Goal: Task Accomplishment & Management: Manage account settings

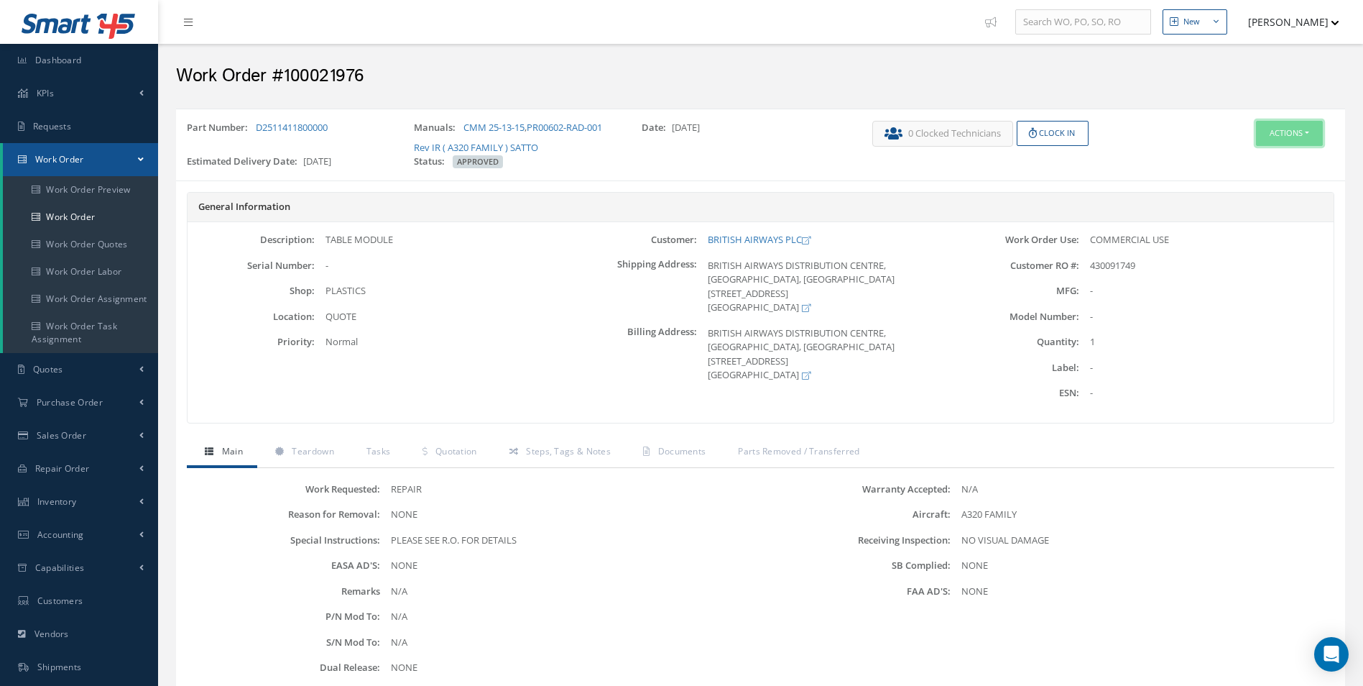
click at [1299, 127] on button "Actions" at bounding box center [1289, 133] width 67 height 25
click at [1259, 153] on link "Edit" at bounding box center [1267, 160] width 115 height 19
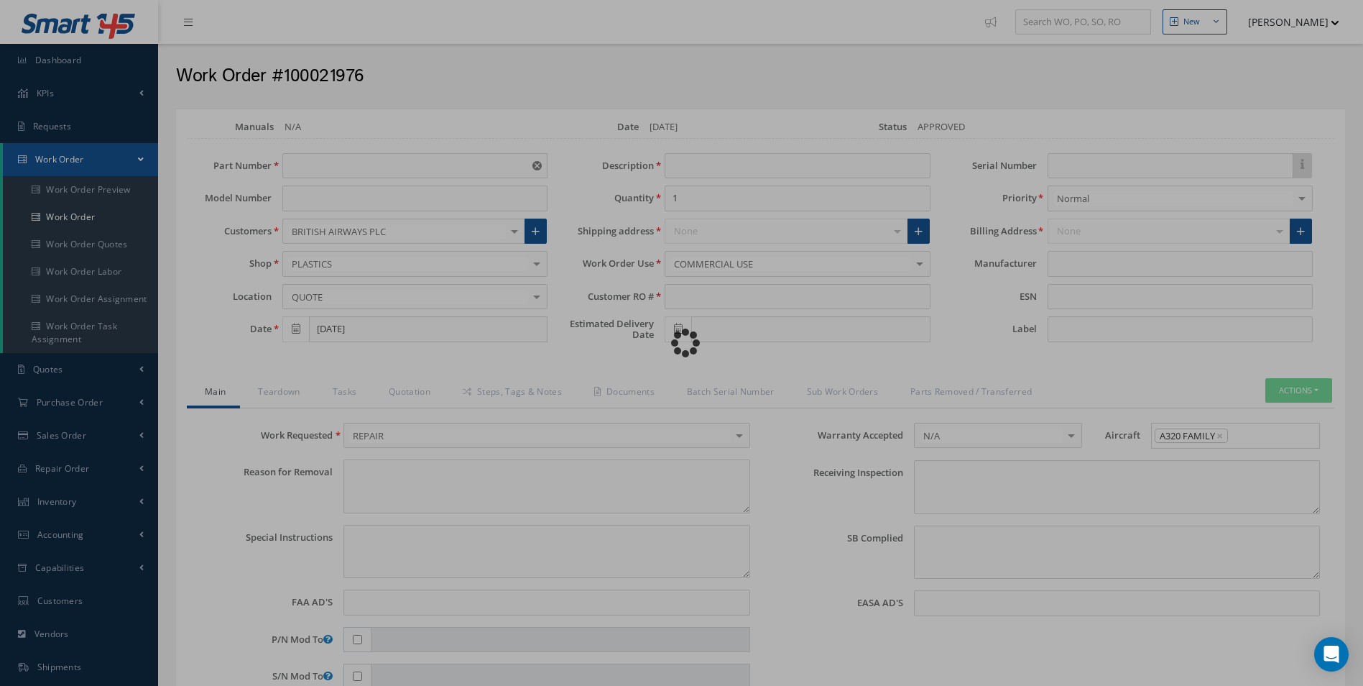
type input "D2511411800000"
type input "09/30/2025"
type input "TABLE MODULE"
type input "430091749"
type input "11/05/2025"
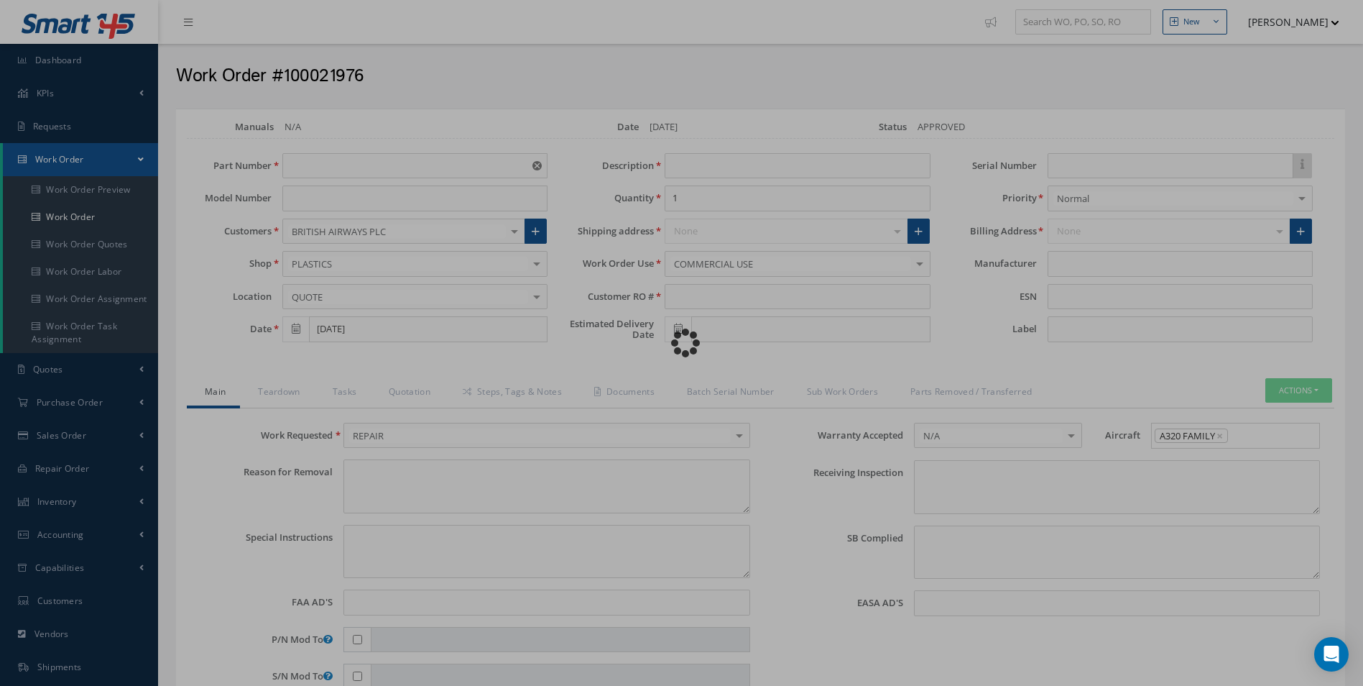
type textarea "NONE"
type textarea "PLEASE SEE R.O. FOR DETAILS"
type input "NONE"
type textarea "NO VISUAL DAMAGE"
type textarea "NONE"
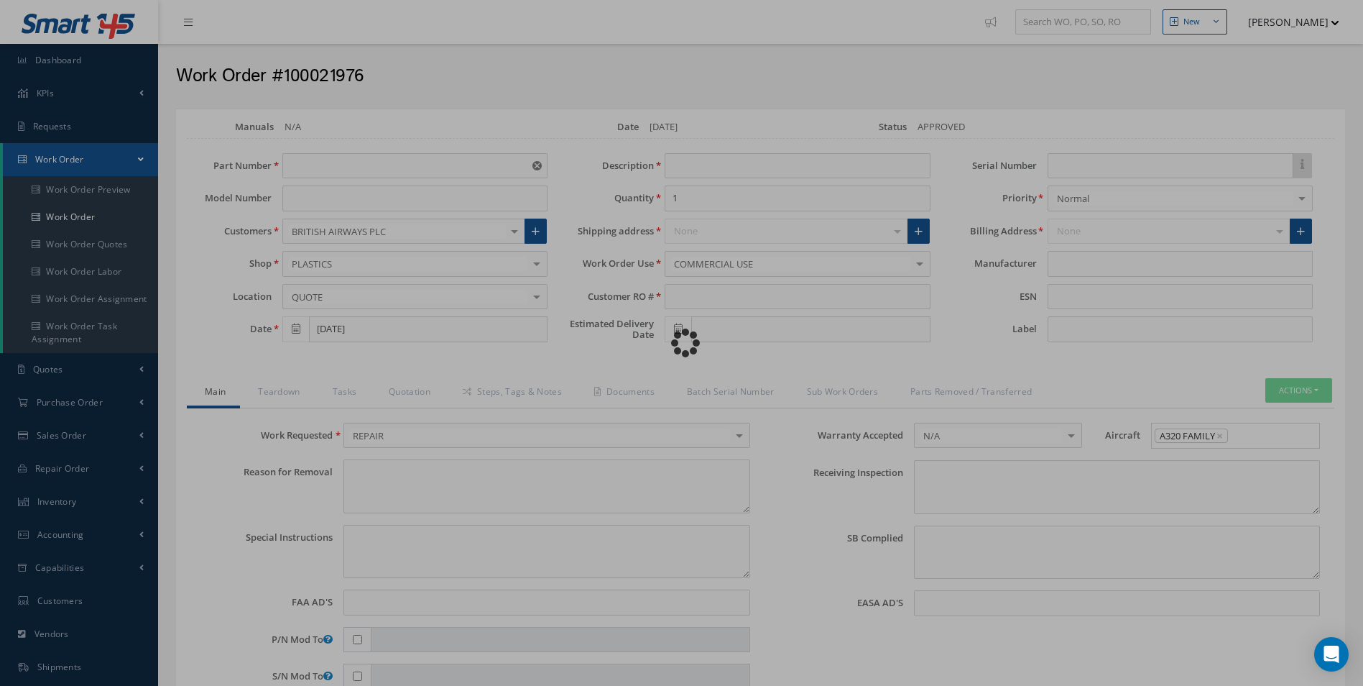
type input "NONE"
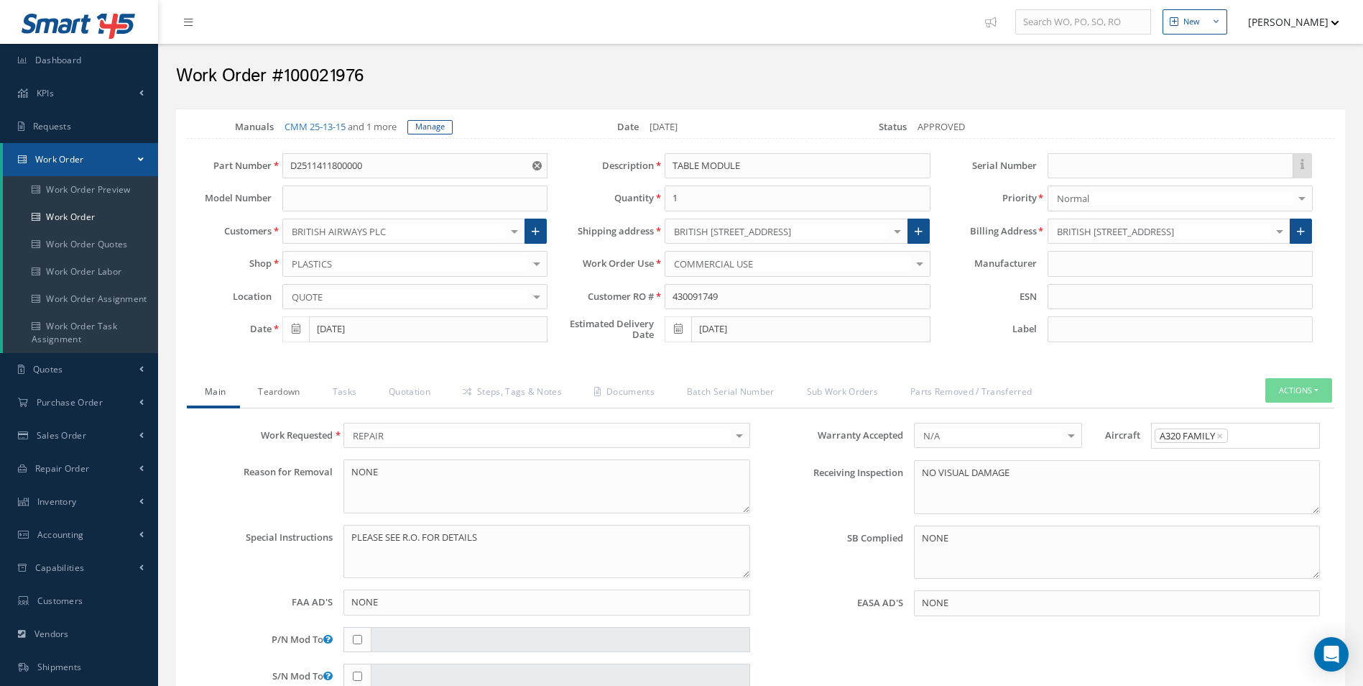
click at [287, 389] on link "Teardown" at bounding box center [277, 393] width 74 height 30
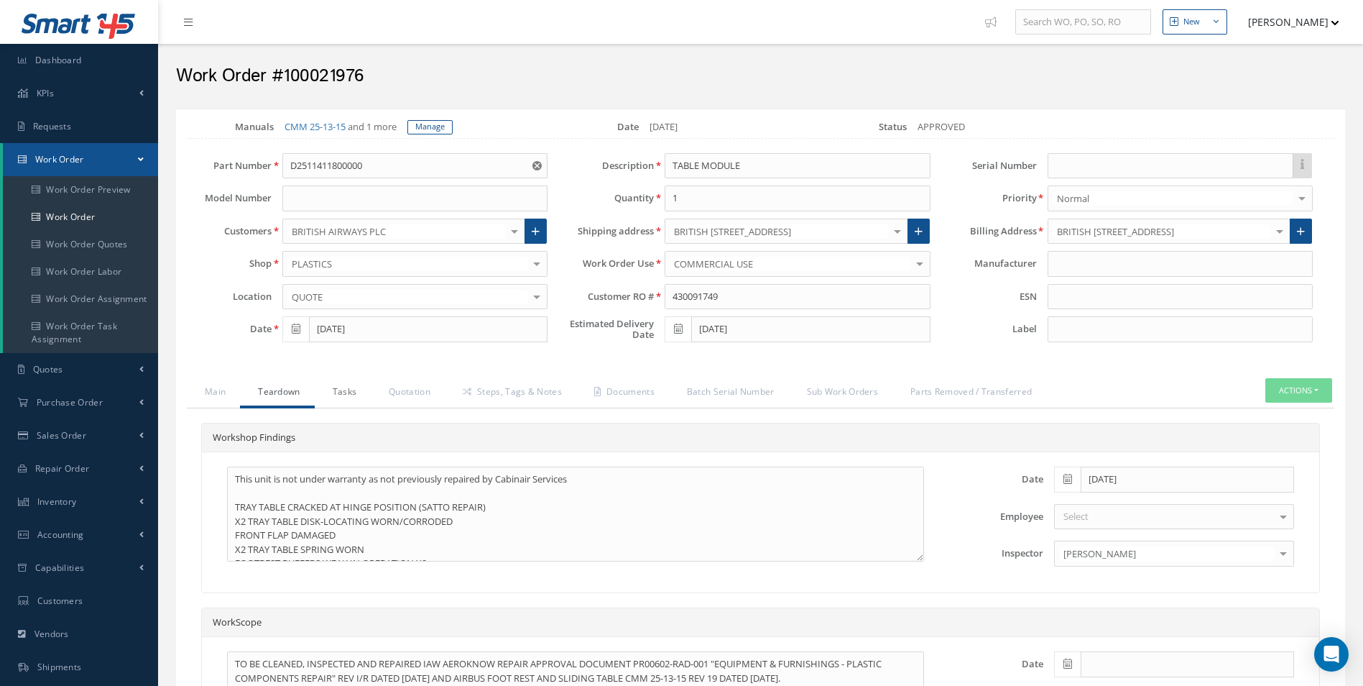
click at [364, 392] on link "Tasks" at bounding box center [343, 393] width 57 height 30
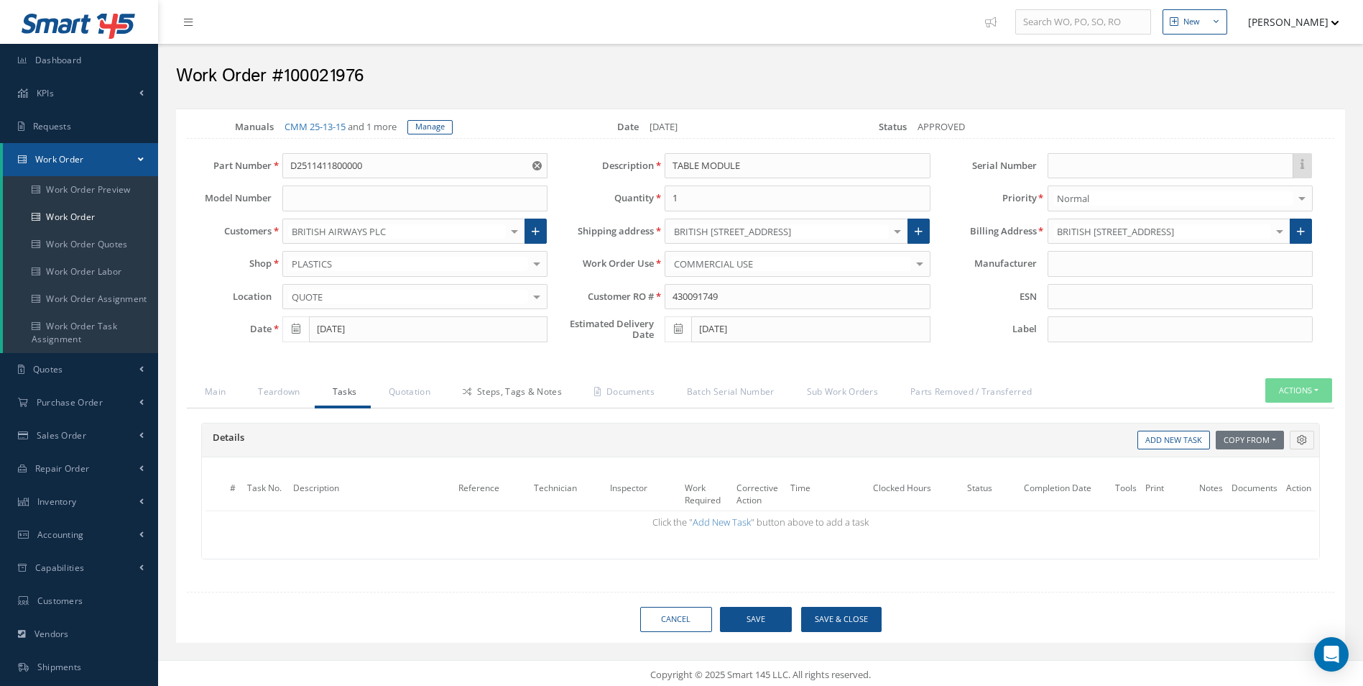
click at [534, 387] on link "Steps, Tags & Notes" at bounding box center [511, 393] width 132 height 30
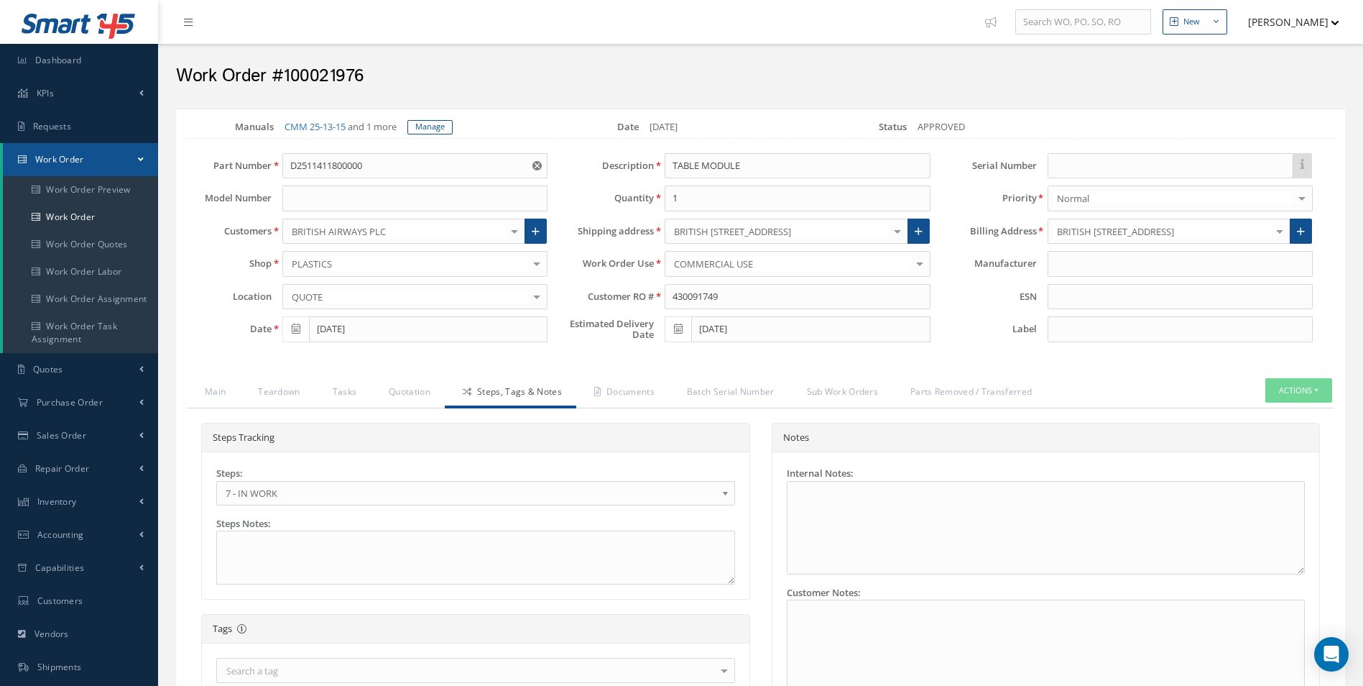
click at [333, 488] on span "7 - IN WORK" at bounding box center [471, 492] width 491 height 17
click at [627, 397] on link "Documents" at bounding box center [622, 393] width 93 height 30
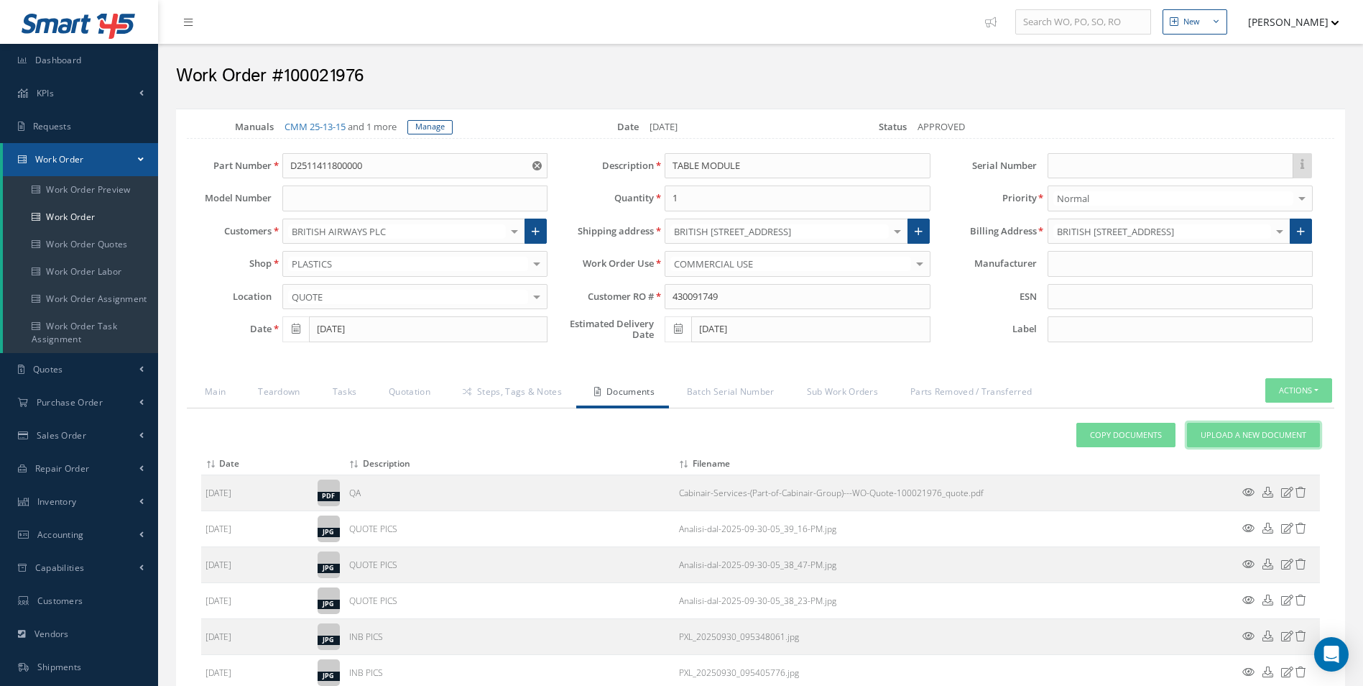
click at [1198, 434] on link "Upload a New Document" at bounding box center [1253, 435] width 133 height 25
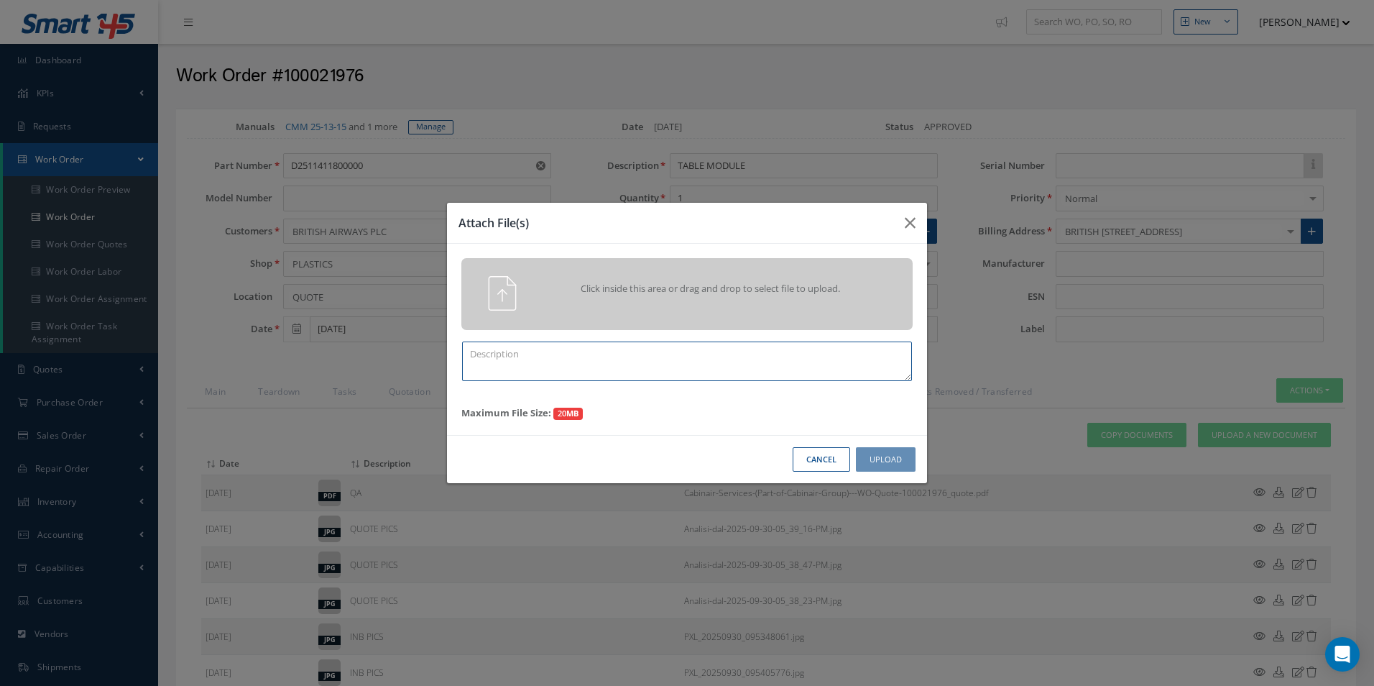
click at [606, 370] on textarea at bounding box center [687, 361] width 450 height 40
type textarea "FINISH"
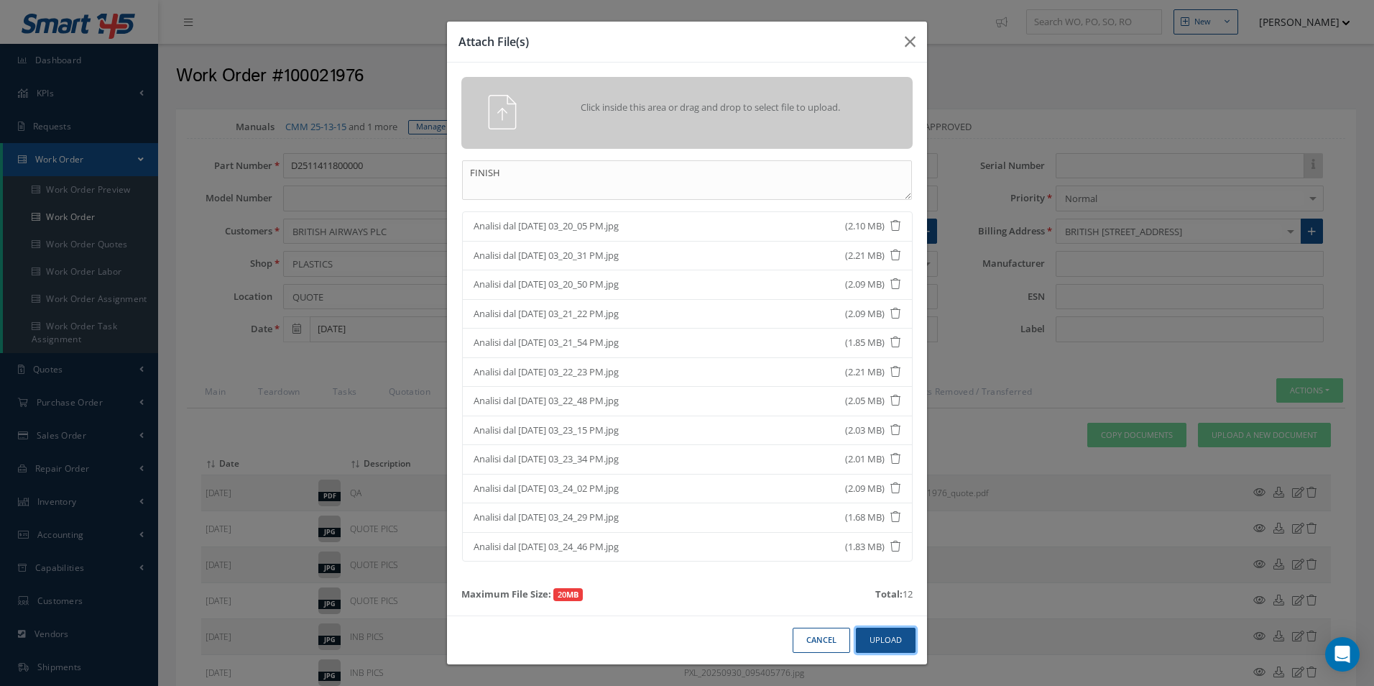
click at [896, 633] on button "Upload" at bounding box center [886, 639] width 60 height 25
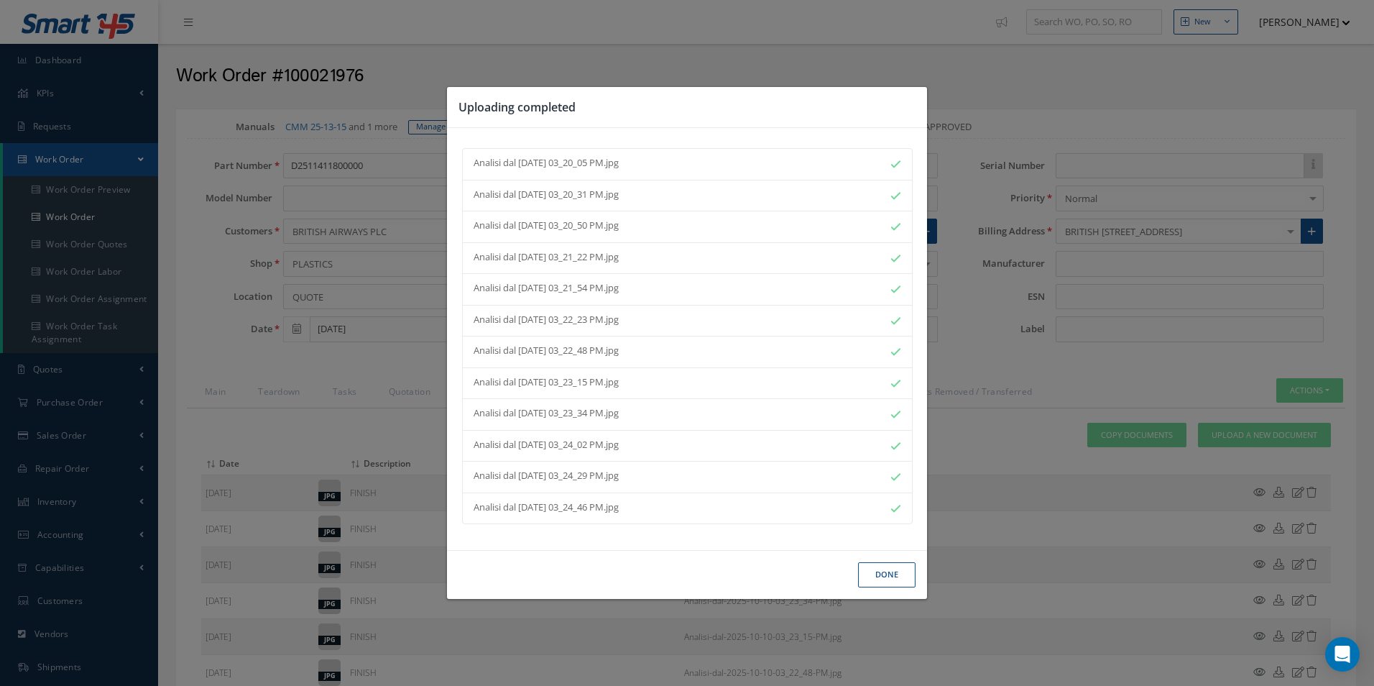
click at [897, 569] on button "Done" at bounding box center [886, 574] width 57 height 25
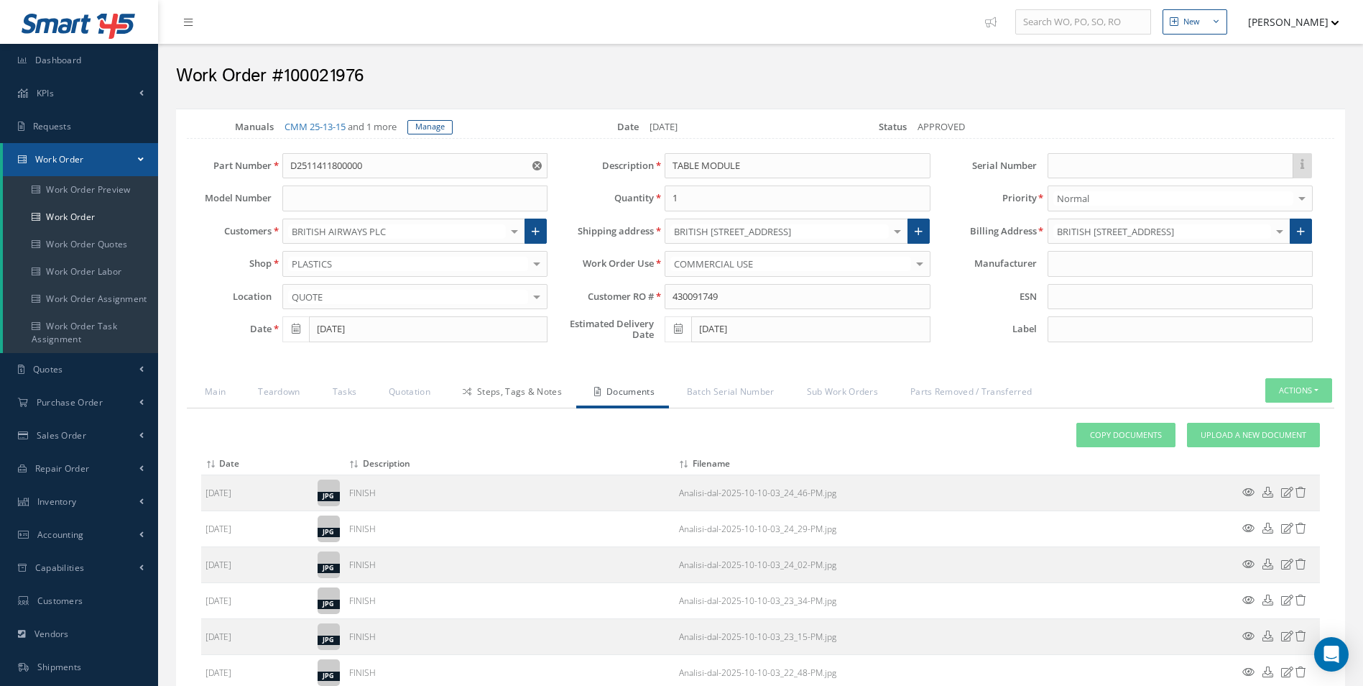
click at [507, 405] on link "Steps, Tags & Notes" at bounding box center [511, 393] width 132 height 30
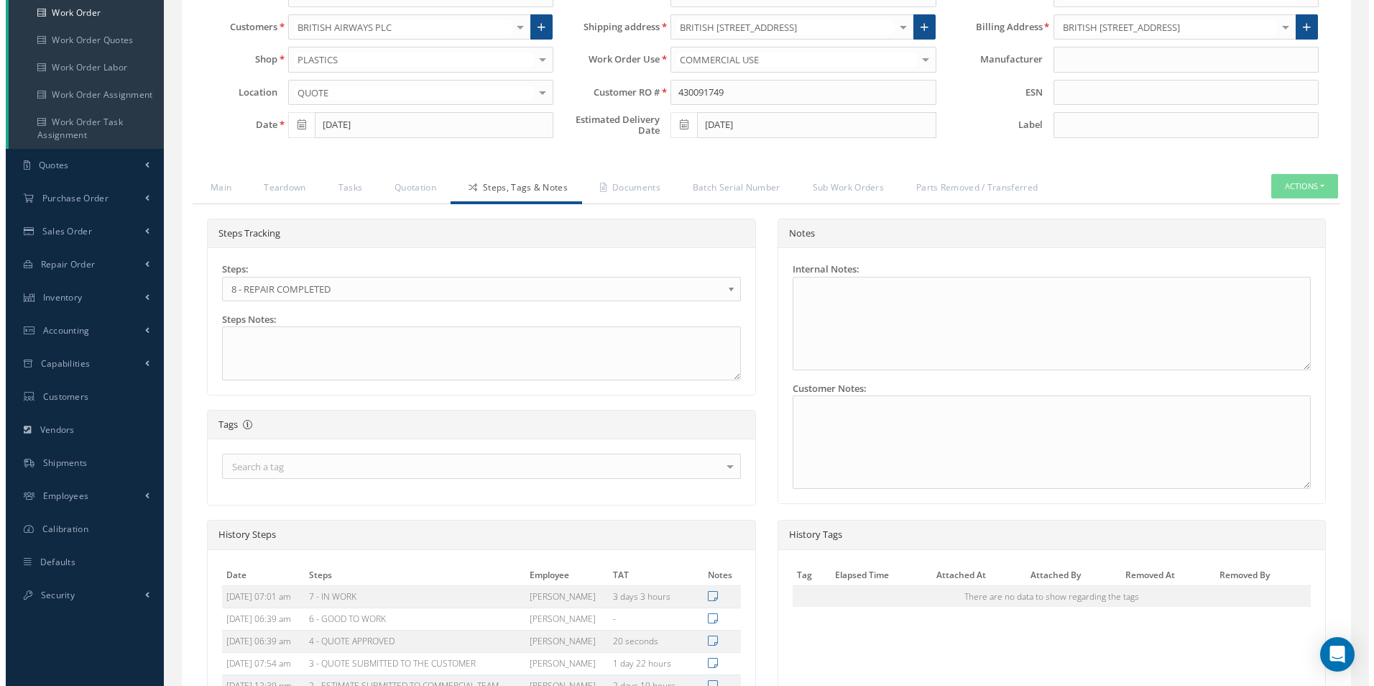
scroll to position [359, 0]
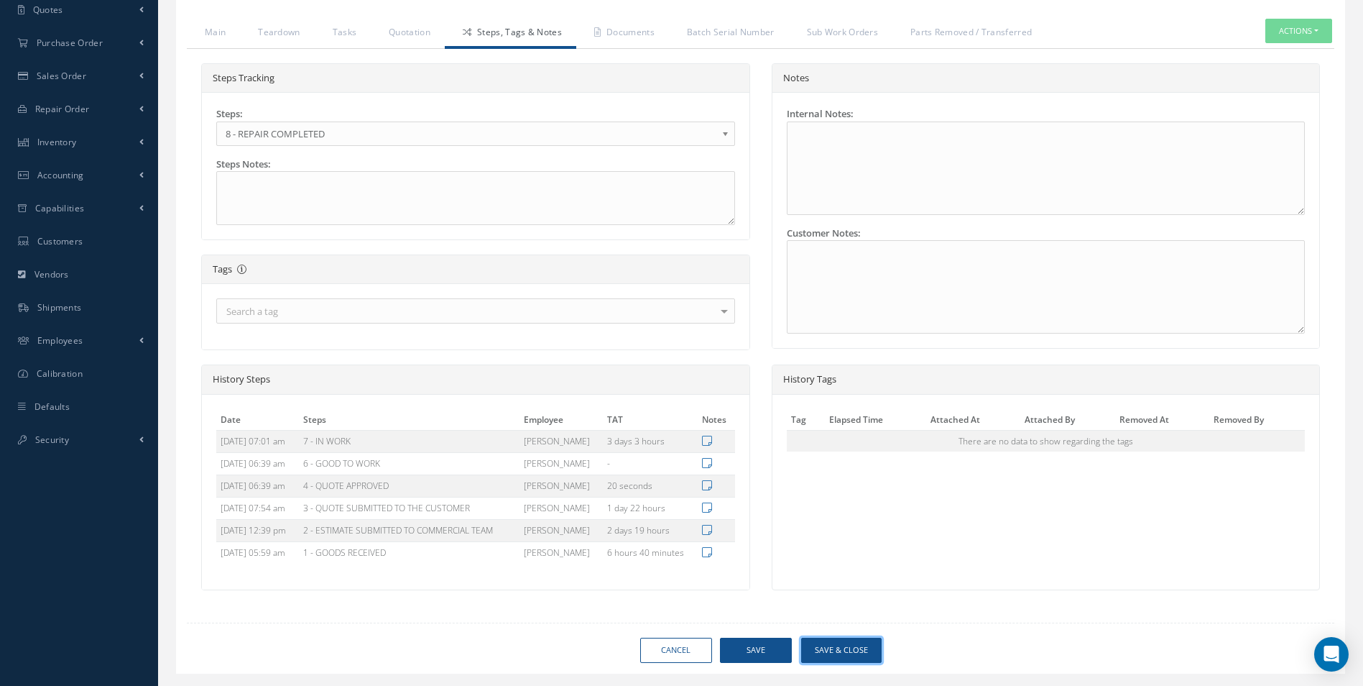
click at [852, 658] on button "Save & Close" at bounding box center [841, 649] width 80 height 25
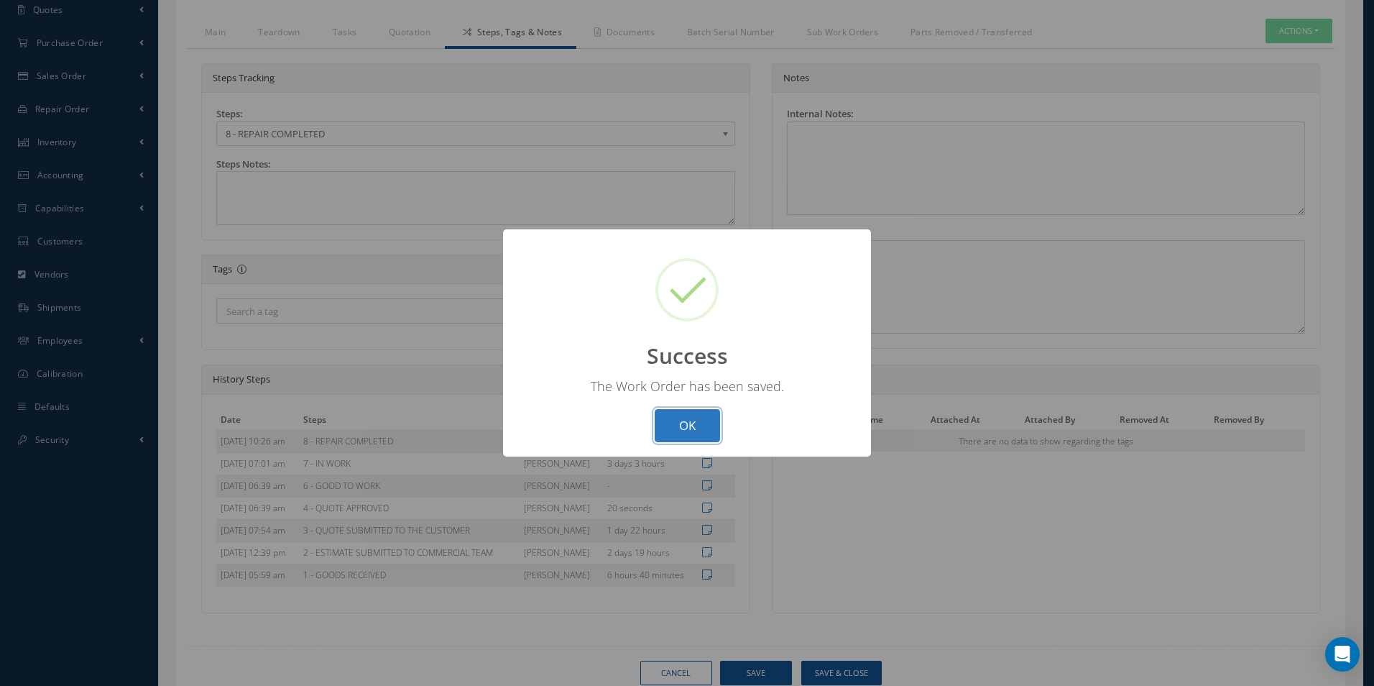
click at [709, 424] on button "OK" at bounding box center [687, 426] width 65 height 34
select select "25"
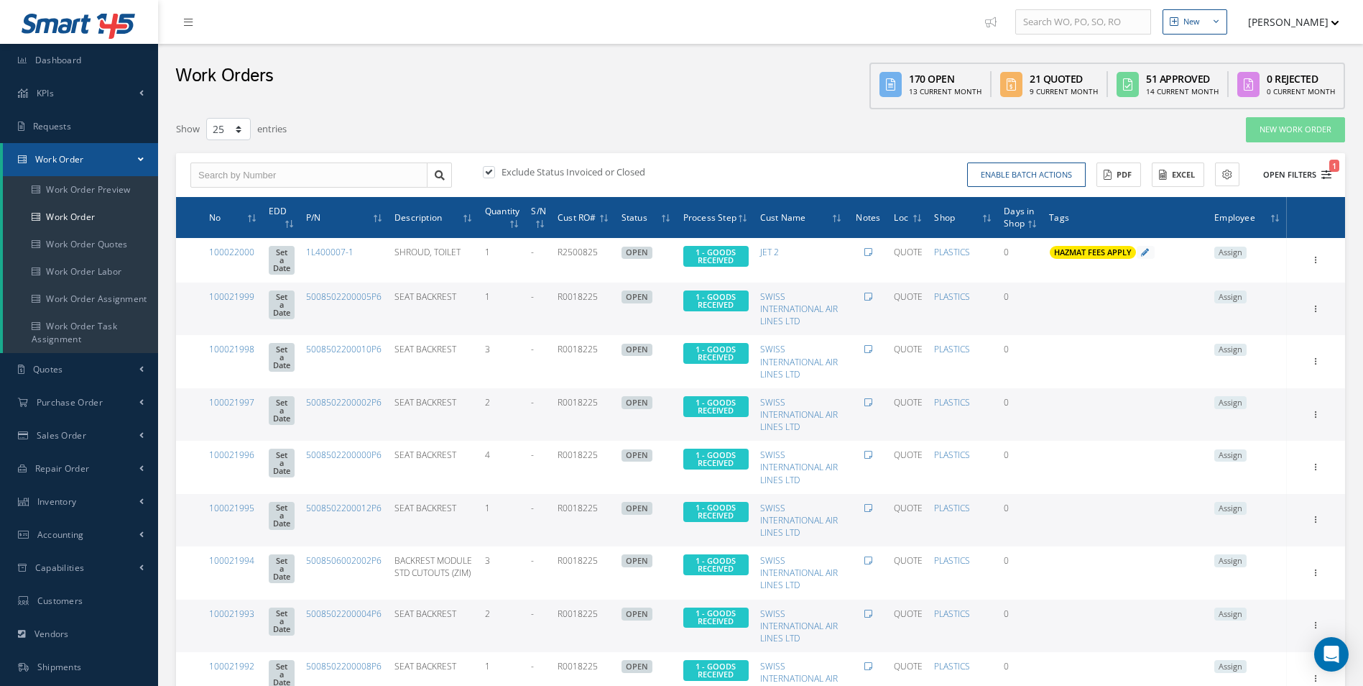
click at [1329, 178] on icon "1" at bounding box center [1327, 175] width 10 height 10
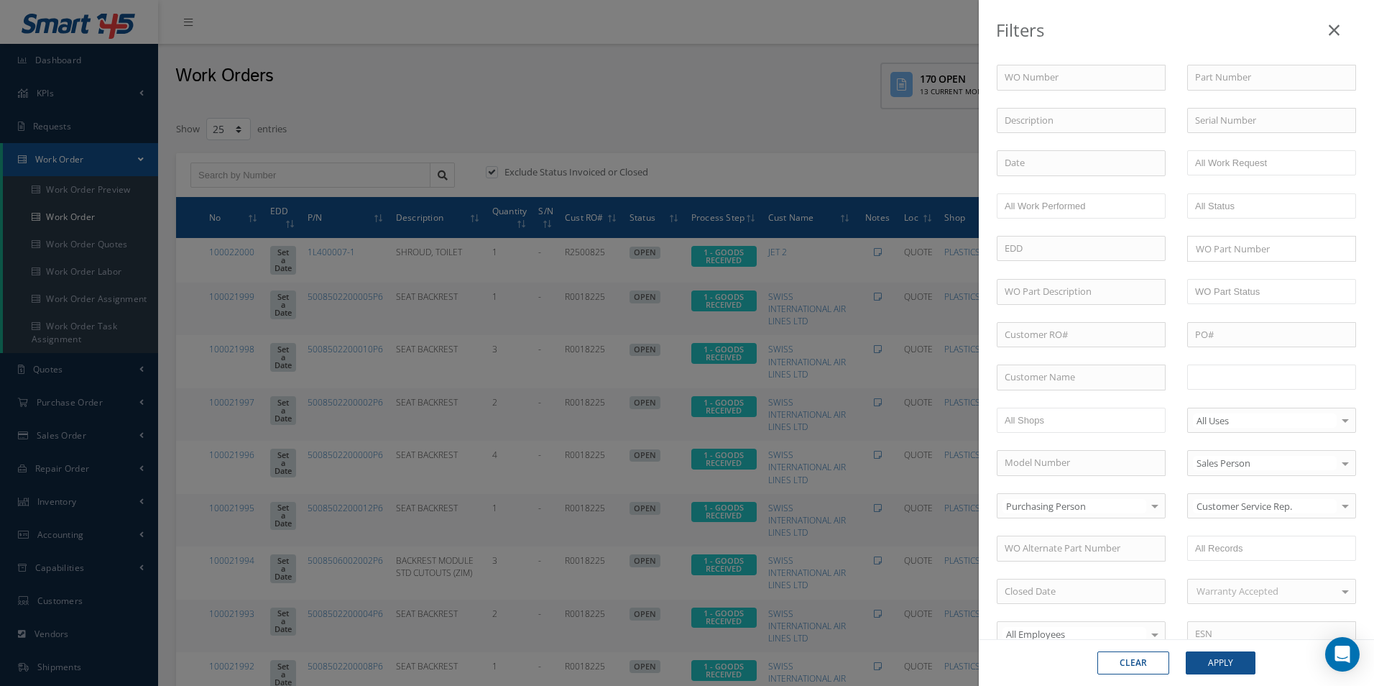
click at [1255, 378] on input "text" at bounding box center [1240, 377] width 91 height 18
click at [1232, 654] on button "Apply" at bounding box center [1221, 662] width 70 height 23
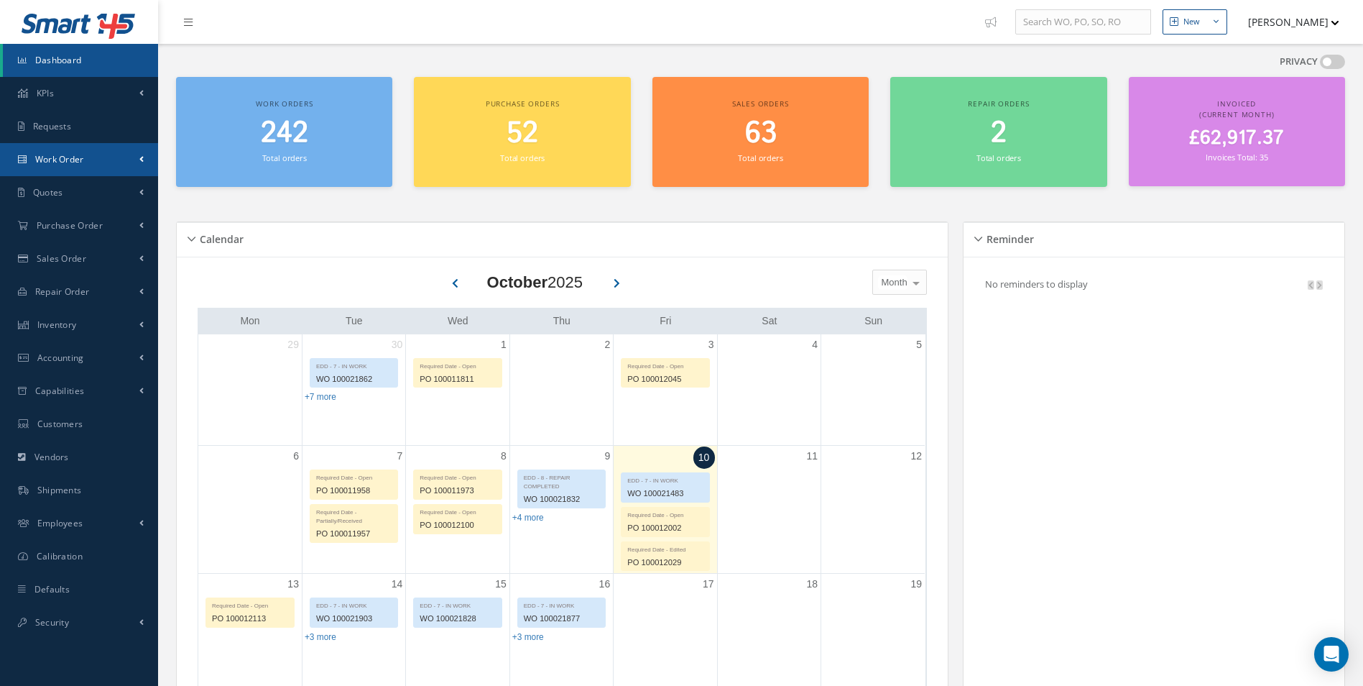
click at [142, 156] on span at bounding box center [141, 159] width 4 height 12
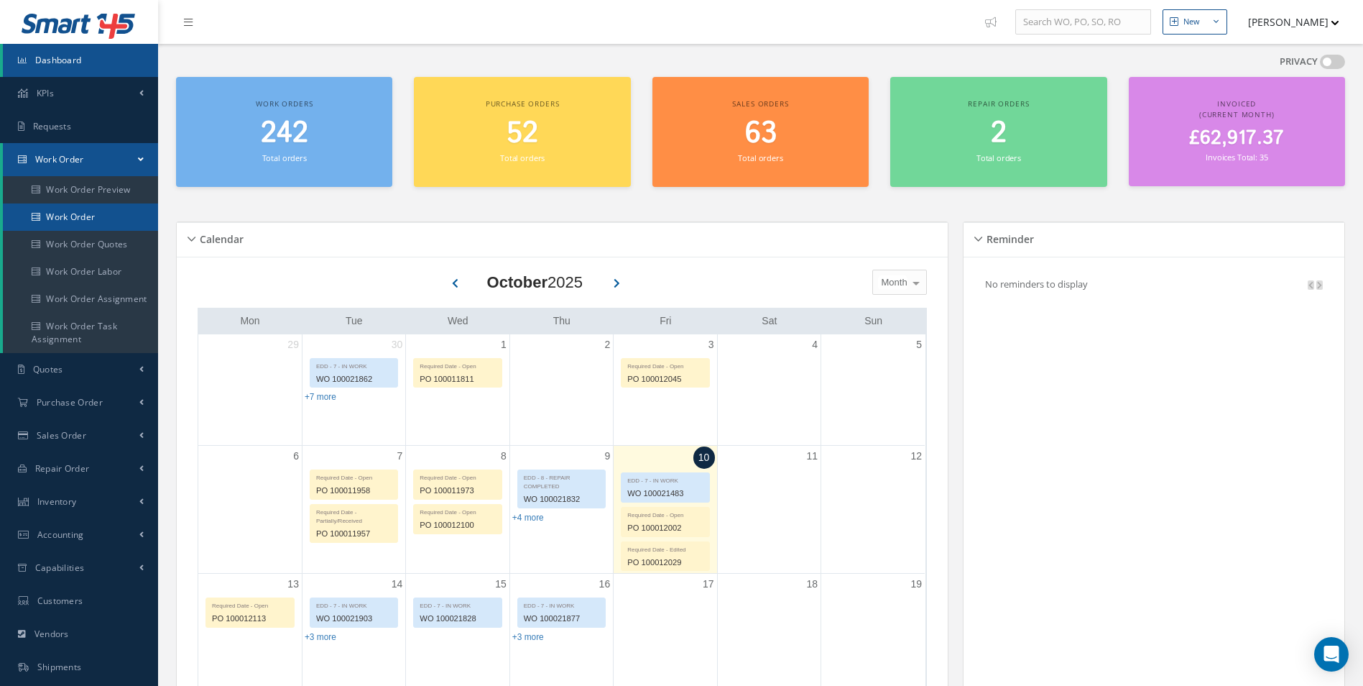
click at [80, 222] on link "Work Order" at bounding box center [80, 216] width 155 height 27
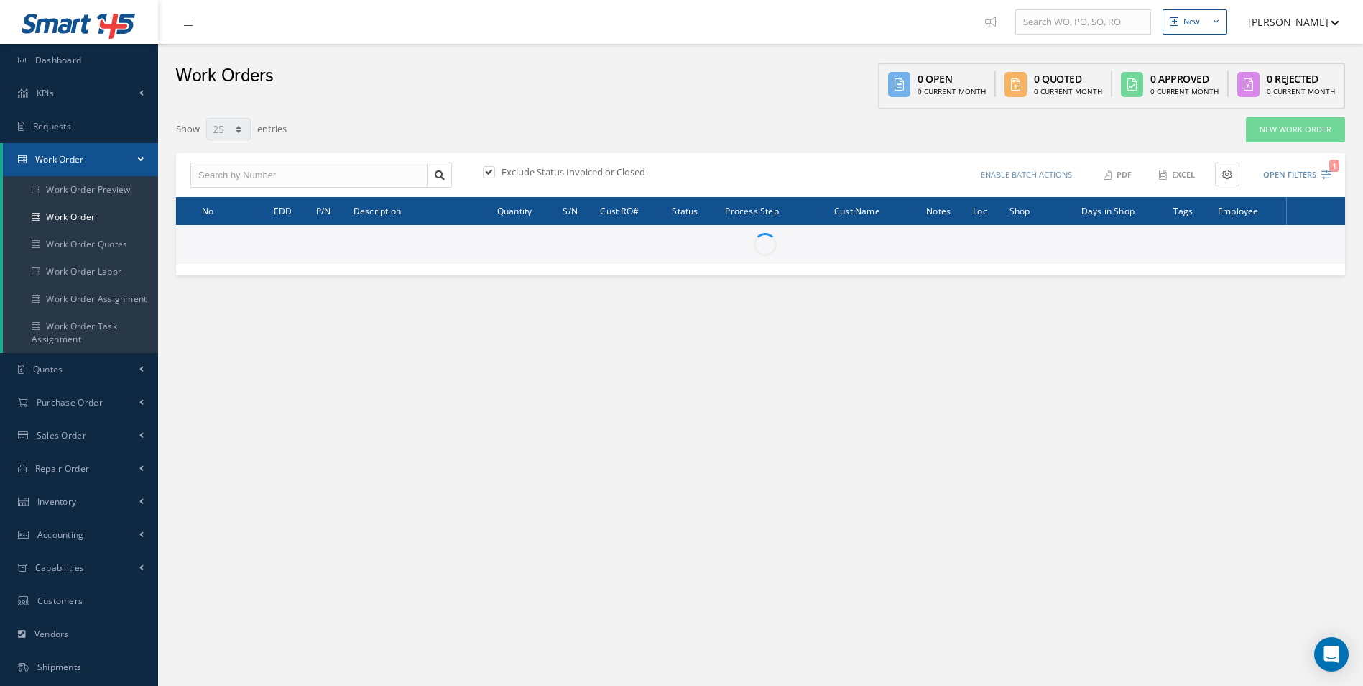
select select "25"
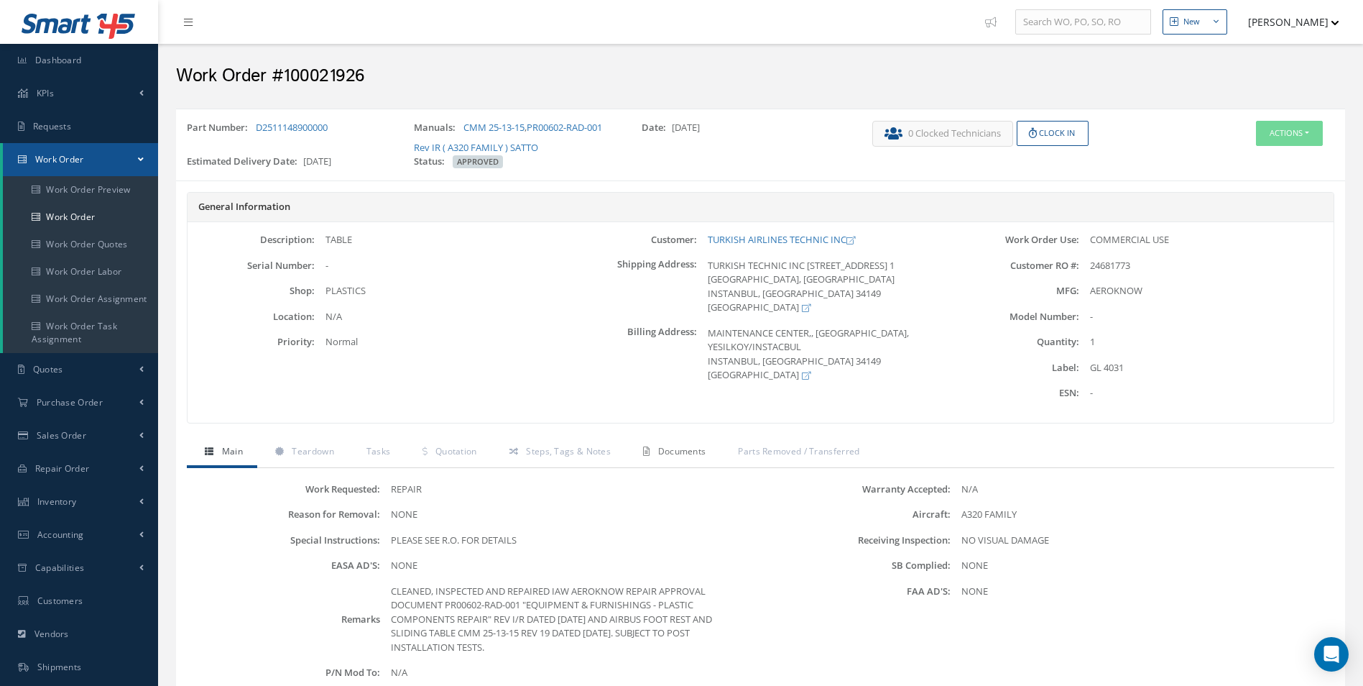
click at [681, 451] on span "Documents" at bounding box center [682, 451] width 48 height 12
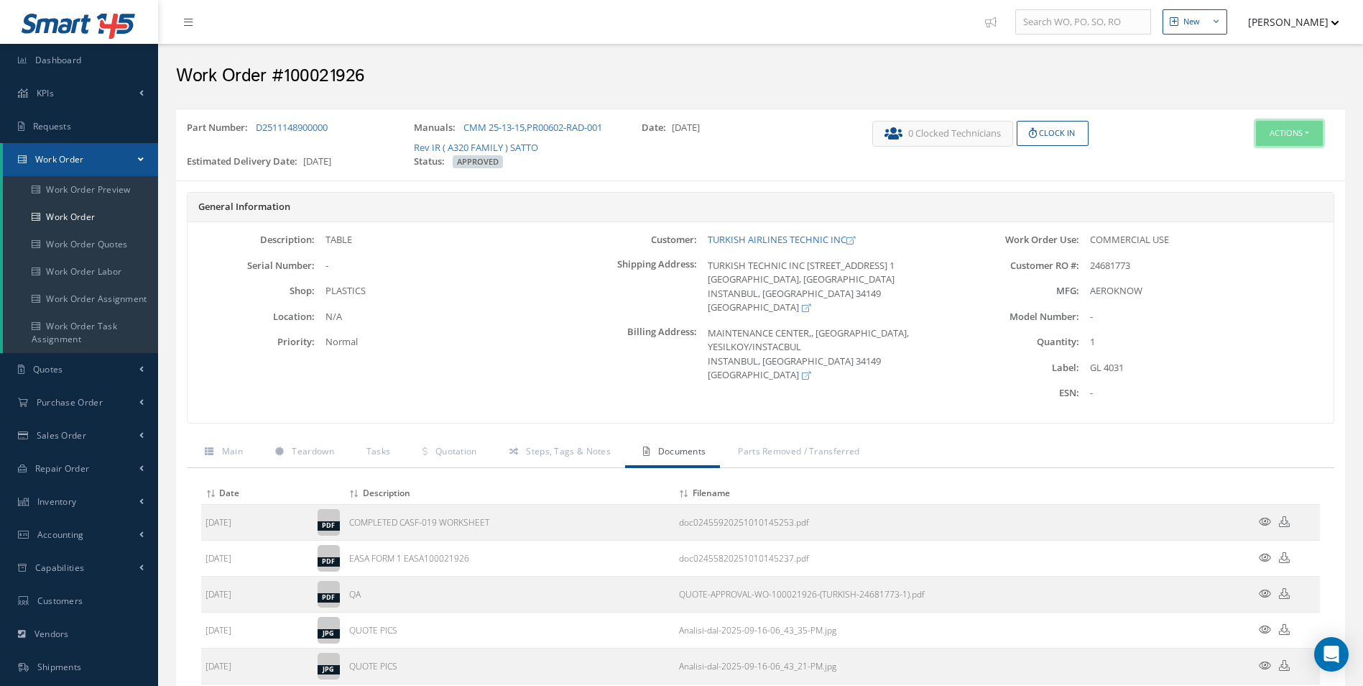
click at [1309, 127] on button "Actions" at bounding box center [1289, 133] width 67 height 25
click at [1245, 161] on link "Edit" at bounding box center [1267, 160] width 115 height 19
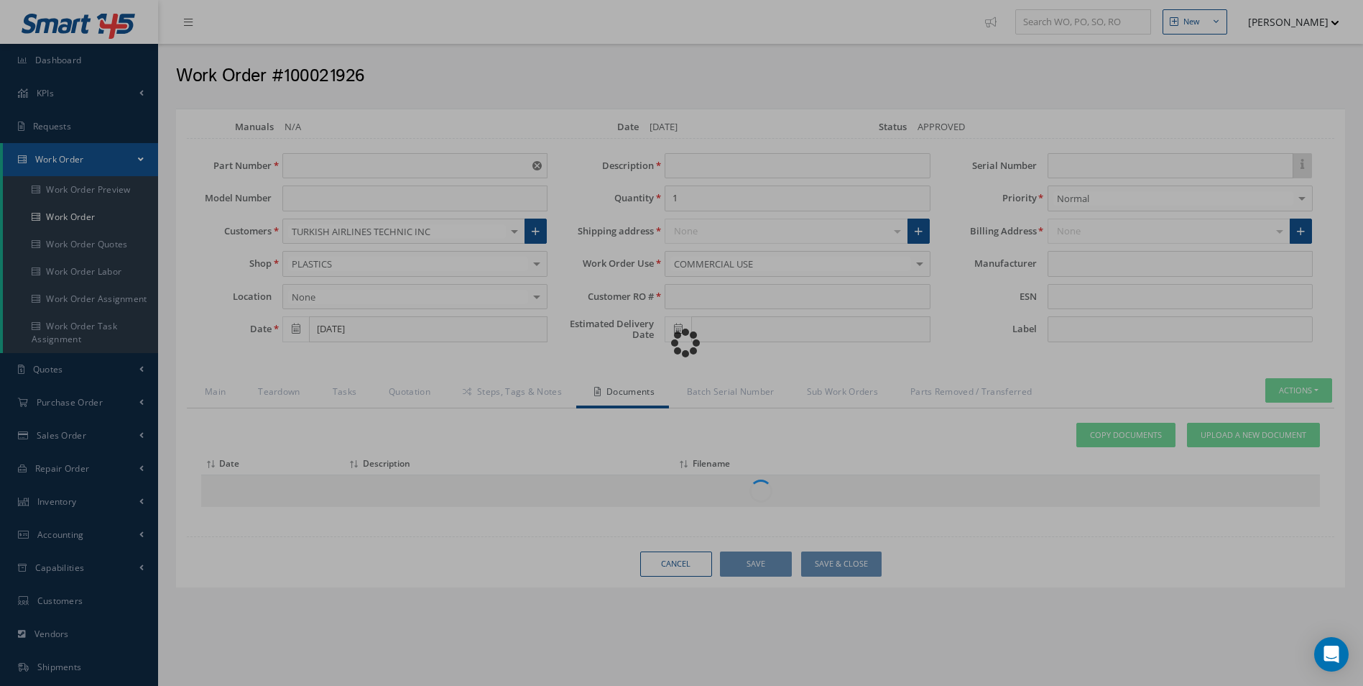
type input "D2511148900000"
type input "09/16/2025"
type input "TABLE"
type input "24681773"
type input "10/28/2025"
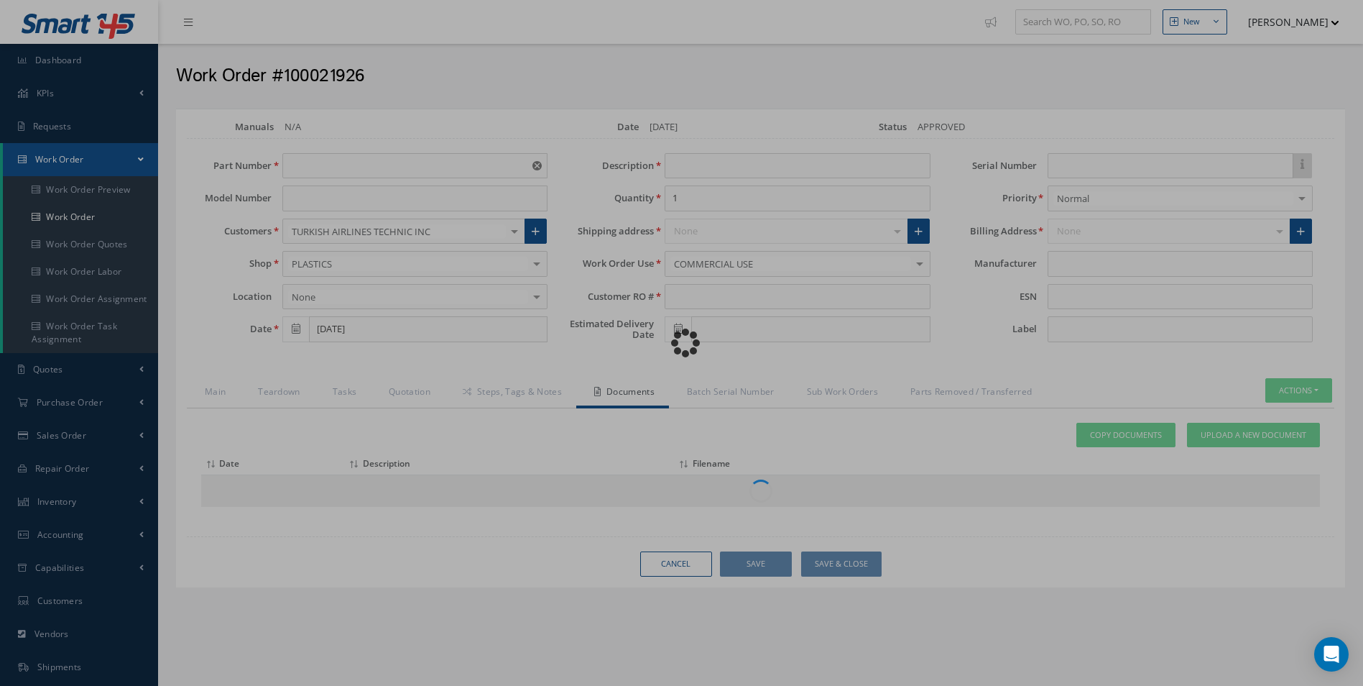
type input "GL 4031"
type input "AEROKNOW"
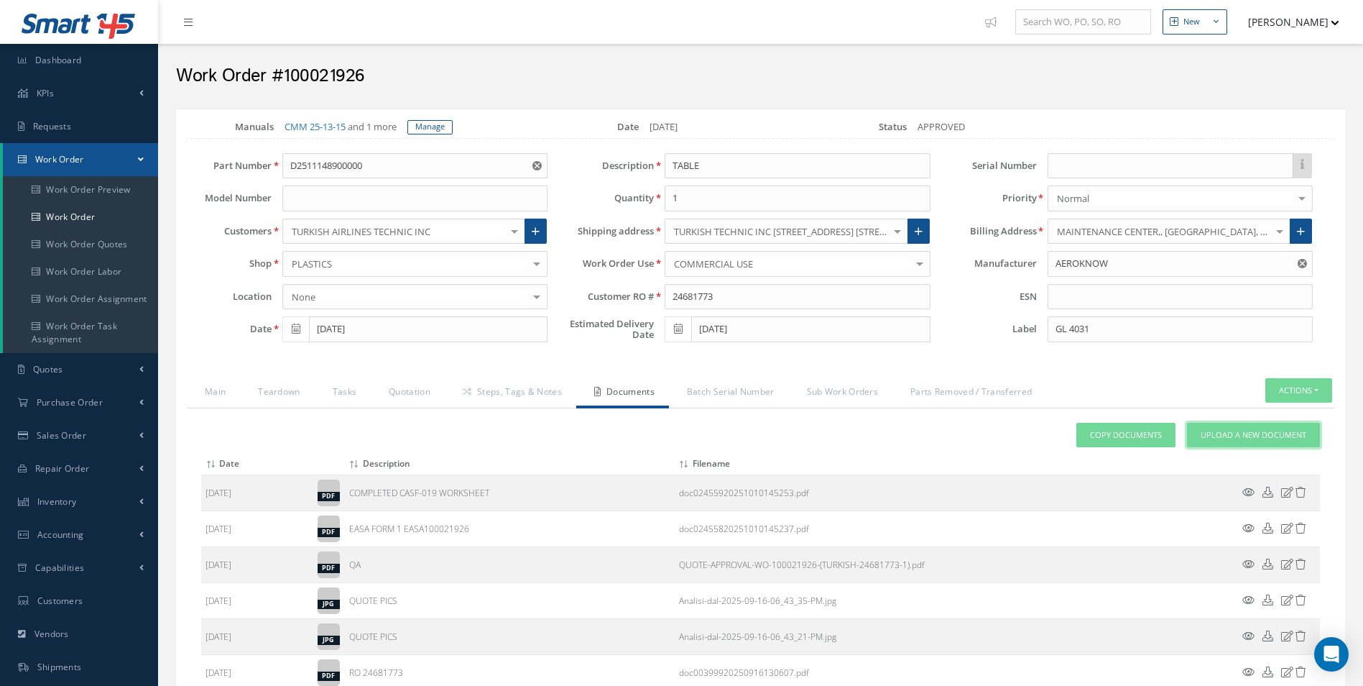
click at [1252, 426] on link "Upload a New Document" at bounding box center [1253, 435] width 133 height 25
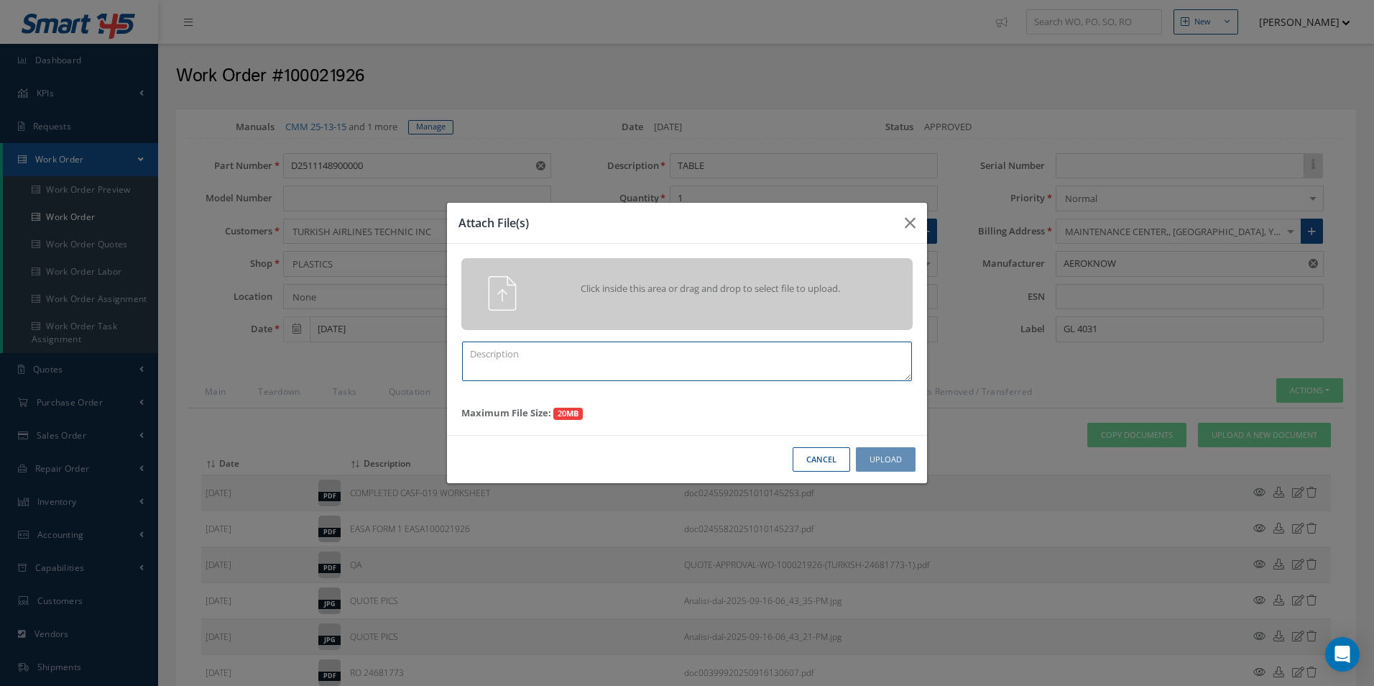
click at [596, 369] on textarea at bounding box center [687, 361] width 450 height 40
type textarea "FINISH"
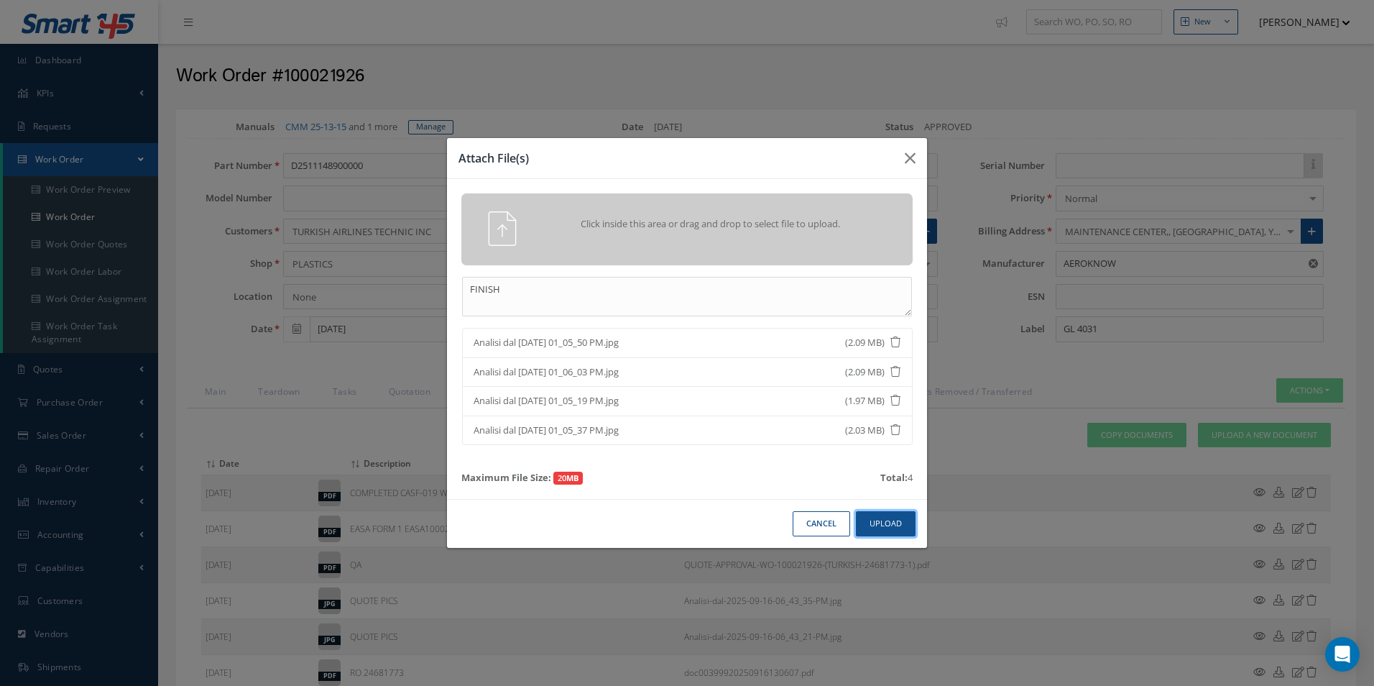
click at [893, 524] on button "Upload" at bounding box center [886, 523] width 60 height 25
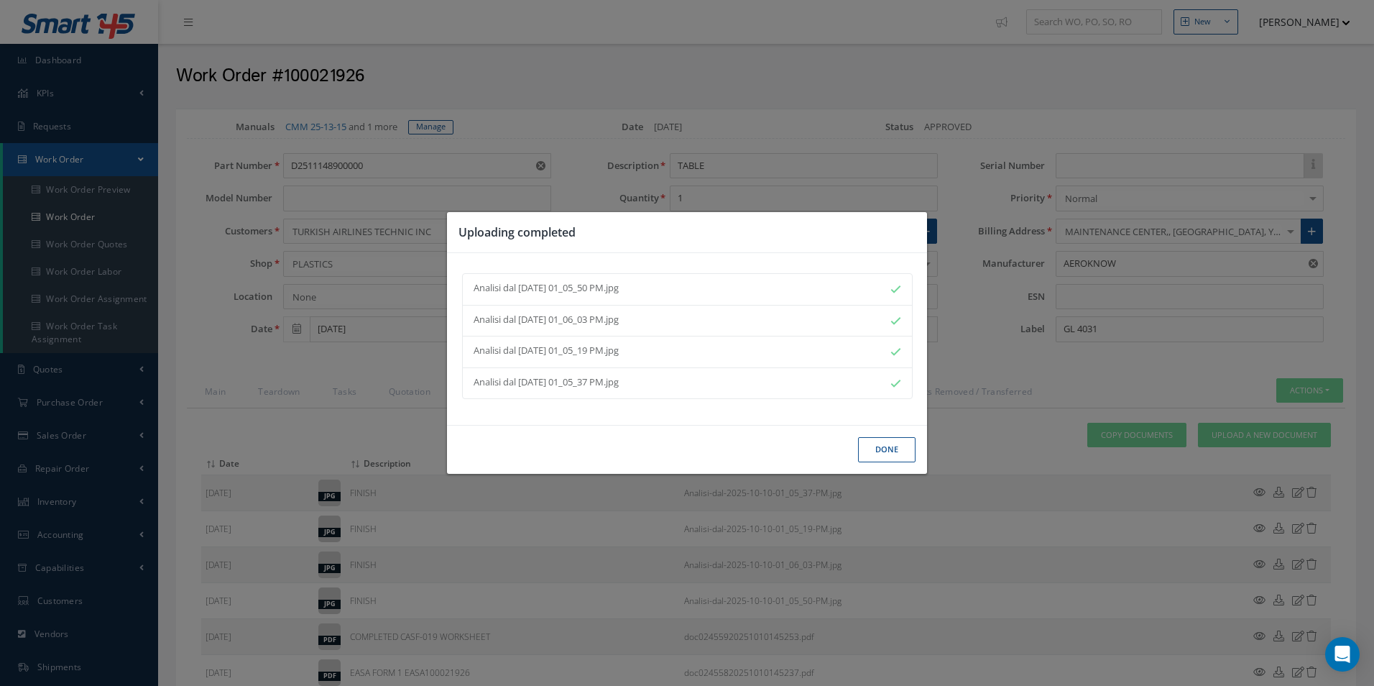
click at [900, 466] on div "Done" at bounding box center [687, 449] width 480 height 49
click at [898, 459] on button "Done" at bounding box center [886, 449] width 57 height 25
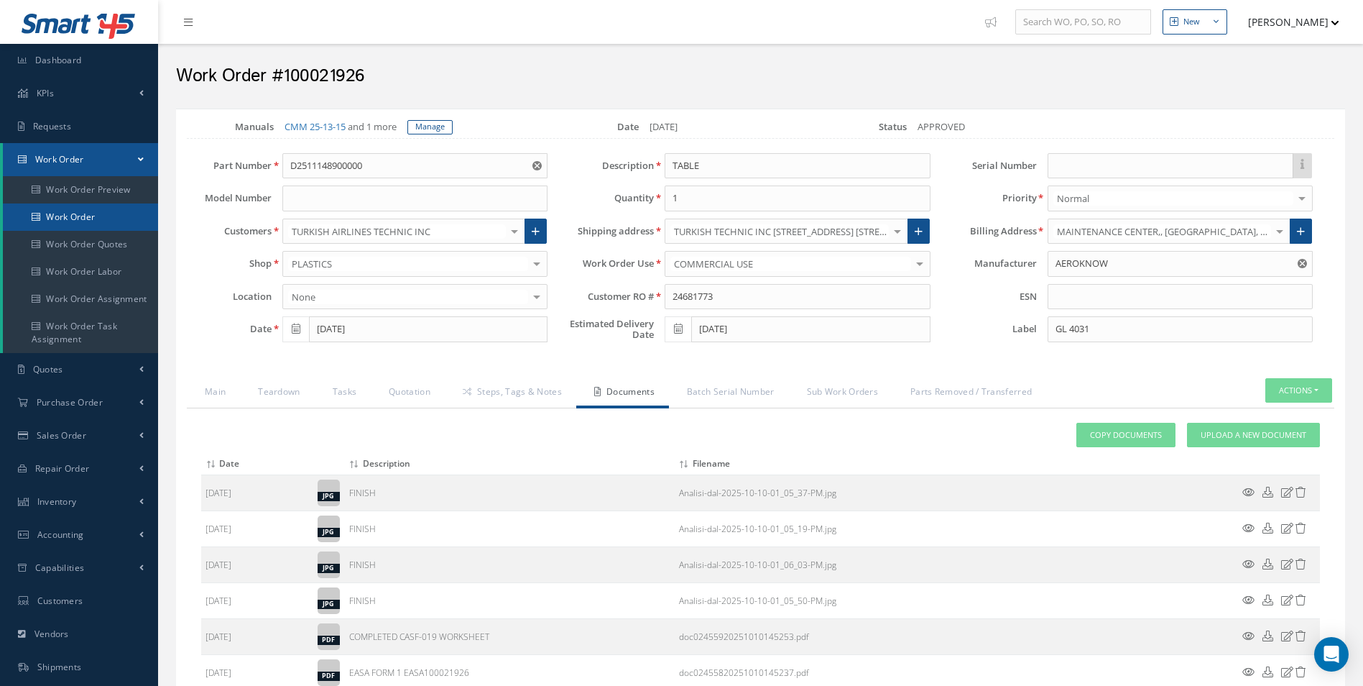
click at [73, 216] on link "Work Order" at bounding box center [80, 216] width 155 height 27
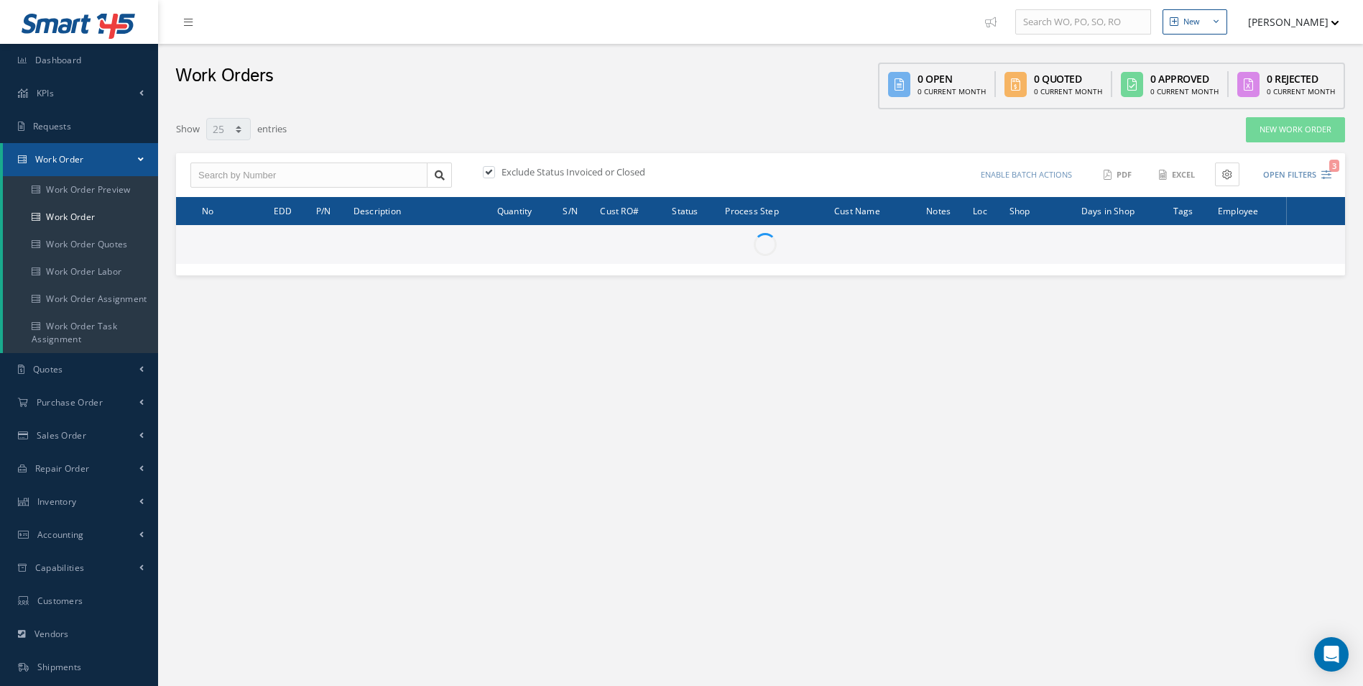
select select "25"
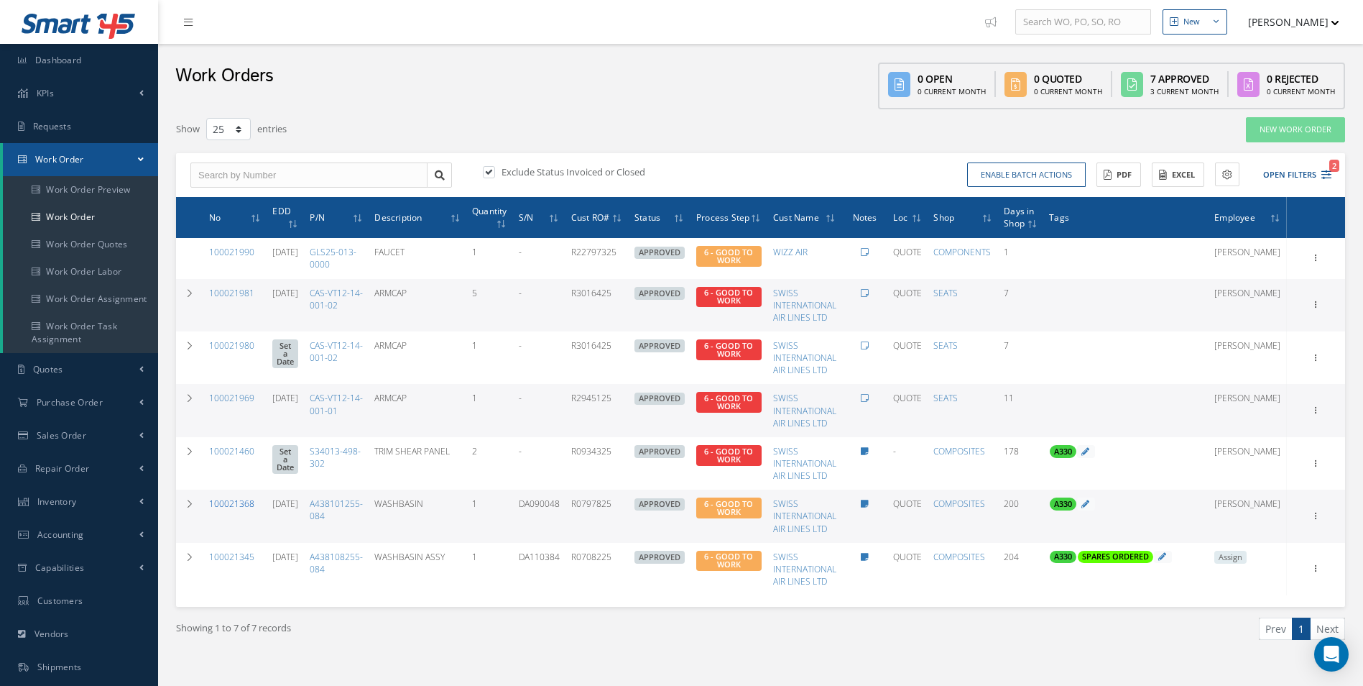
click at [237, 502] on link "100021368" at bounding box center [231, 503] width 45 height 12
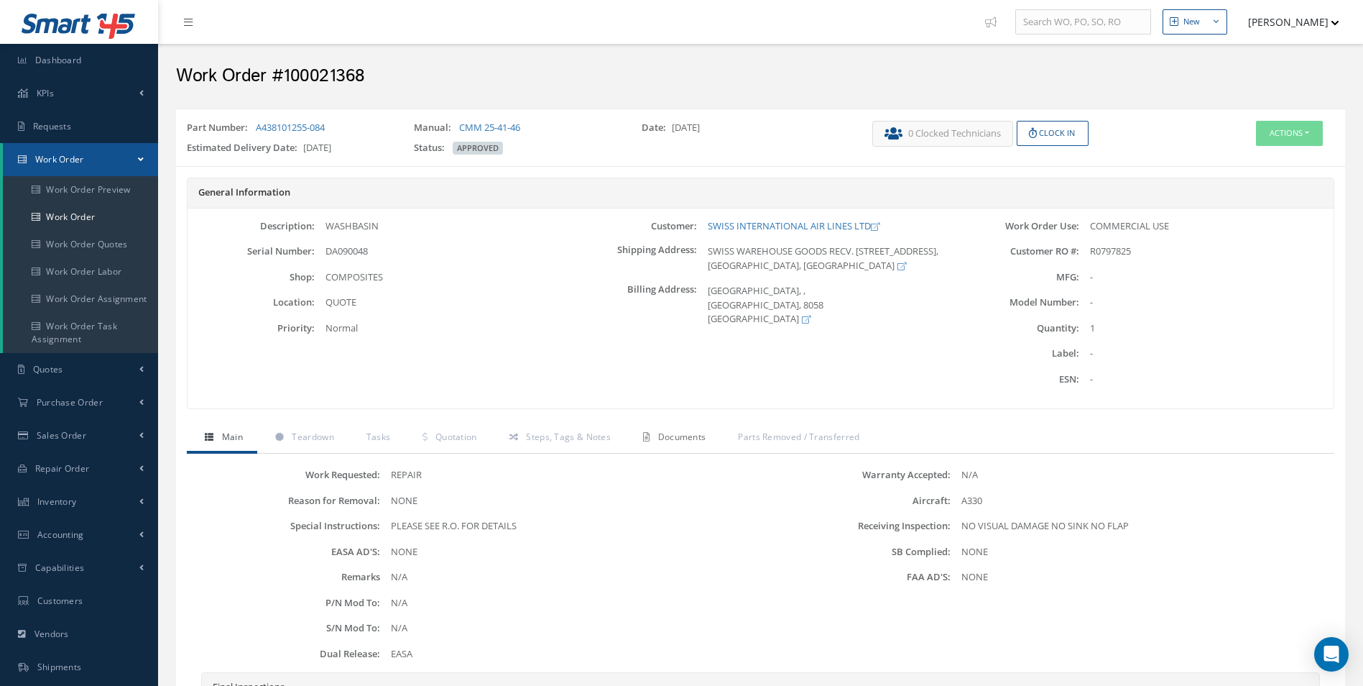
click at [657, 441] on link "Documents" at bounding box center [672, 438] width 95 height 30
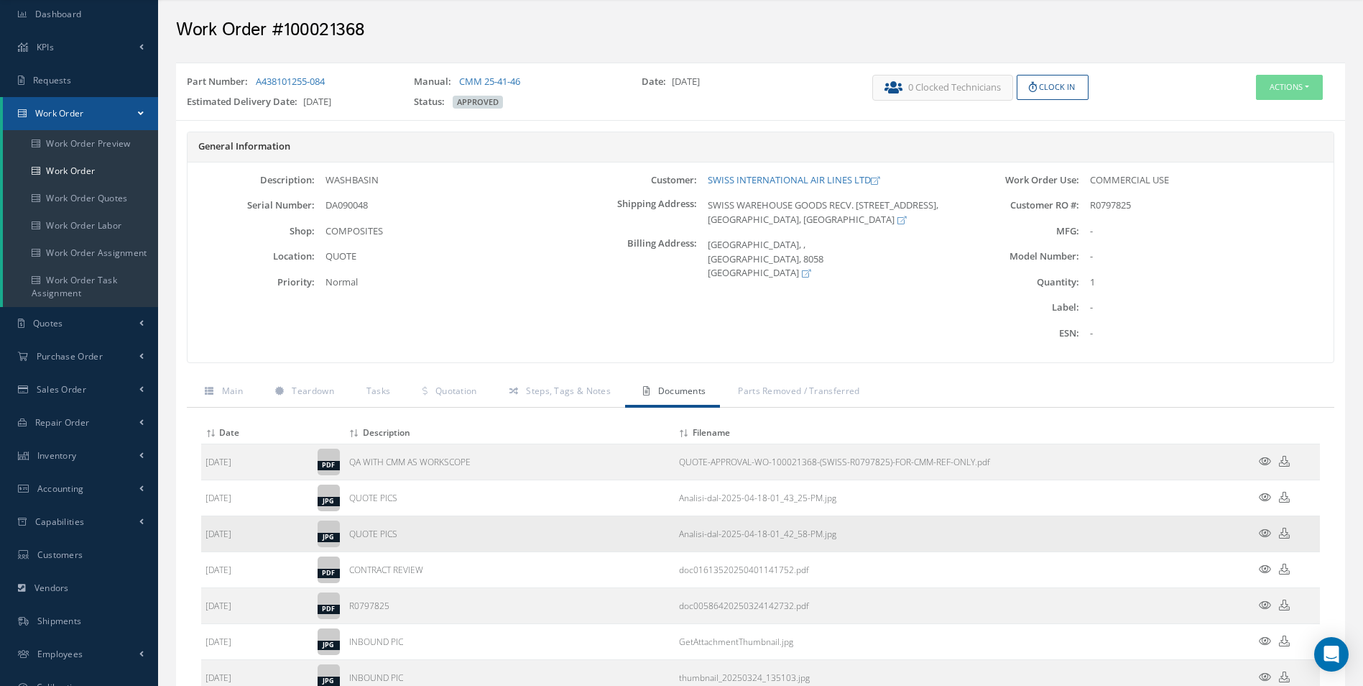
scroll to position [72, 0]
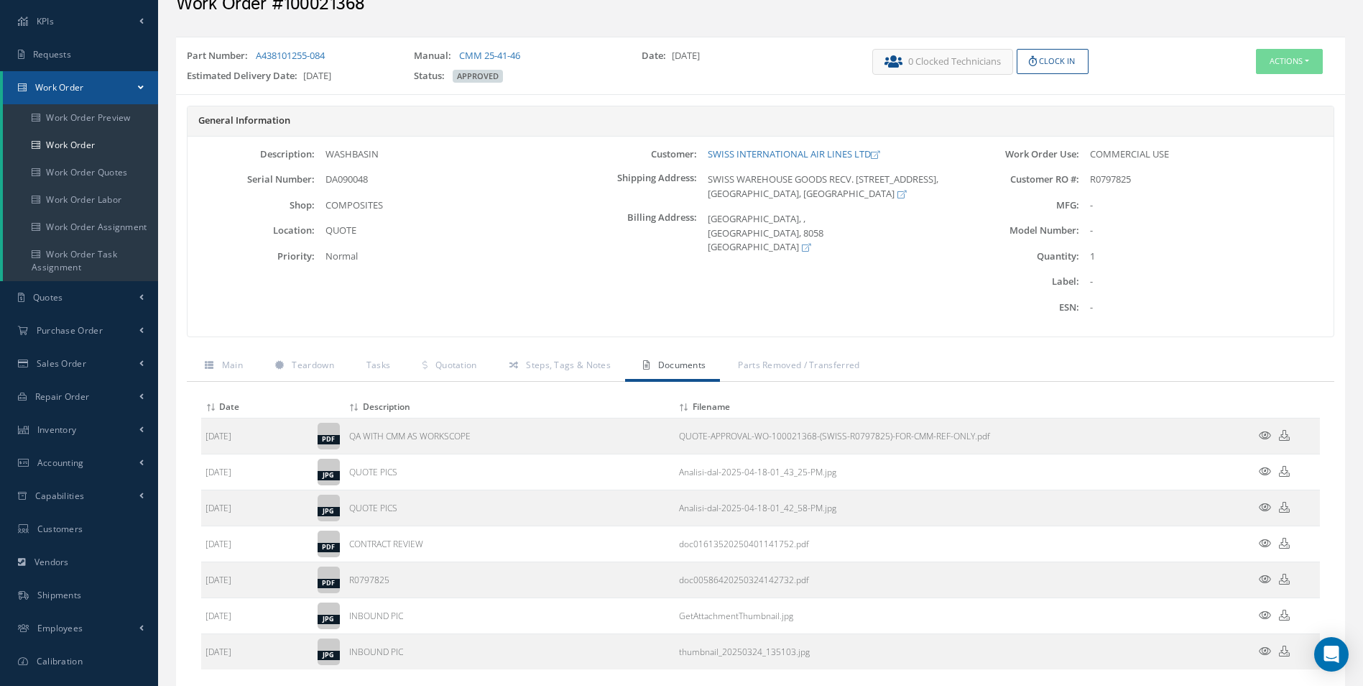
drag, startPoint x: 1263, startPoint y: 471, endPoint x: 1265, endPoint y: 490, distance: 19.5
click at [1263, 471] on icon at bounding box center [1265, 471] width 12 height 11
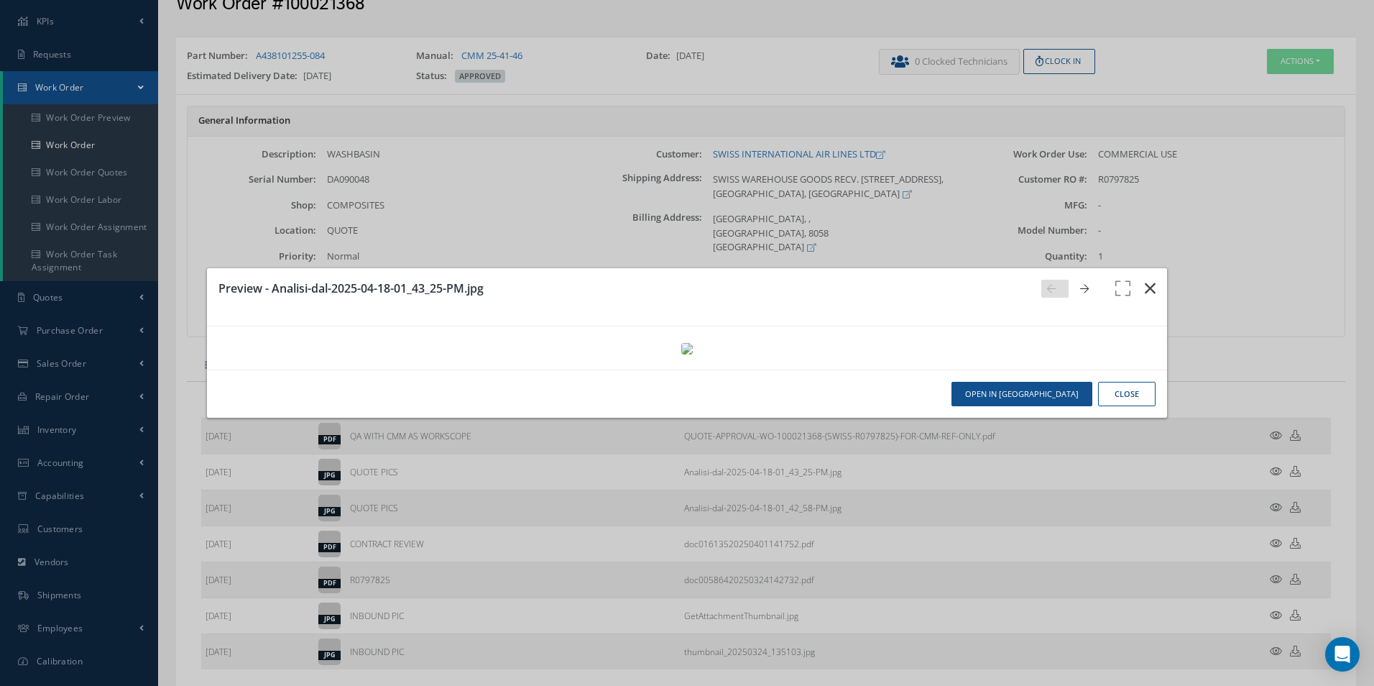
click at [1145, 280] on icon "button" at bounding box center [1150, 288] width 11 height 17
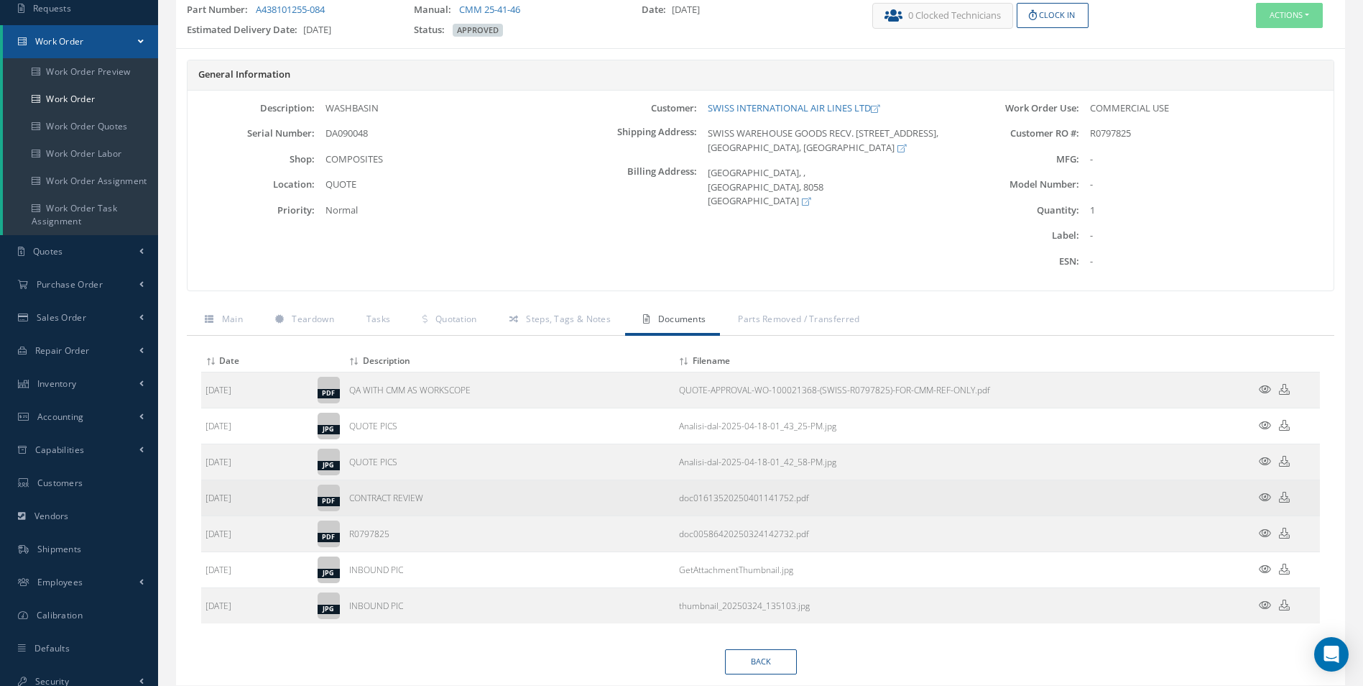
scroll to position [144, 0]
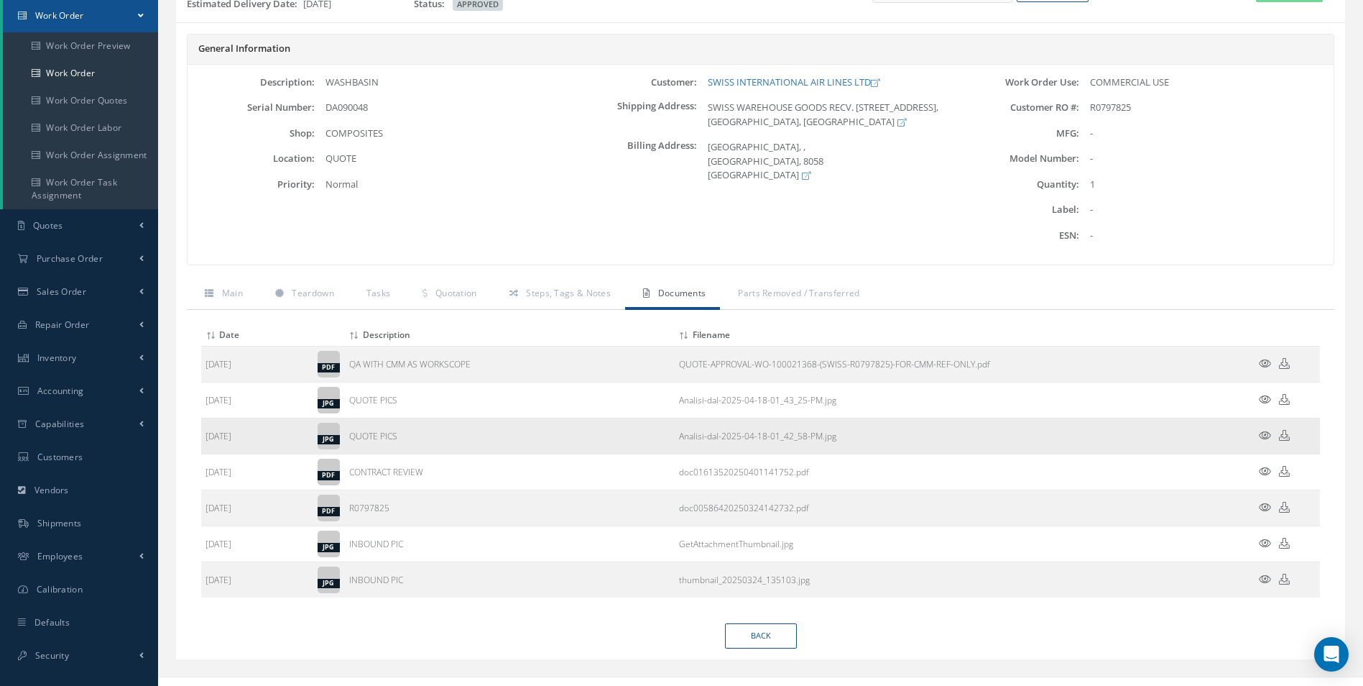
click at [1263, 430] on icon at bounding box center [1265, 435] width 12 height 11
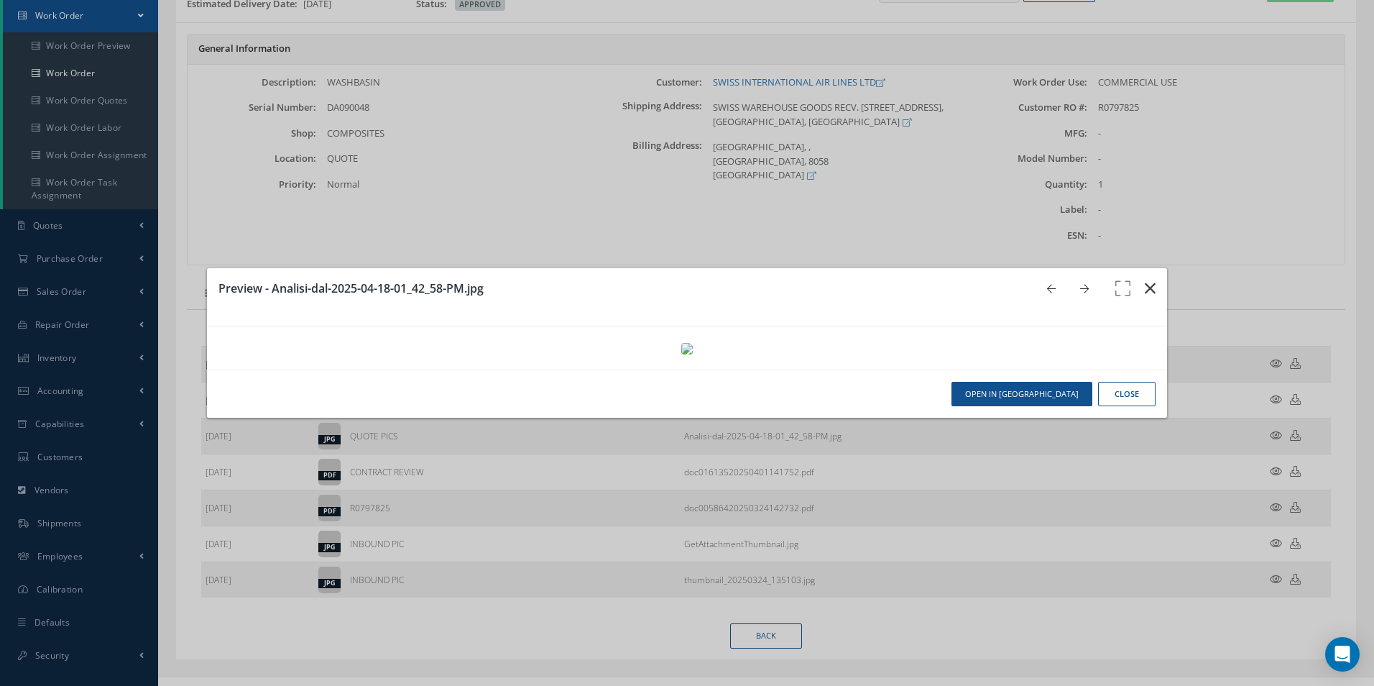
click at [1145, 280] on icon "button" at bounding box center [1150, 288] width 11 height 17
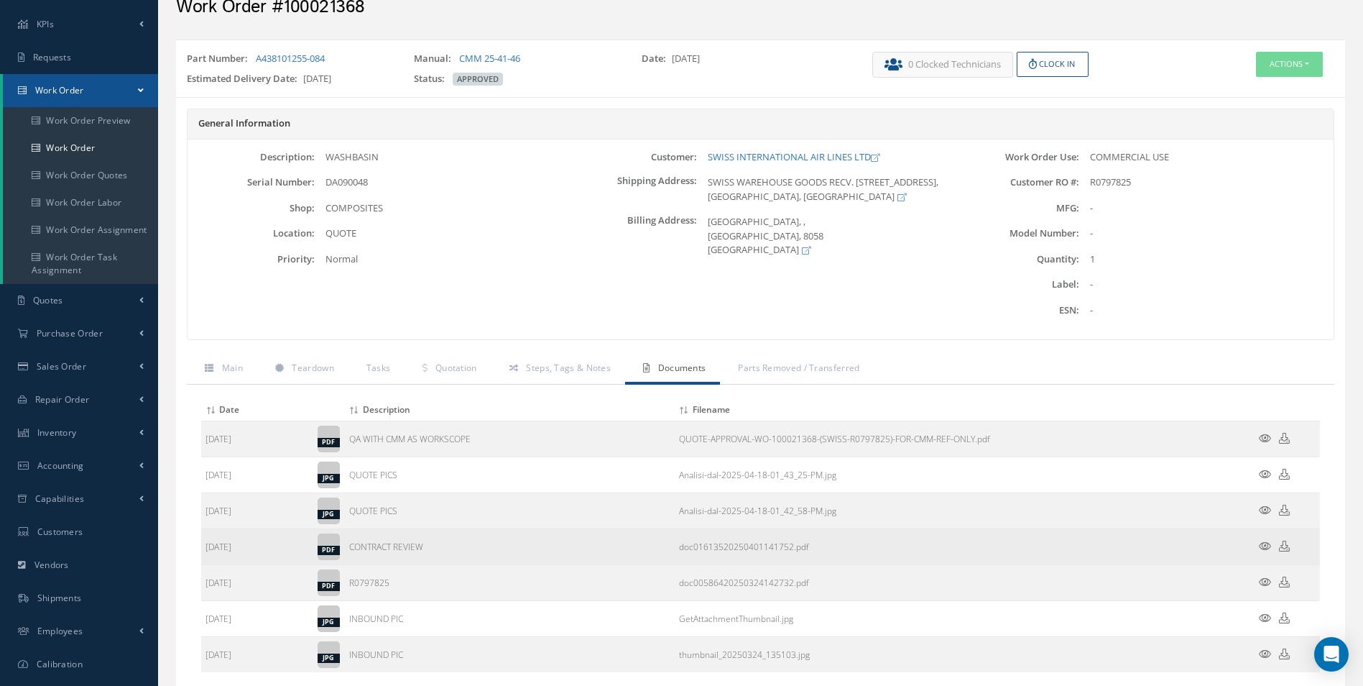
scroll to position [0, 0]
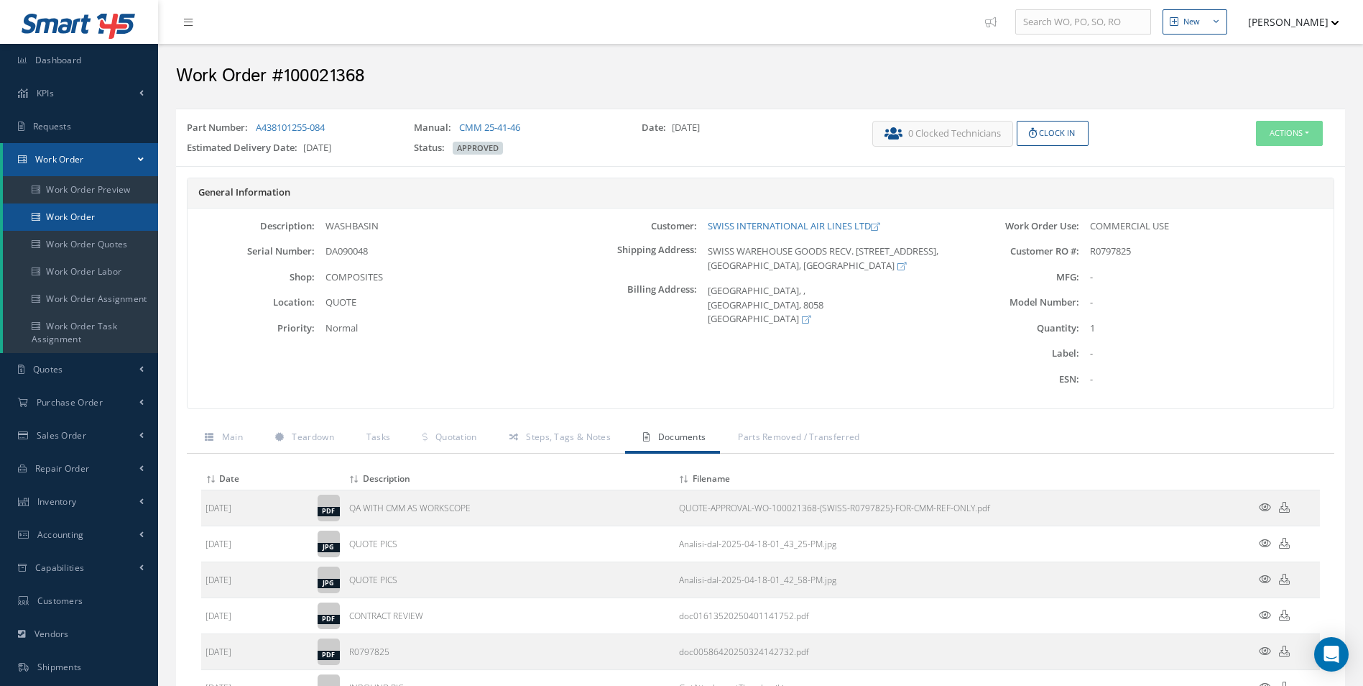
click at [49, 223] on link "Work Order" at bounding box center [80, 216] width 155 height 27
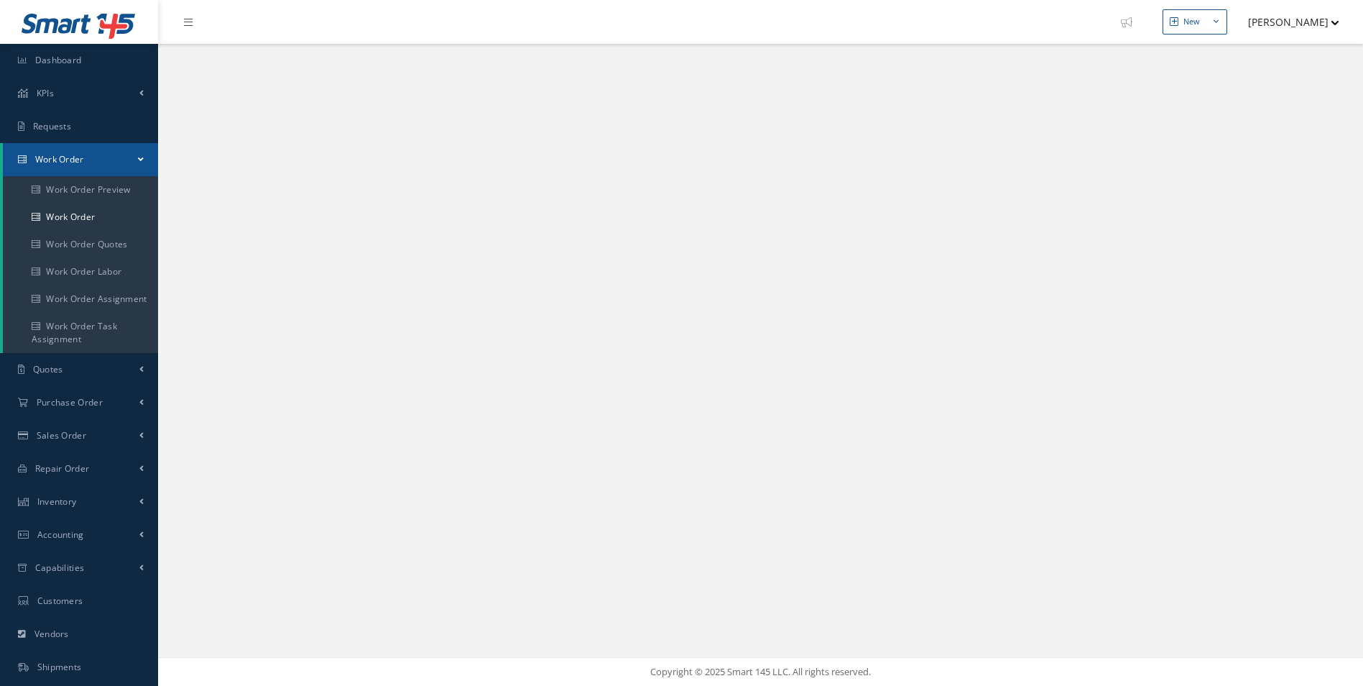
select select "25"
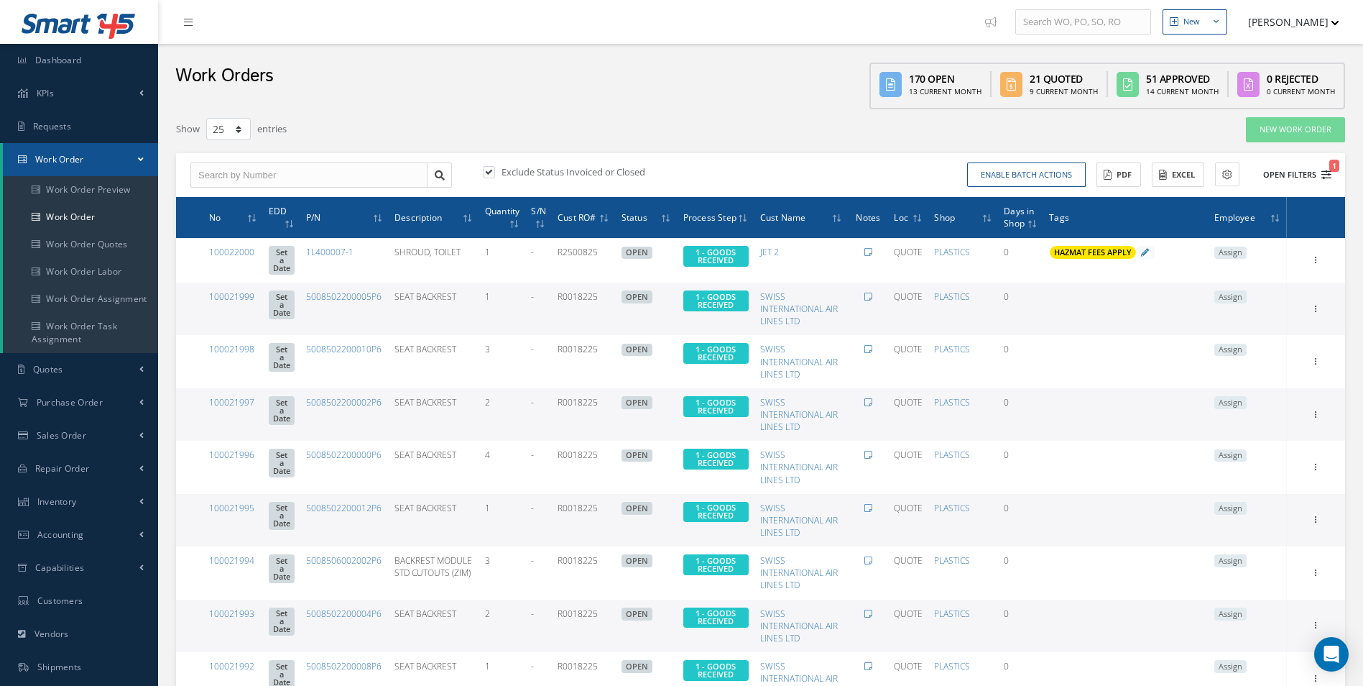
click at [1324, 176] on icon "1" at bounding box center [1327, 175] width 10 height 10
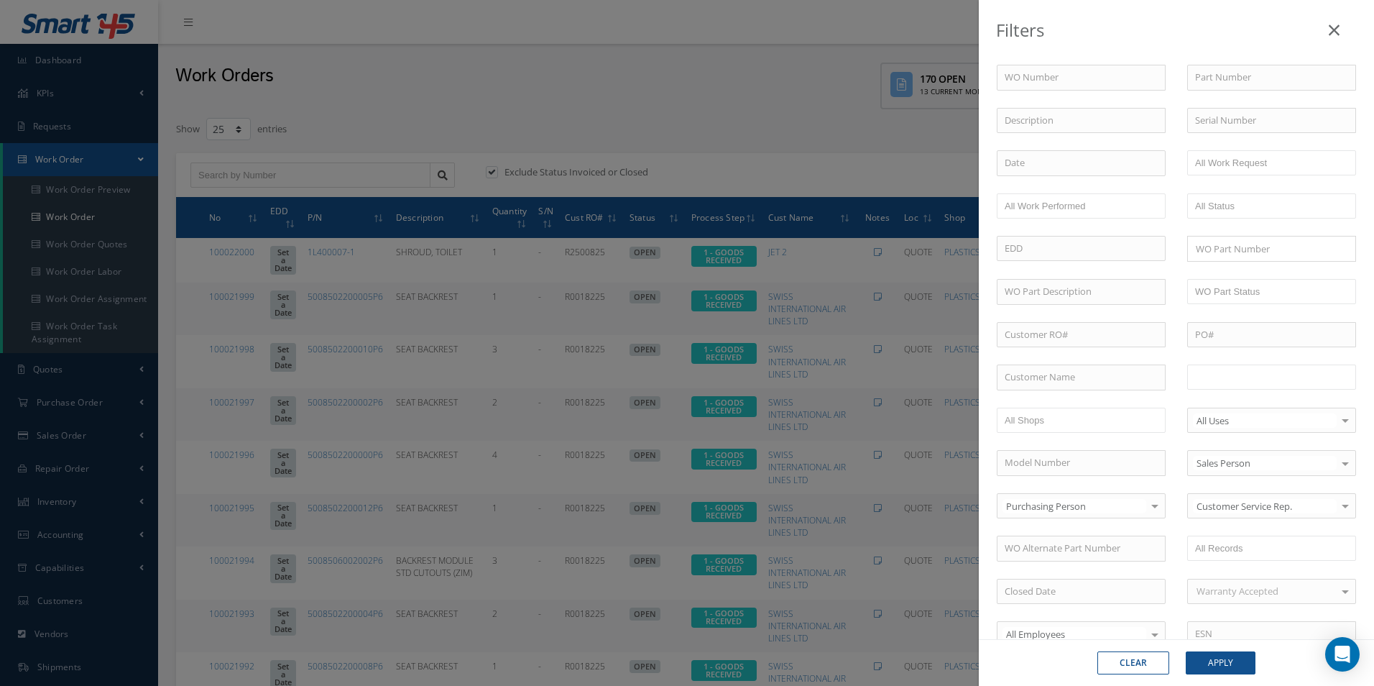
click at [1270, 377] on input "text" at bounding box center [1240, 377] width 91 height 18
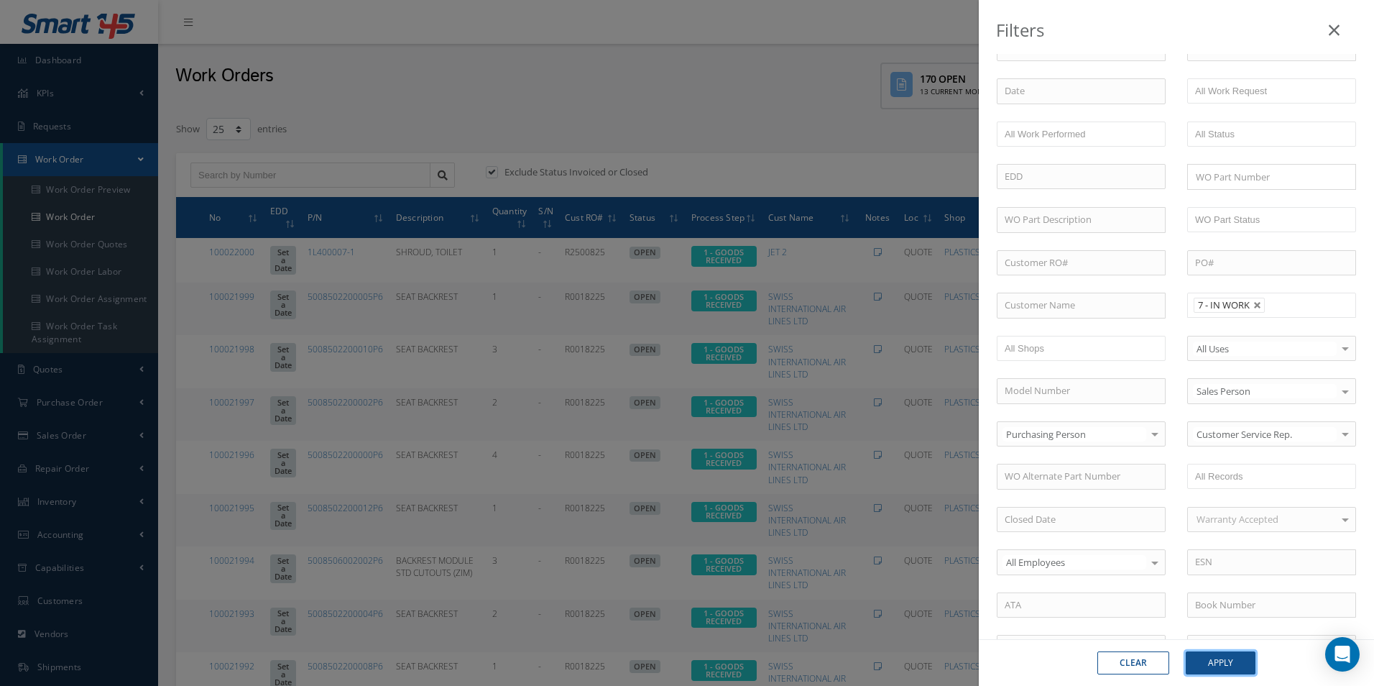
click at [1234, 670] on button "Apply" at bounding box center [1221, 662] width 70 height 23
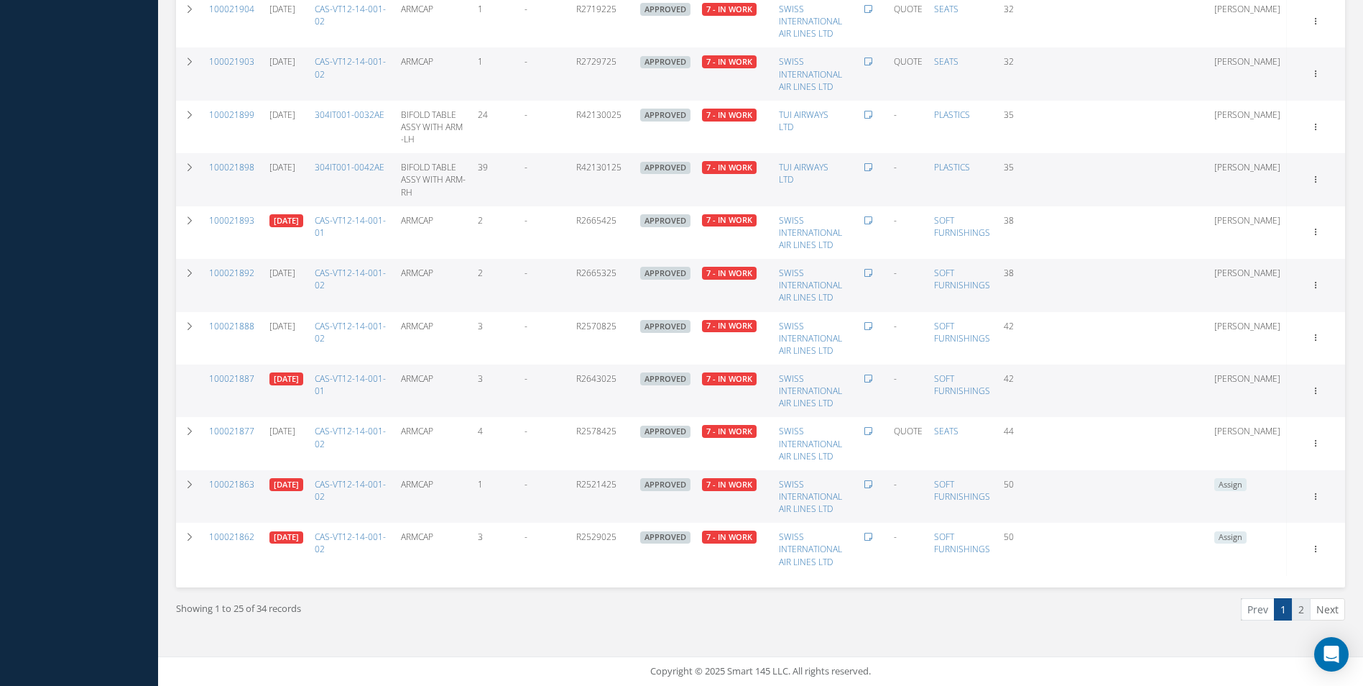
click at [1308, 612] on link "2" at bounding box center [1301, 609] width 19 height 22
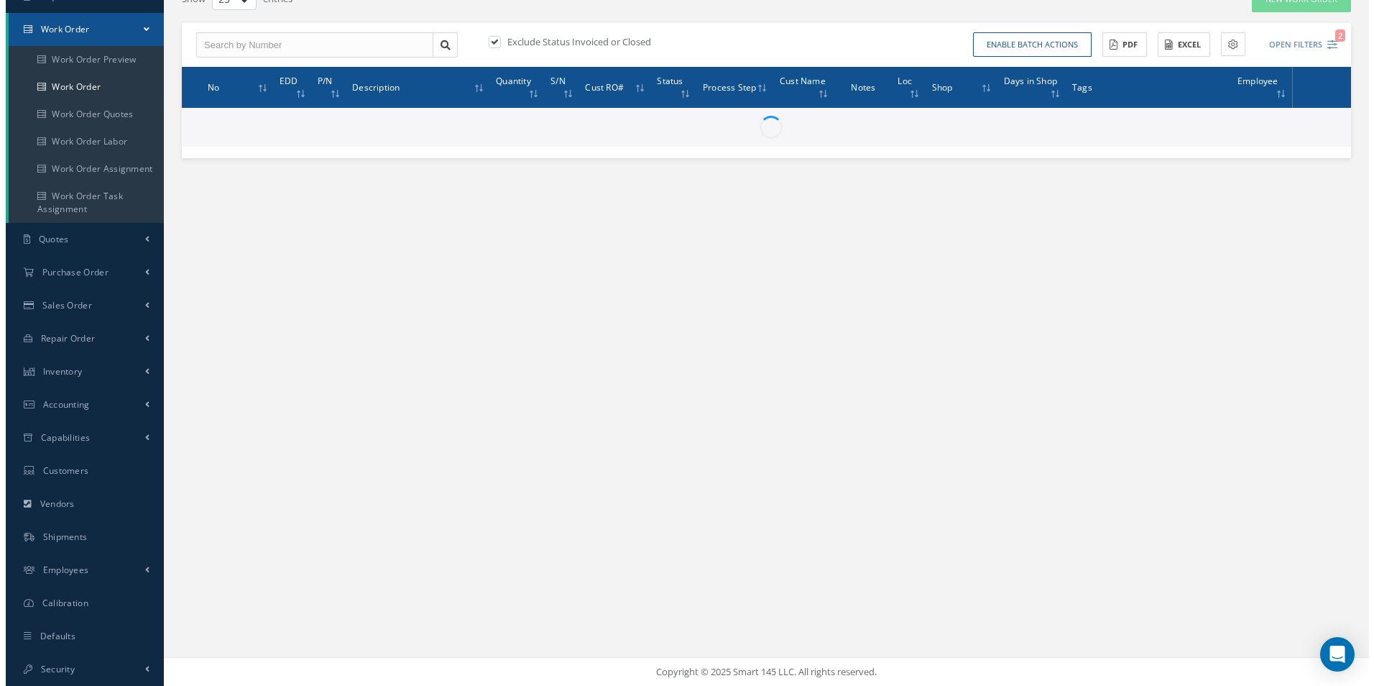
scroll to position [130, 0]
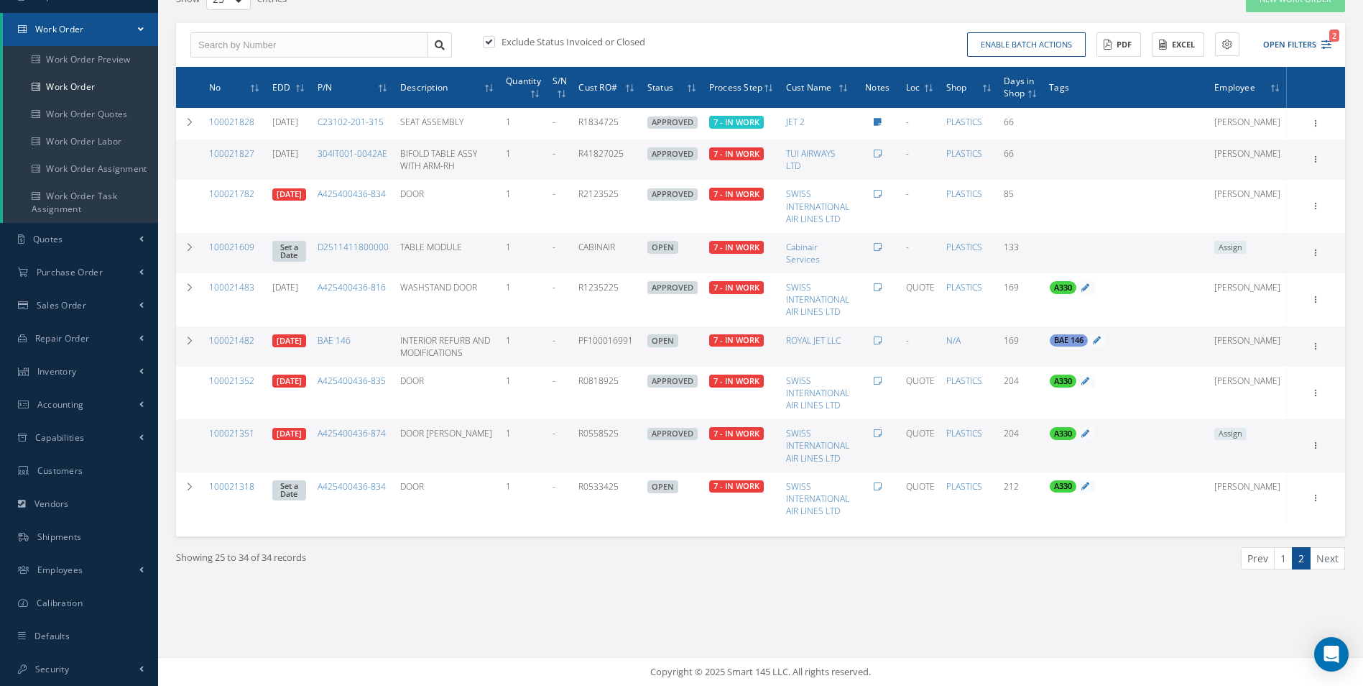
click at [1332, 50] on div "Enable batch actions Update Work Orders Close Work Orders ACTIONS Receive Payme…" at bounding box center [1049, 44] width 576 height 25
click at [1327, 45] on icon "2" at bounding box center [1327, 45] width 10 height 10
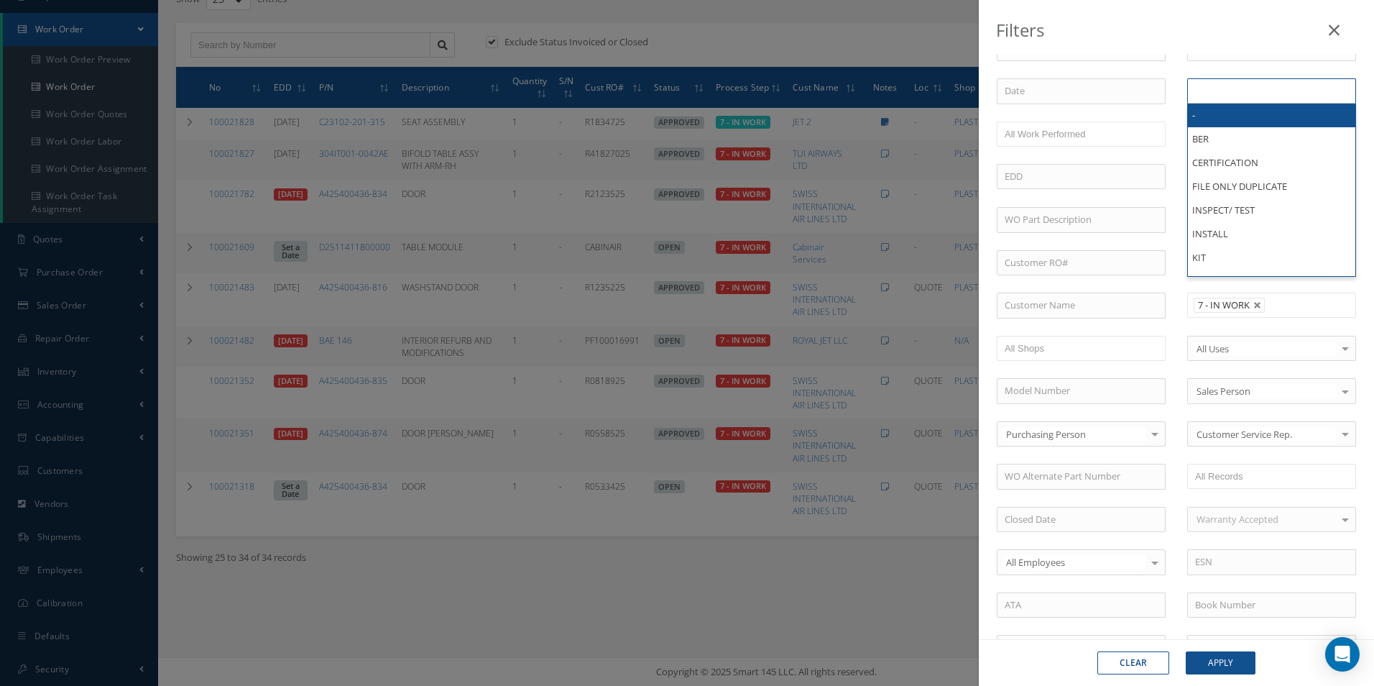
click at [1269, 90] on input "text" at bounding box center [1240, 91] width 90 height 18
click at [1353, 102] on div "- BER CERTIFICATION FILE ONLY DUPLICATE INSPECT/ TEST INSTALL KIT MODIFY NEW OT…" at bounding box center [1271, 91] width 190 height 26
type input "All Work Request"
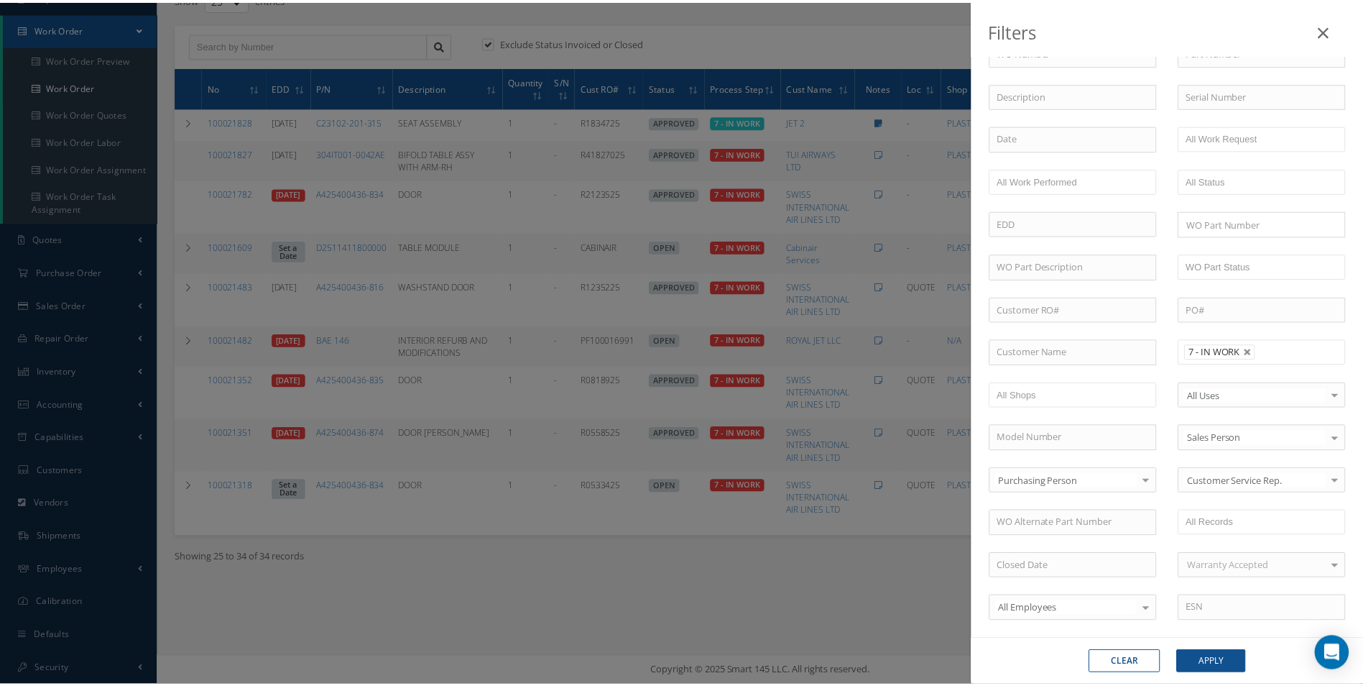
scroll to position [0, 0]
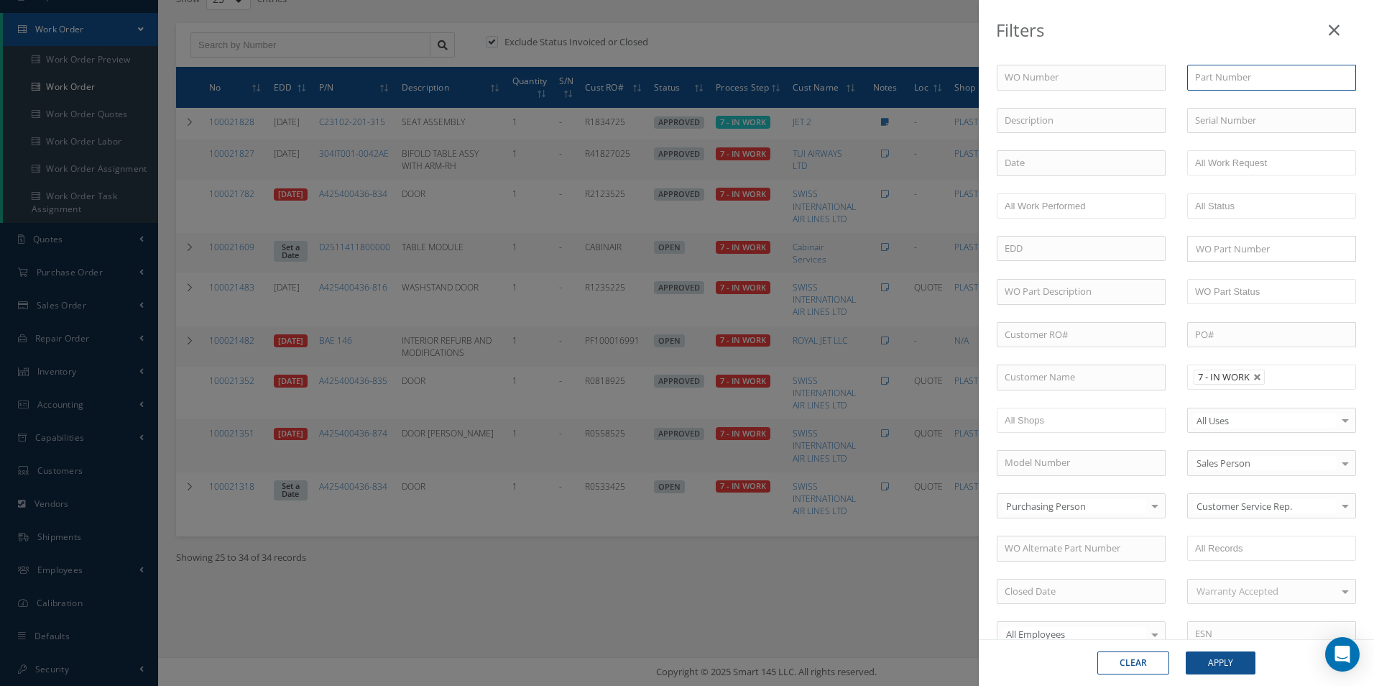
click at [1252, 70] on input "text" at bounding box center [1271, 78] width 169 height 26
type input "304"
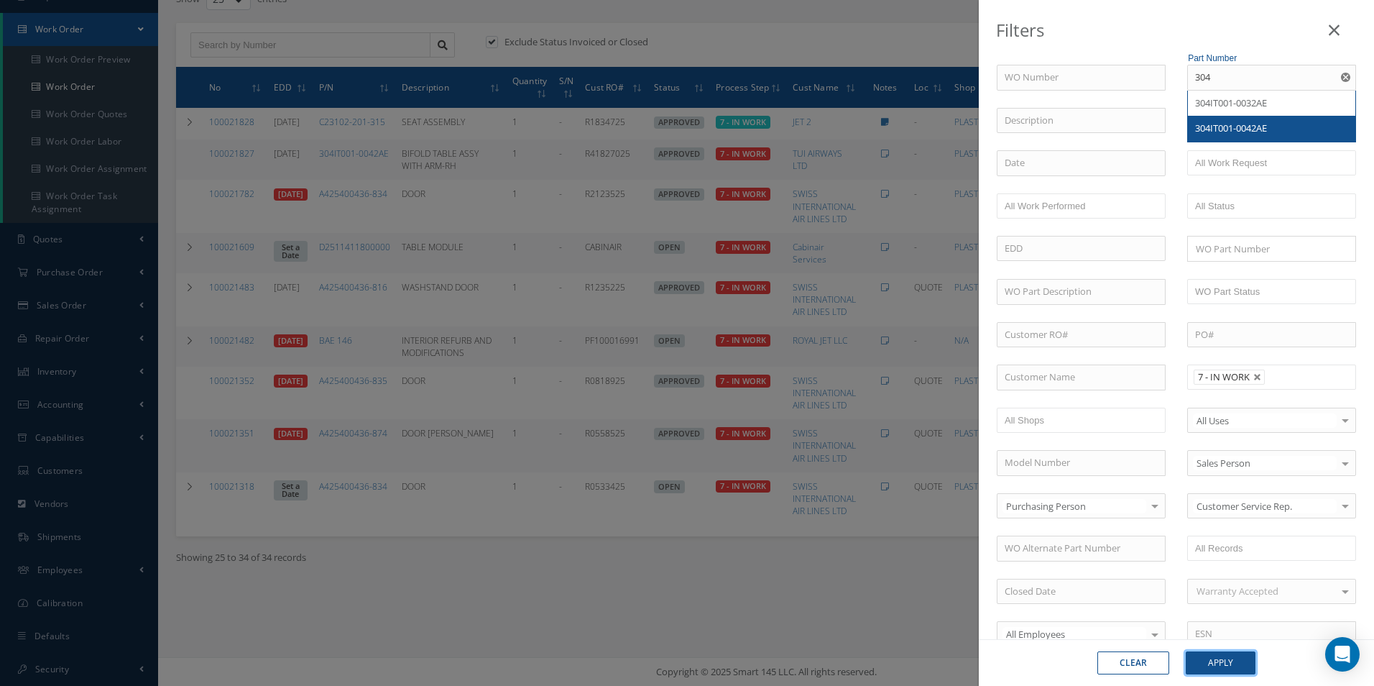
click at [1232, 660] on button "Apply" at bounding box center [1221, 662] width 70 height 23
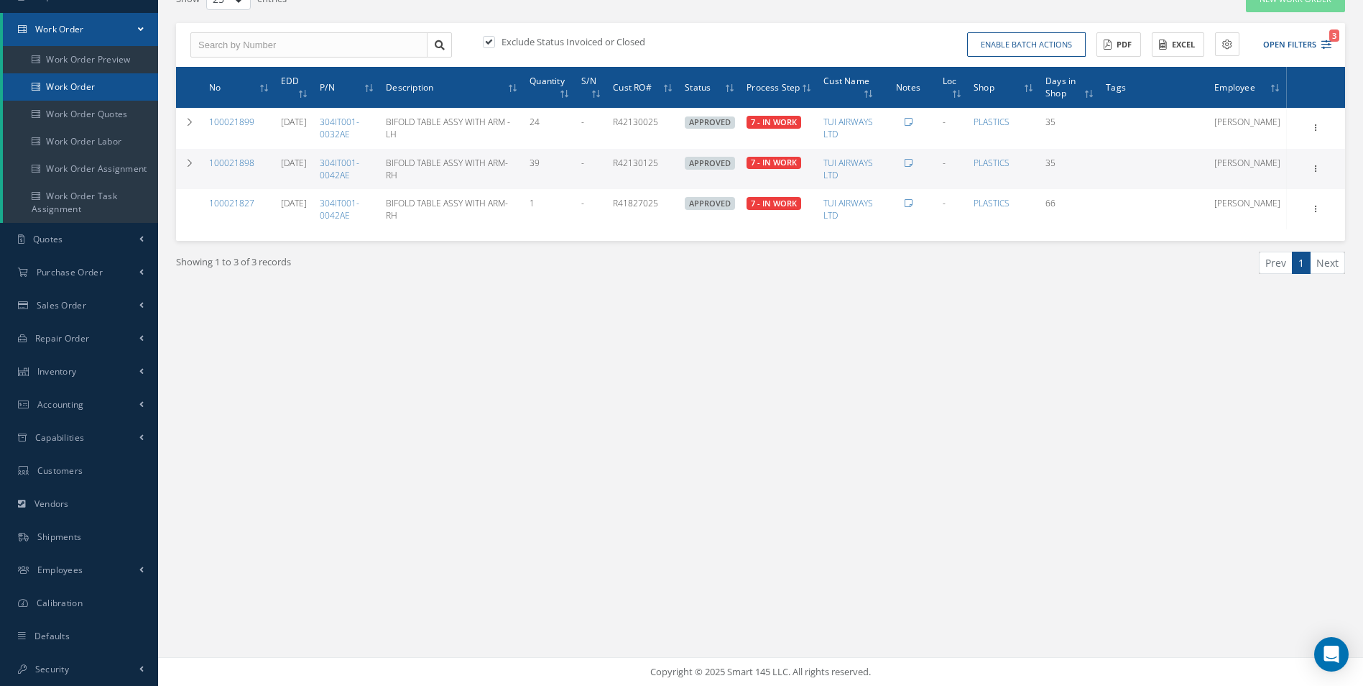
click at [68, 93] on link "Work Order" at bounding box center [80, 86] width 155 height 27
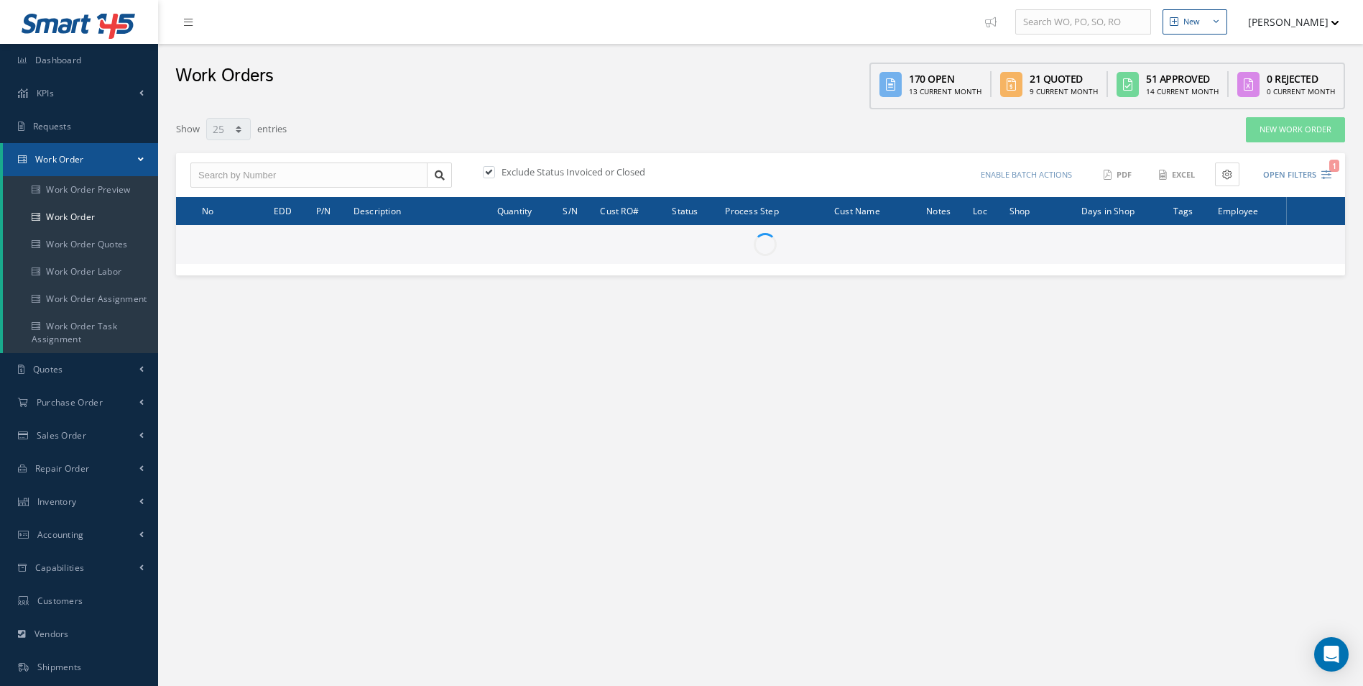
select select "25"
type input "All Work Request"
type input "All Work Performed"
type input "All Status"
type input "WO Part Status"
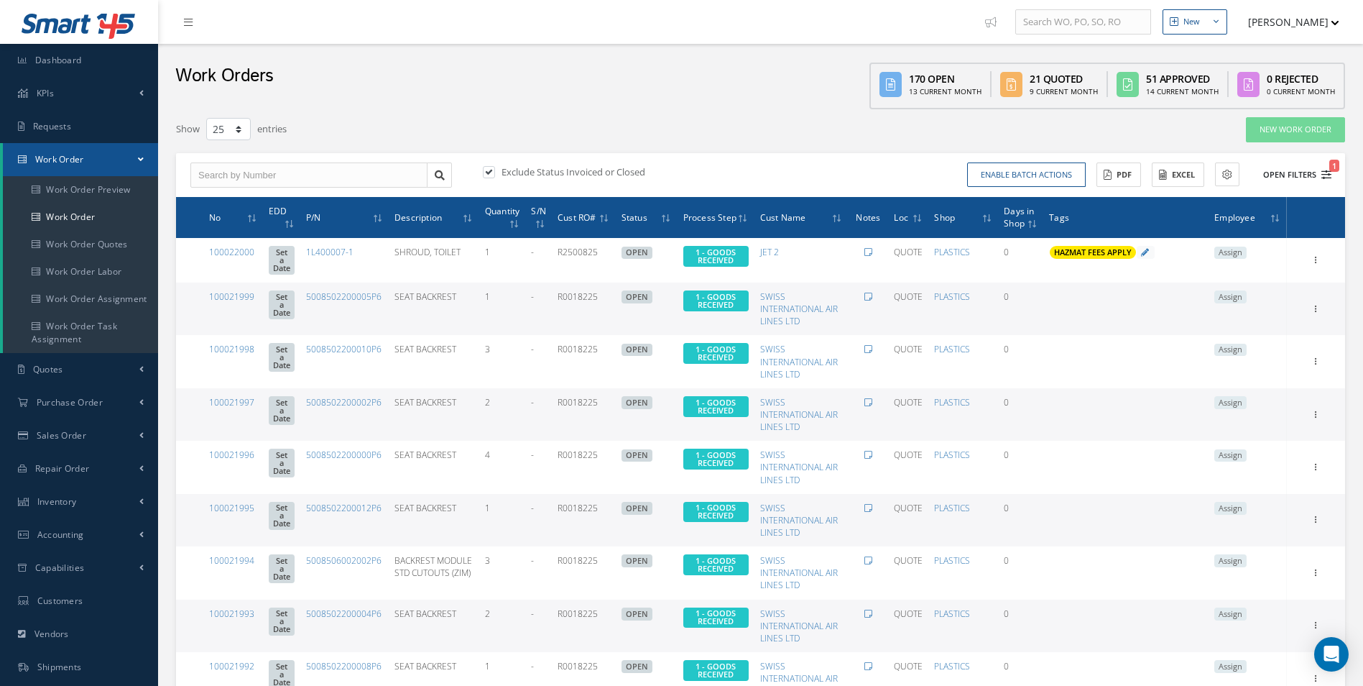
click at [1321, 177] on button "Open Filters 1" at bounding box center [1290, 175] width 81 height 24
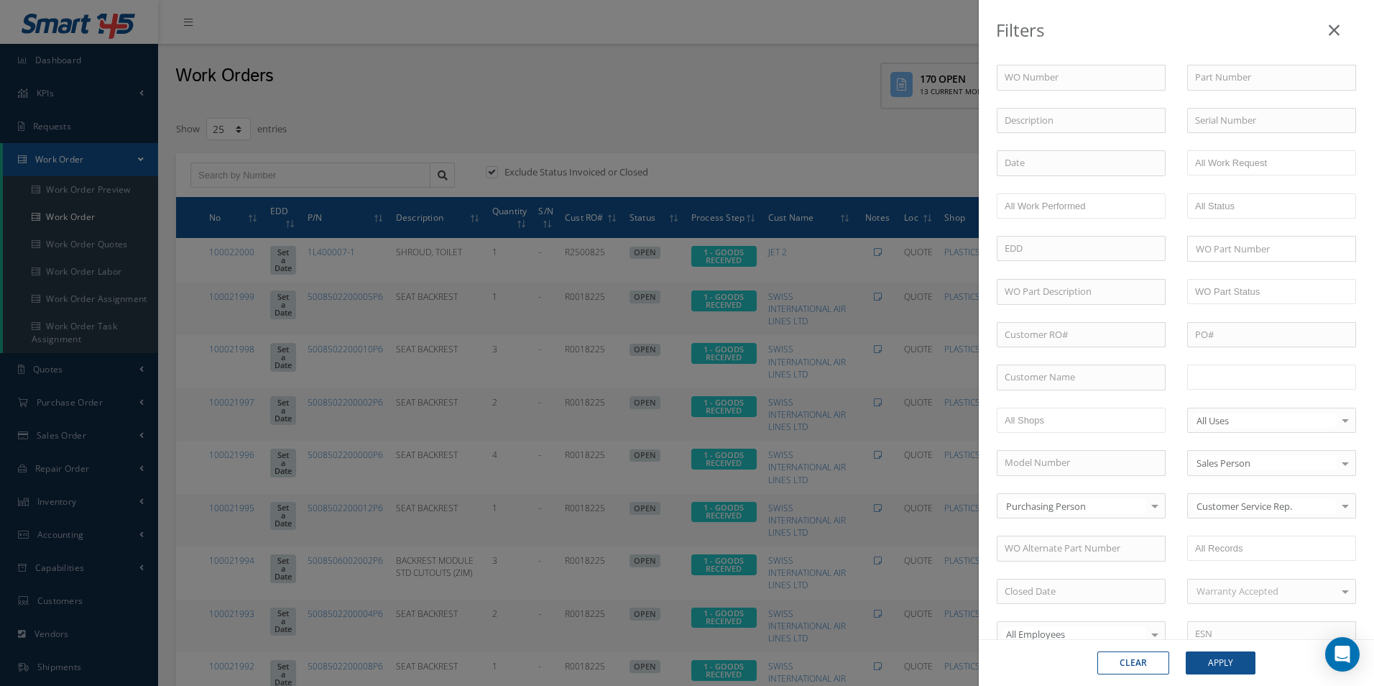
click at [1250, 371] on input "text" at bounding box center [1240, 377] width 91 height 18
click at [1235, 663] on button "Apply" at bounding box center [1221, 662] width 70 height 23
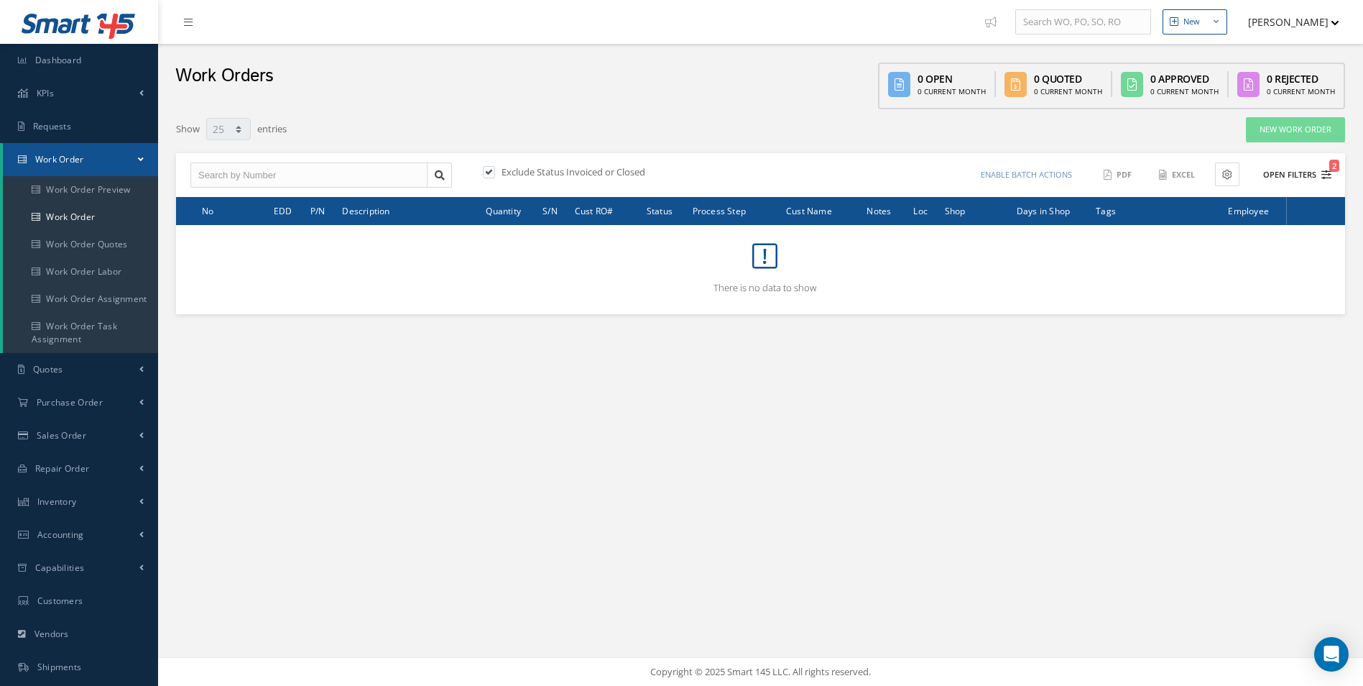
click at [1319, 177] on button "Open Filters 2" at bounding box center [1290, 175] width 81 height 24
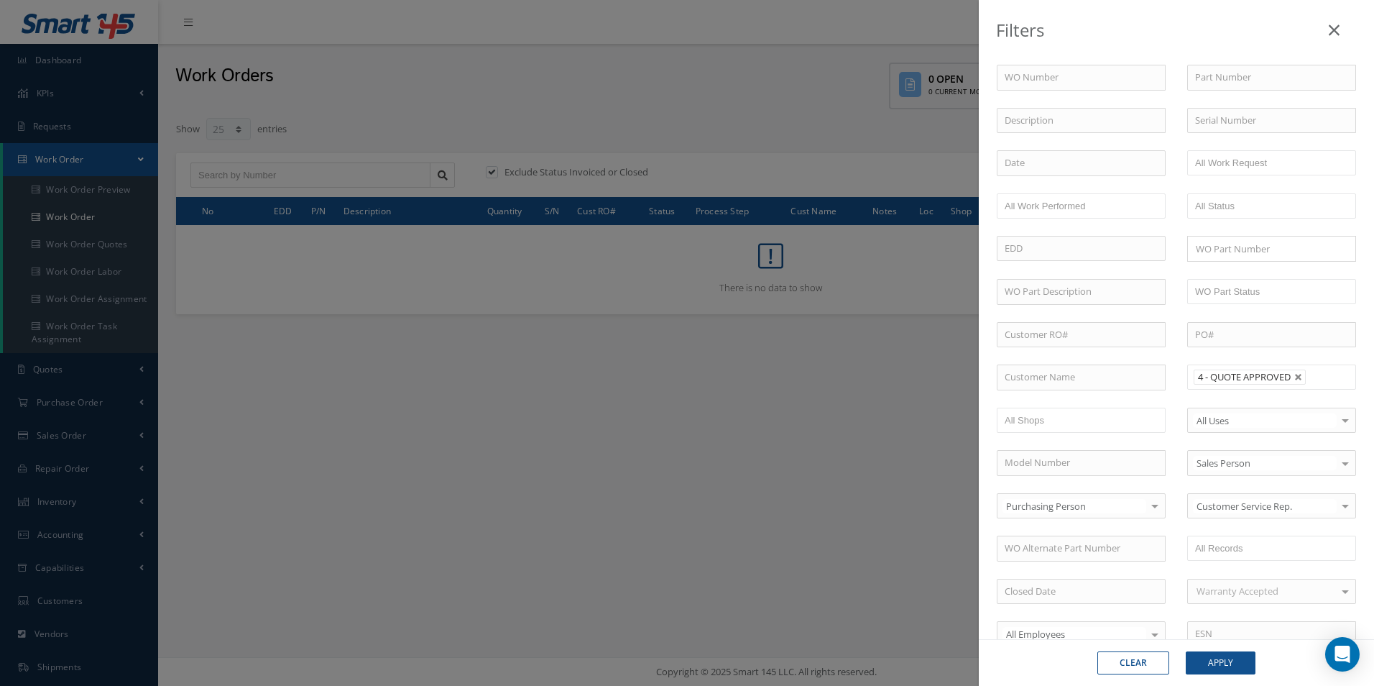
click at [1318, 381] on input "text" at bounding box center [1320, 377] width 18 height 18
click at [1276, 425] on ul "4 - QUOTE APPROVED 5 - QUOTE APPROVED, CAB SUPPLY SPARES" at bounding box center [1271, 400] width 169 height 73
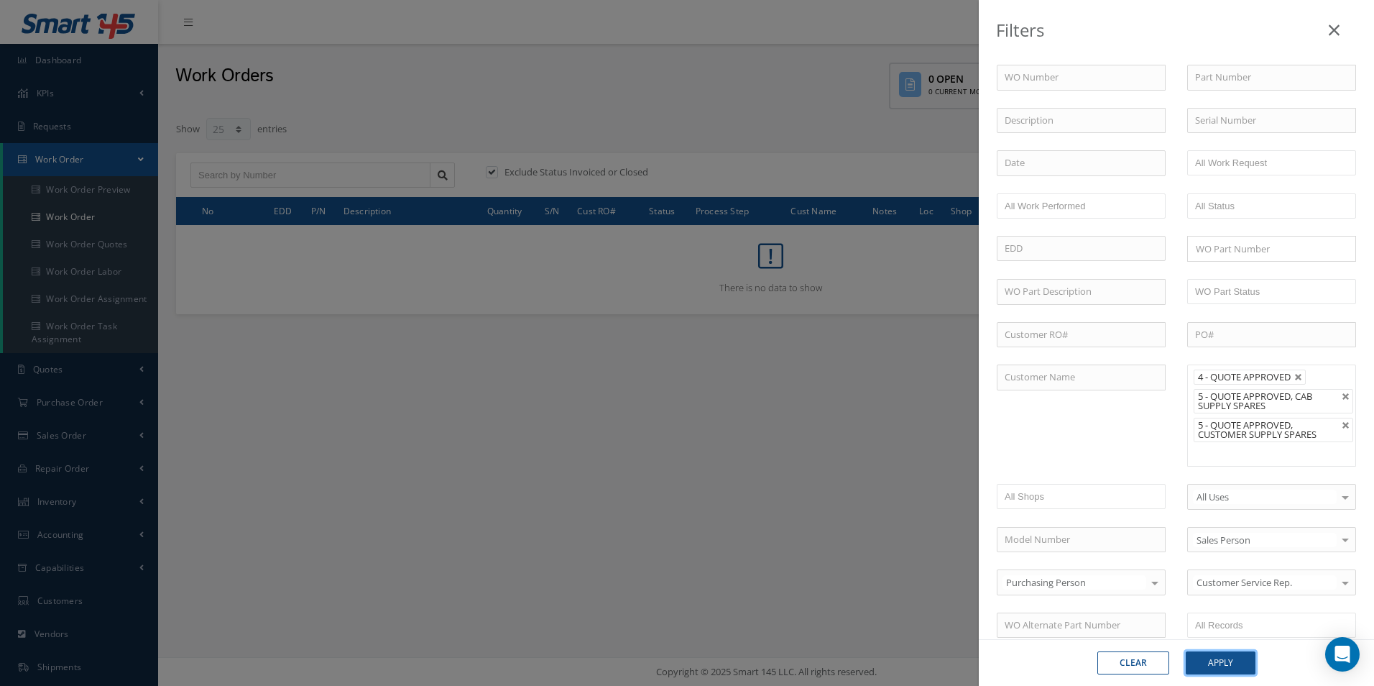
click at [1227, 660] on button "Apply" at bounding box center [1221, 662] width 70 height 23
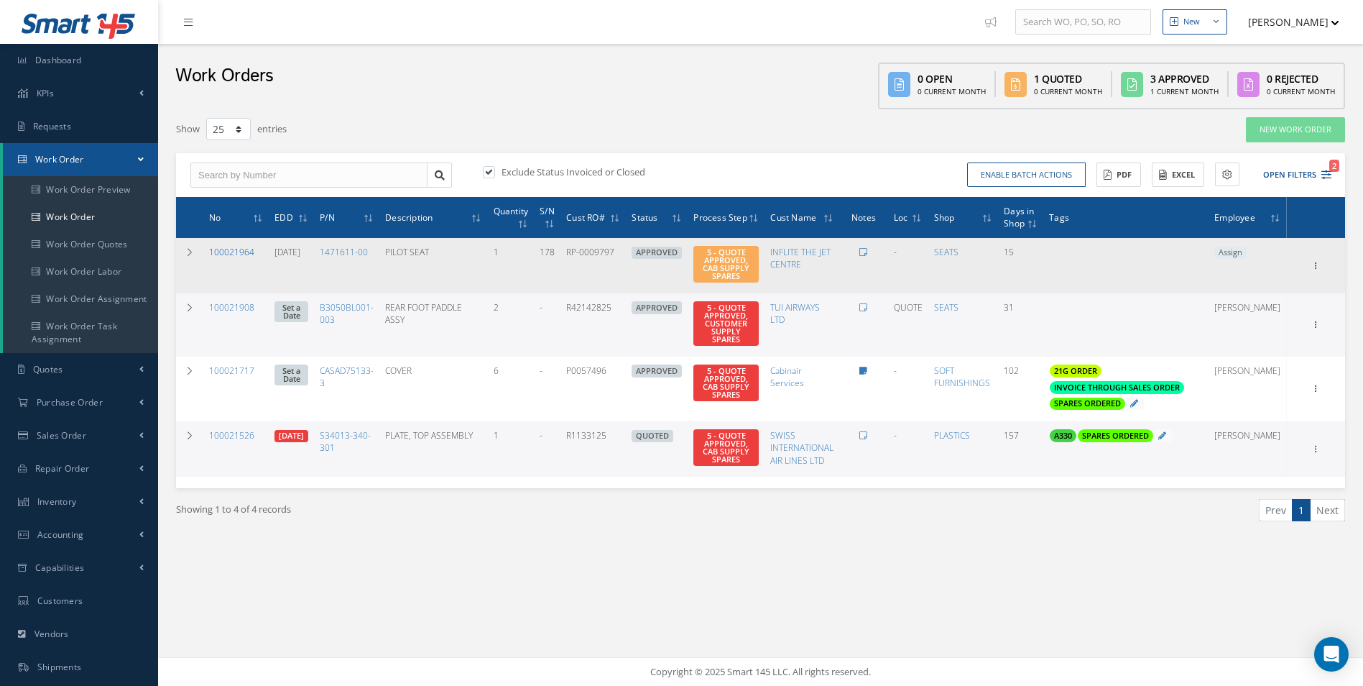
click at [239, 247] on link "100021964" at bounding box center [231, 252] width 45 height 12
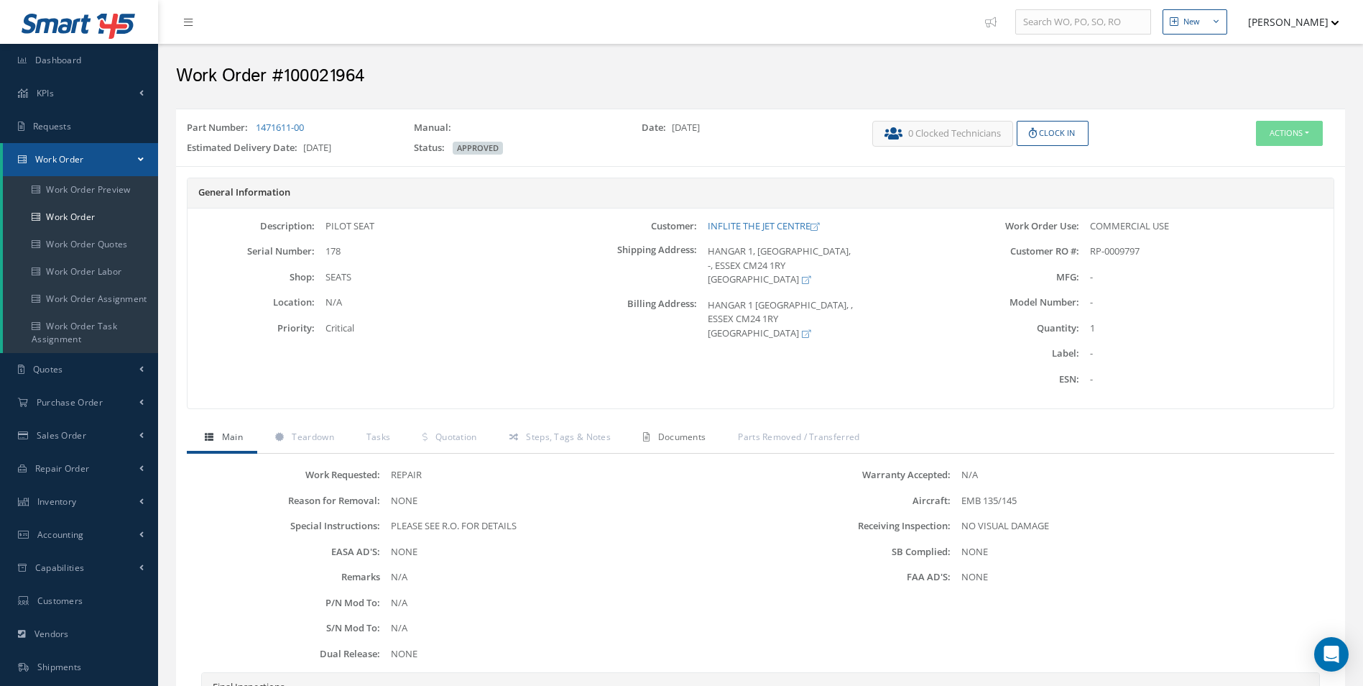
click at [673, 439] on span "Documents" at bounding box center [682, 436] width 48 height 12
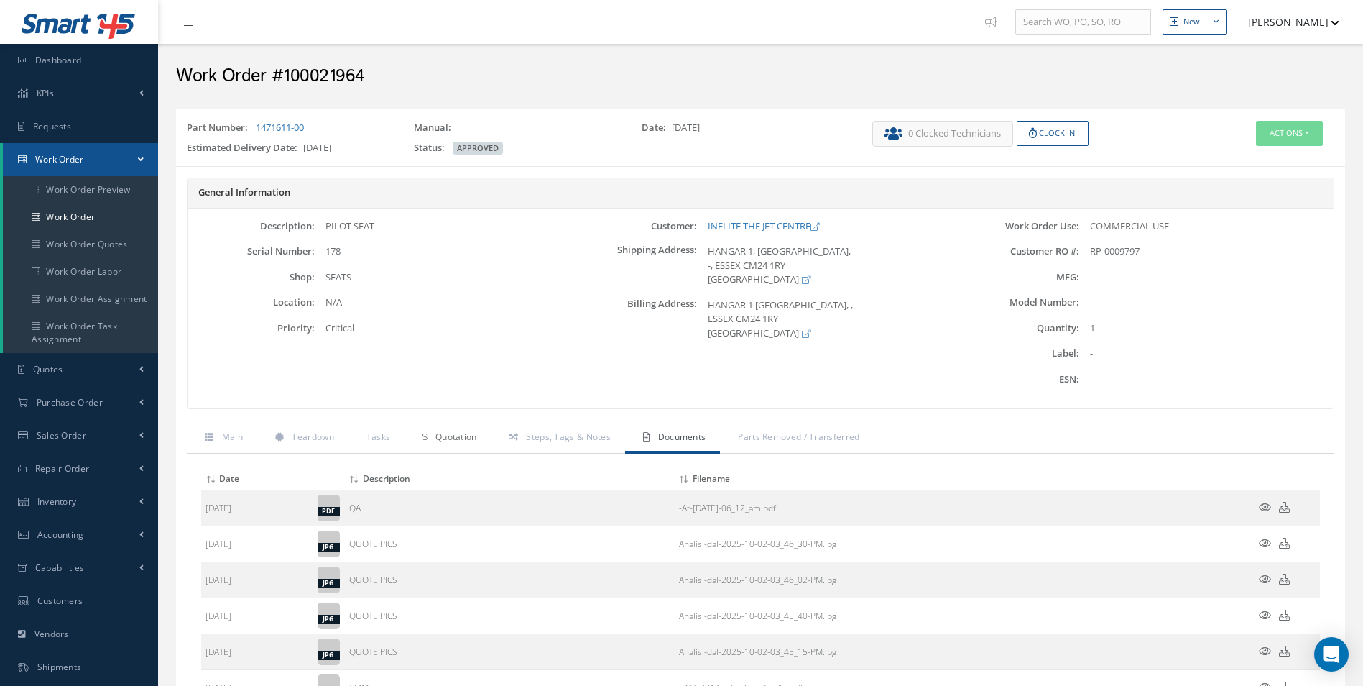
click at [458, 437] on span "Quotation" at bounding box center [456, 436] width 42 height 12
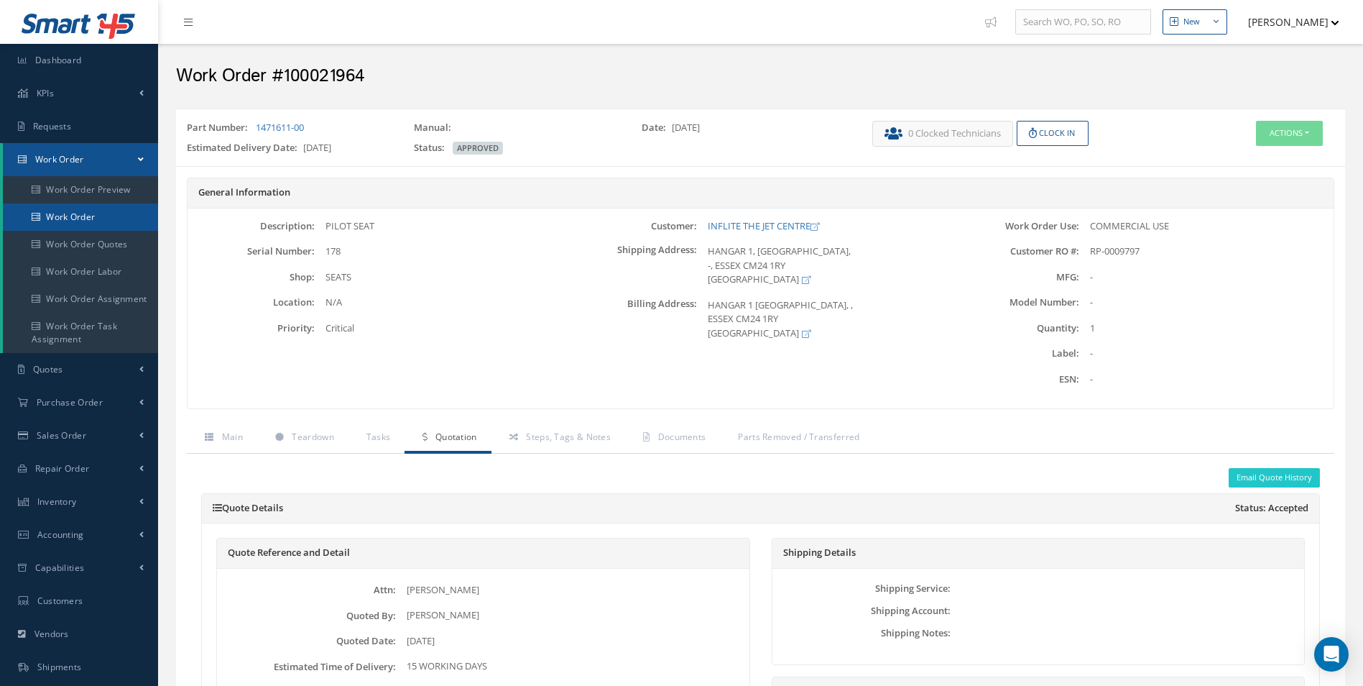
click at [103, 223] on link "Work Order" at bounding box center [80, 216] width 155 height 27
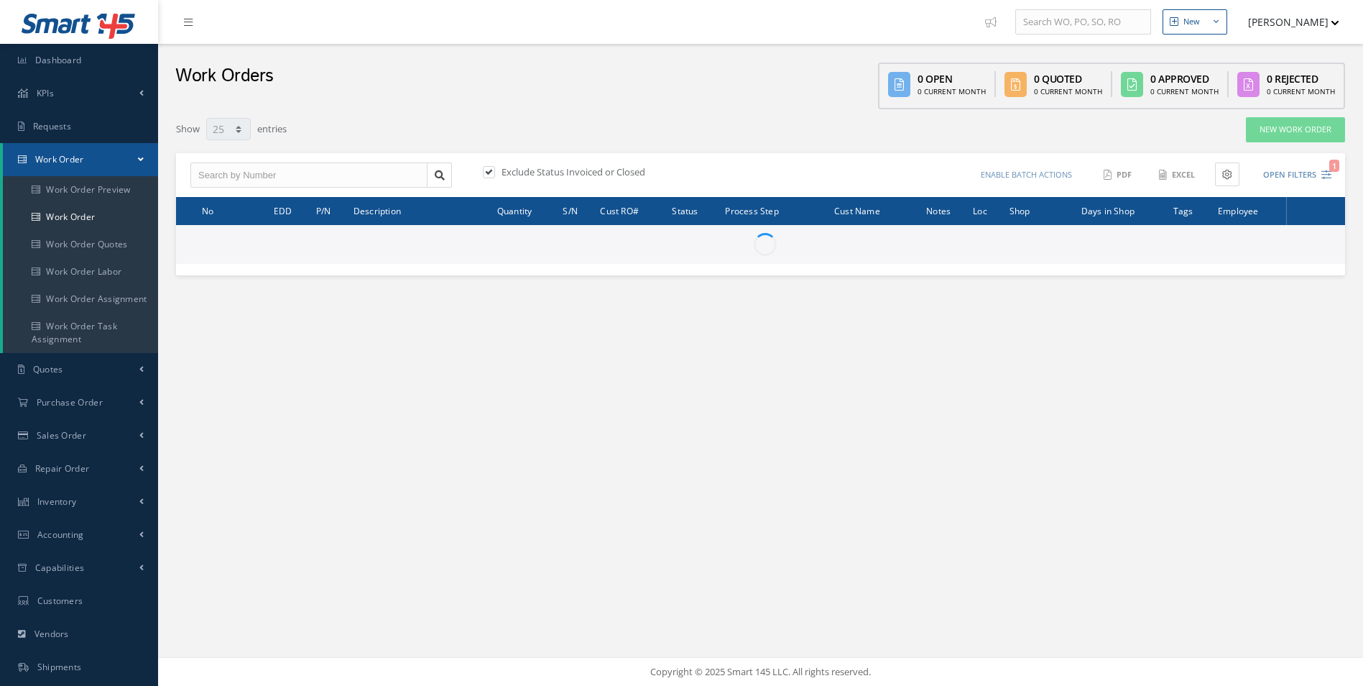
select select "25"
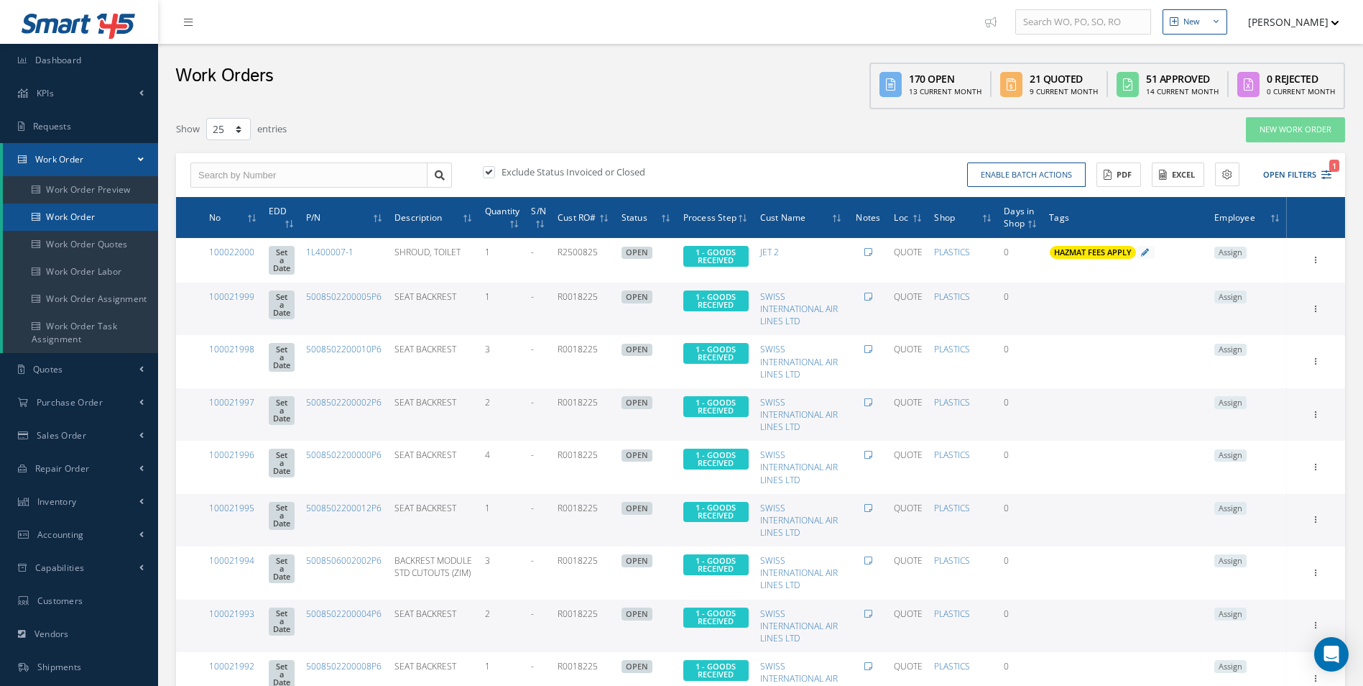
click at [113, 211] on link "Work Order" at bounding box center [80, 216] width 155 height 27
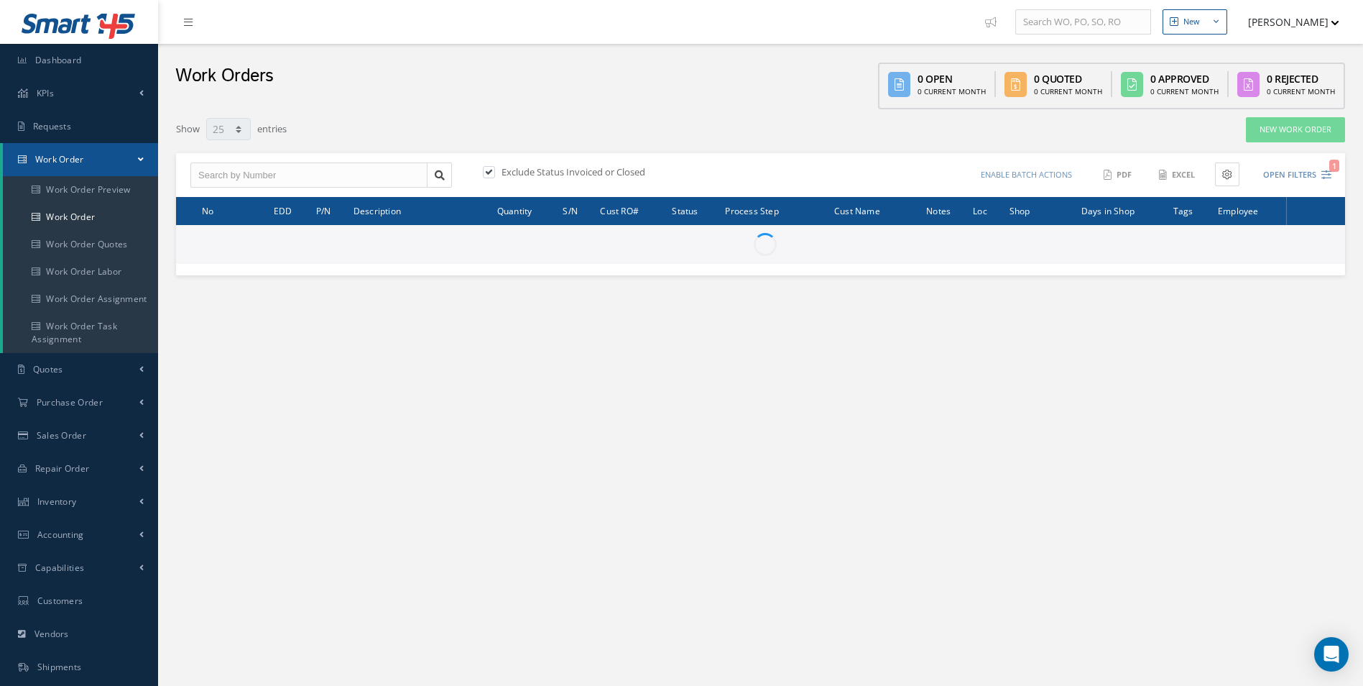
select select "25"
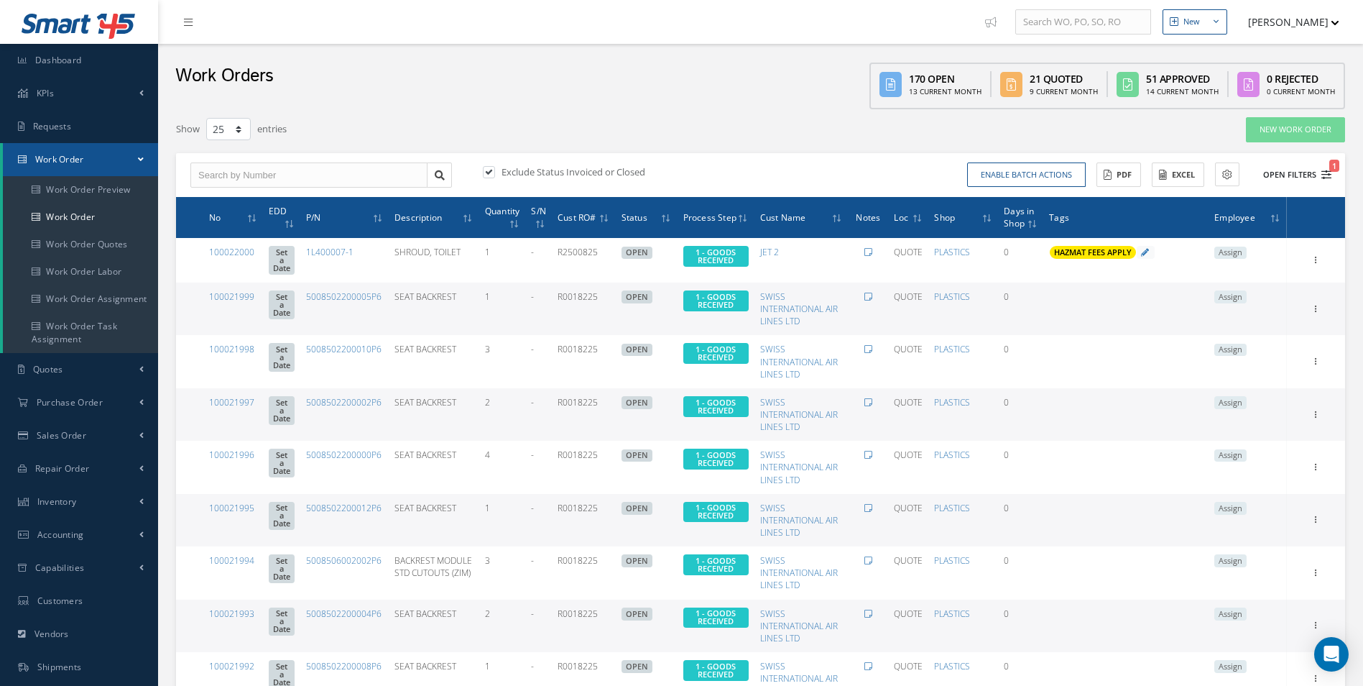
click at [1325, 172] on icon "1" at bounding box center [1327, 175] width 10 height 10
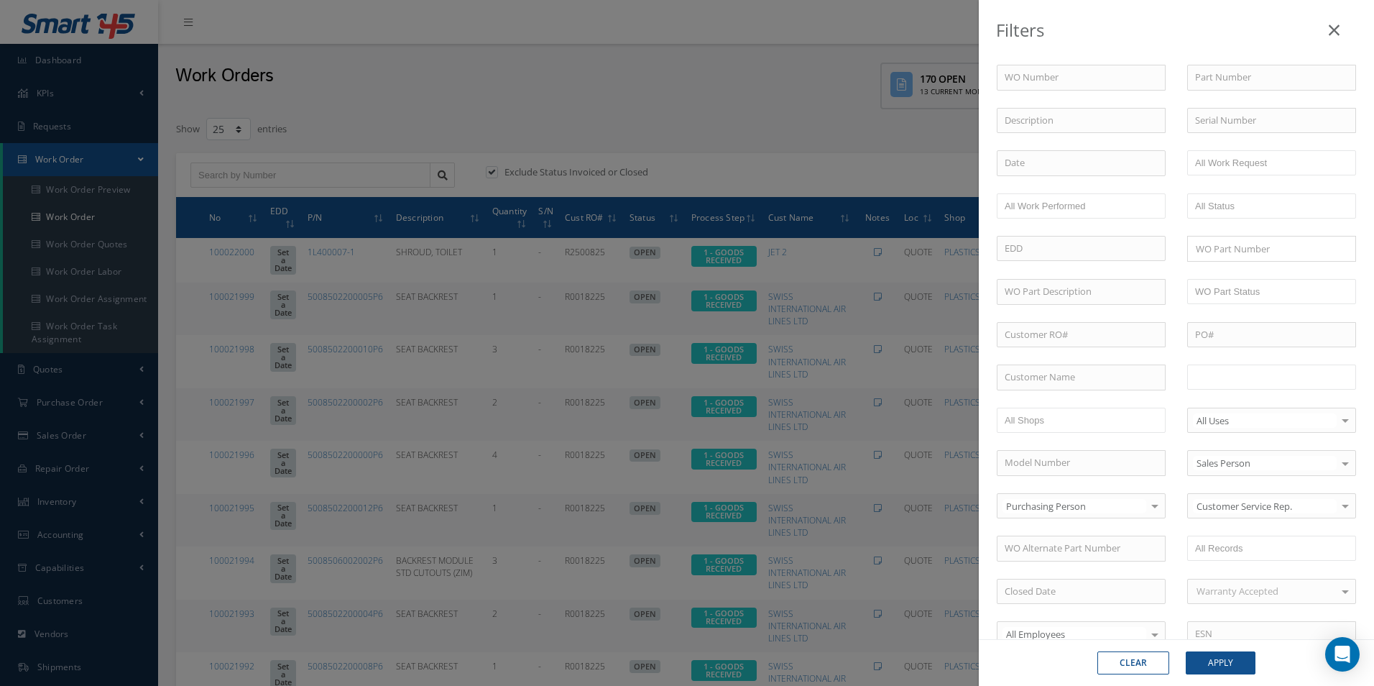
click at [1265, 382] on input "text" at bounding box center [1240, 377] width 91 height 18
click at [1225, 655] on button "Apply" at bounding box center [1221, 662] width 70 height 23
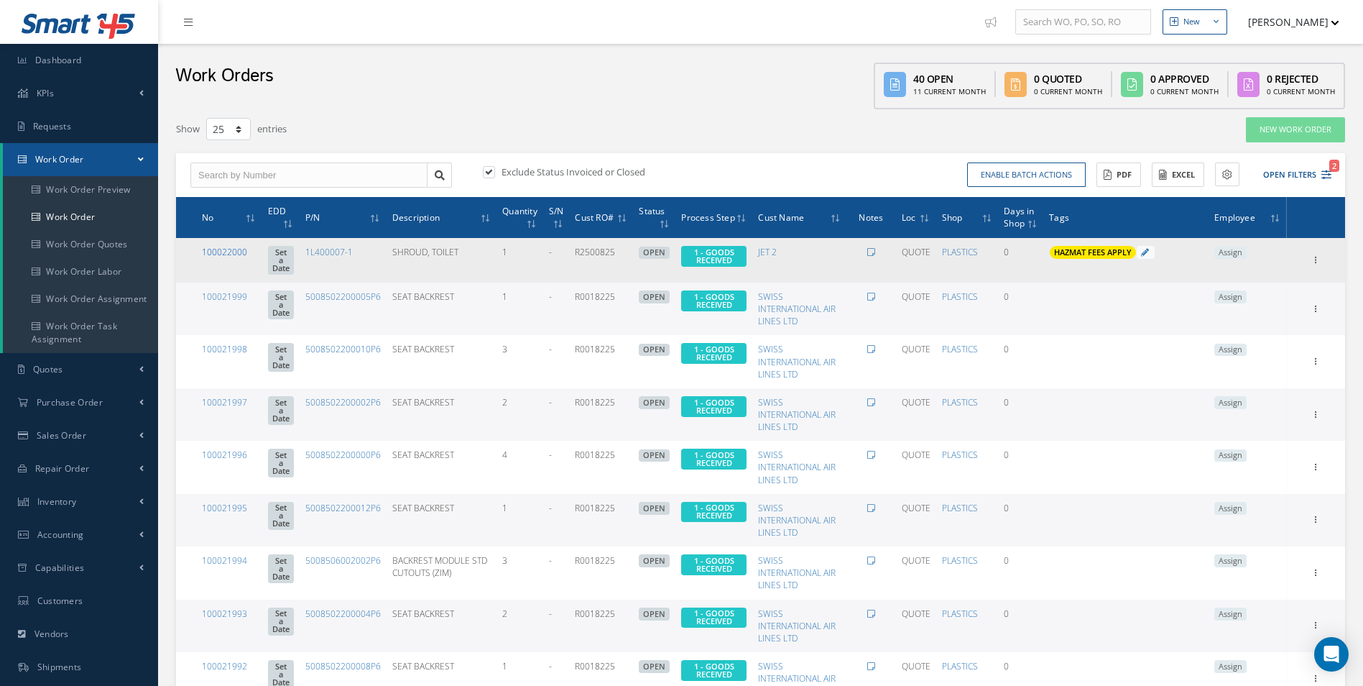
click at [229, 252] on link "100022000" at bounding box center [224, 252] width 45 height 12
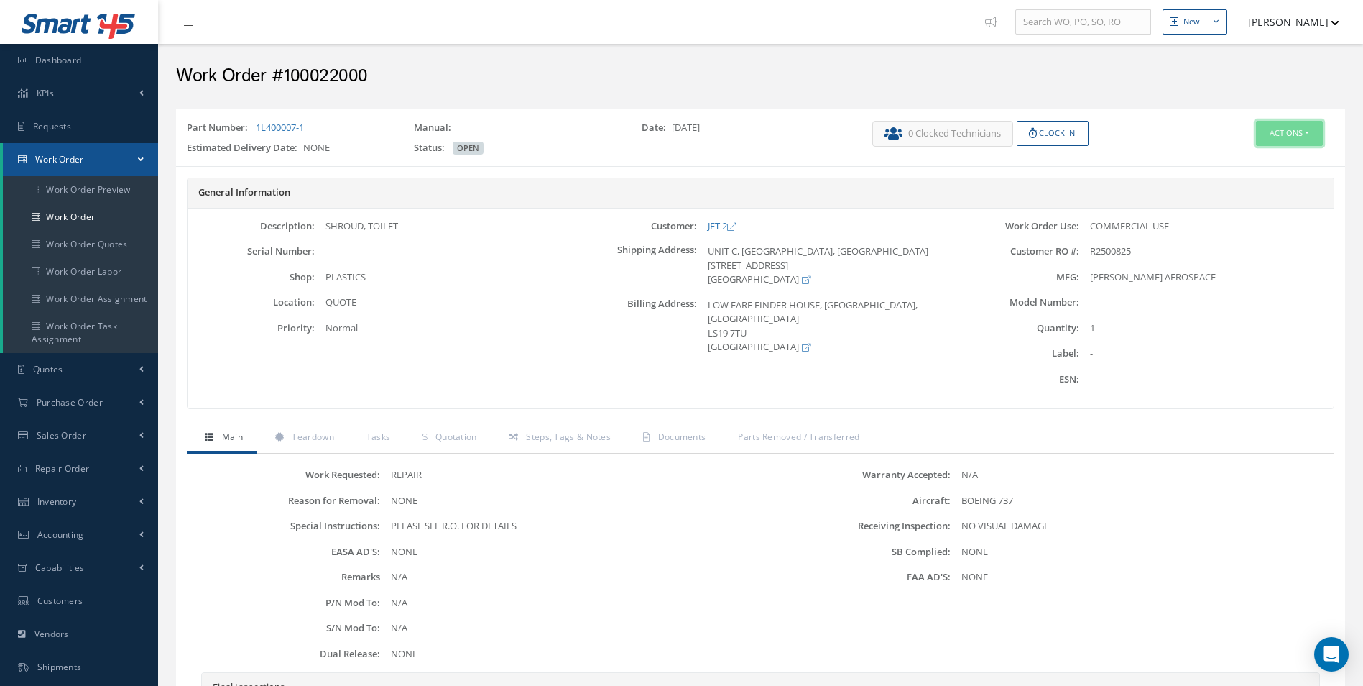
click at [1296, 132] on button "Actions" at bounding box center [1289, 133] width 67 height 25
click at [1258, 162] on link "Edit" at bounding box center [1267, 160] width 115 height 19
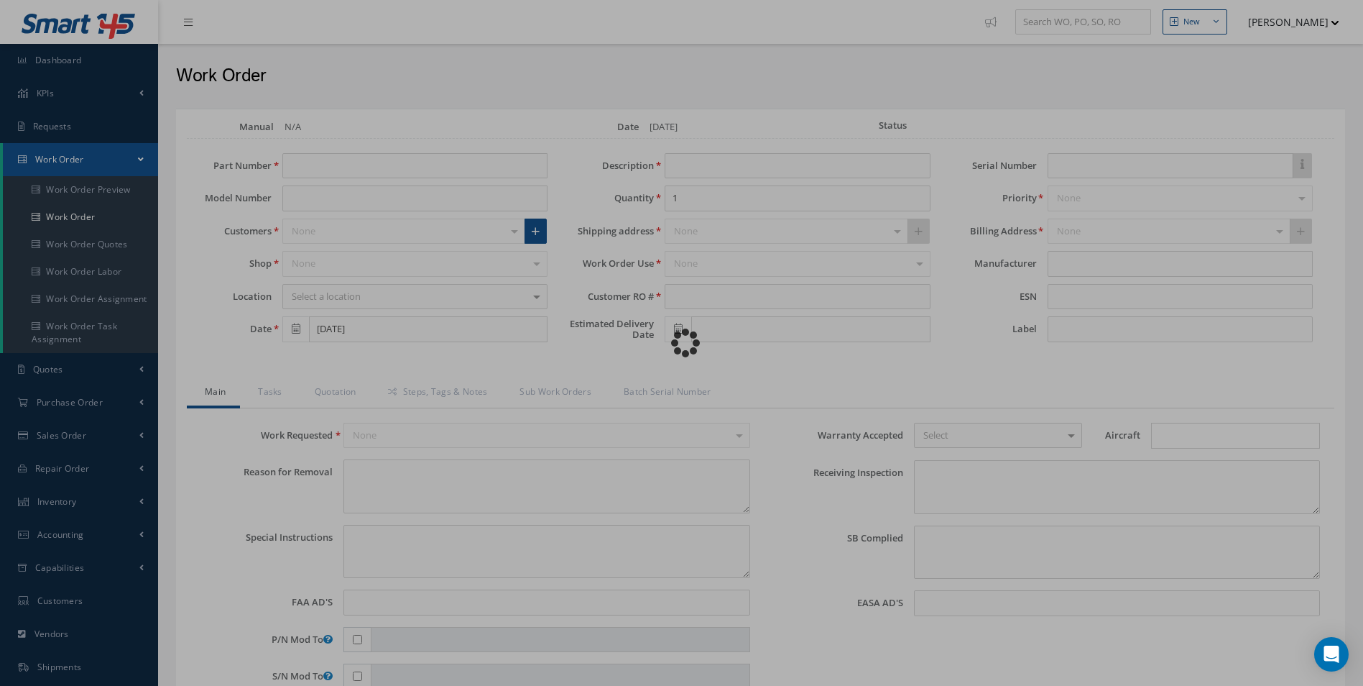
type input "1L400007-1"
type input "SHROUD, TOILET"
type input "R2500825"
type textarea "NONE"
type textarea "PLEASE SEE R.O. FOR DETAILS"
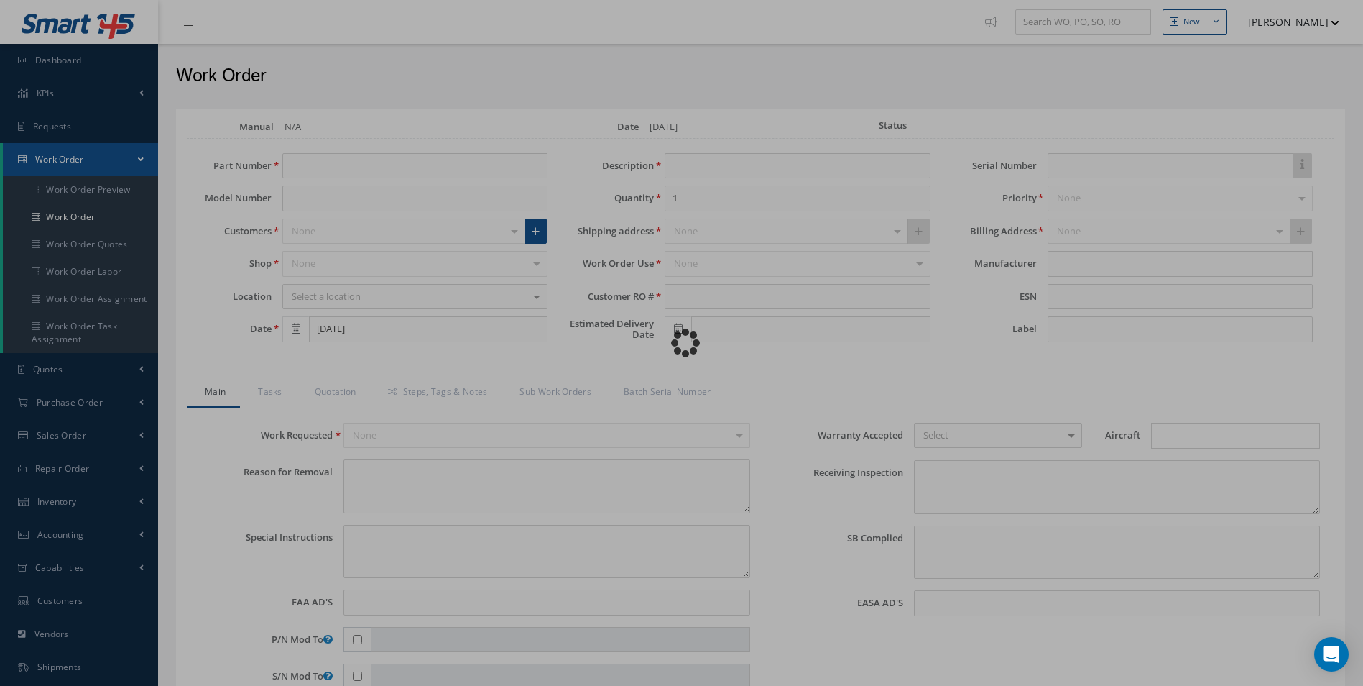
type input "NONE"
type textarea "NO VISUAL DAMAGE"
type textarea "NONE"
type input "NONE"
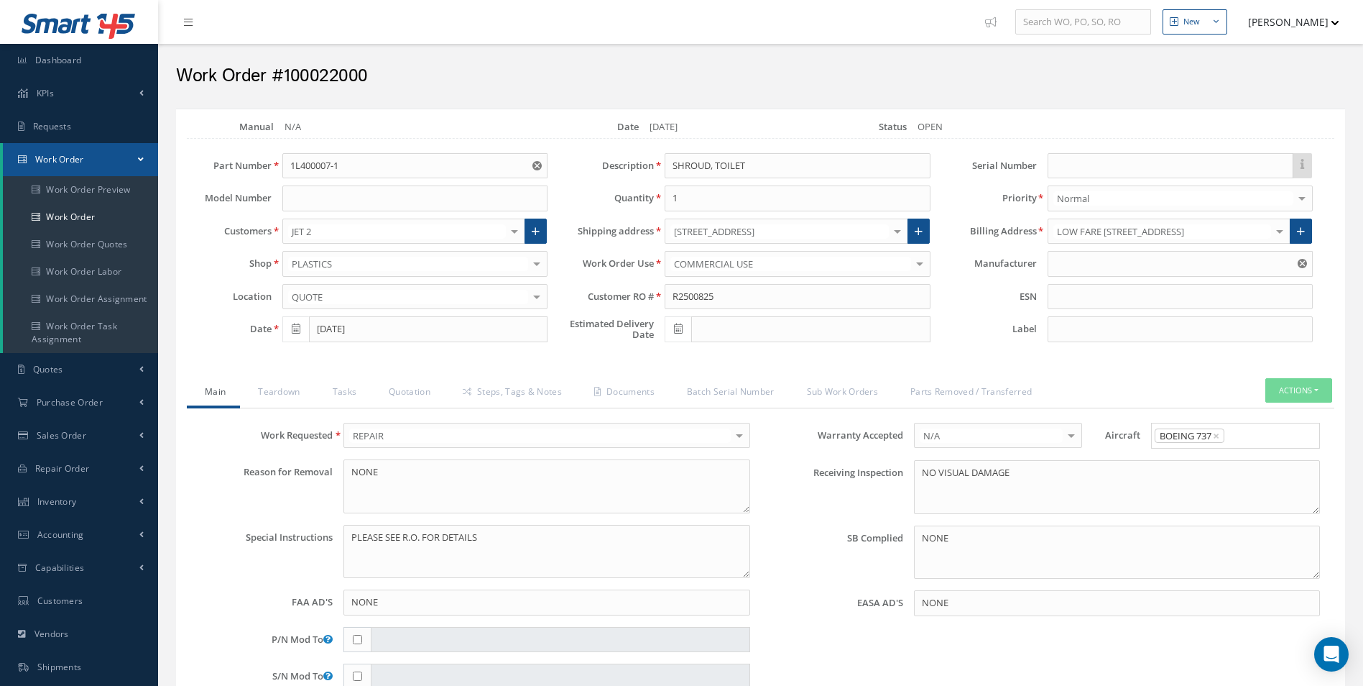
type input "COLLINS AEROSPACE"
click at [330, 129] on link "Manage" at bounding box center [334, 127] width 45 height 14
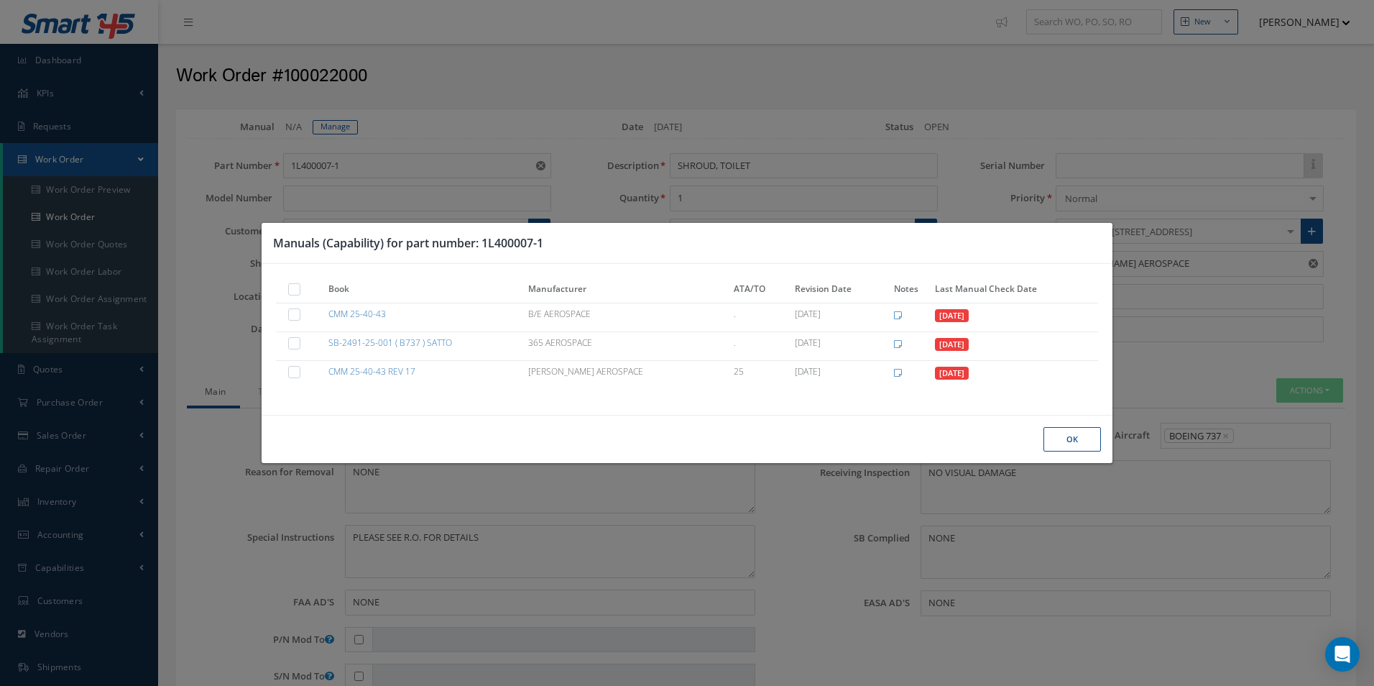
click at [300, 288] on label at bounding box center [302, 288] width 4 height 12
click at [300, 288] on input "checkbox" at bounding box center [294, 290] width 9 height 9
checkbox input "true"
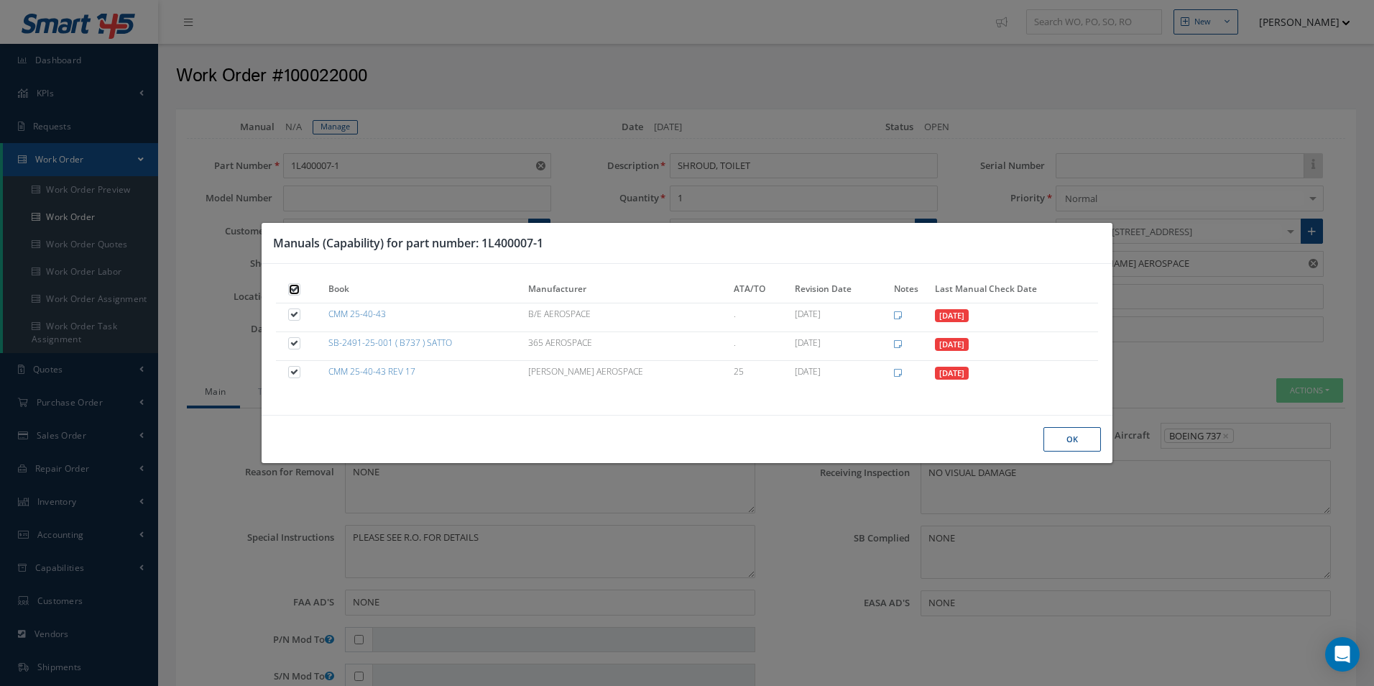
checkbox input "true"
click at [1078, 431] on button "Ok" at bounding box center [1071, 439] width 57 height 25
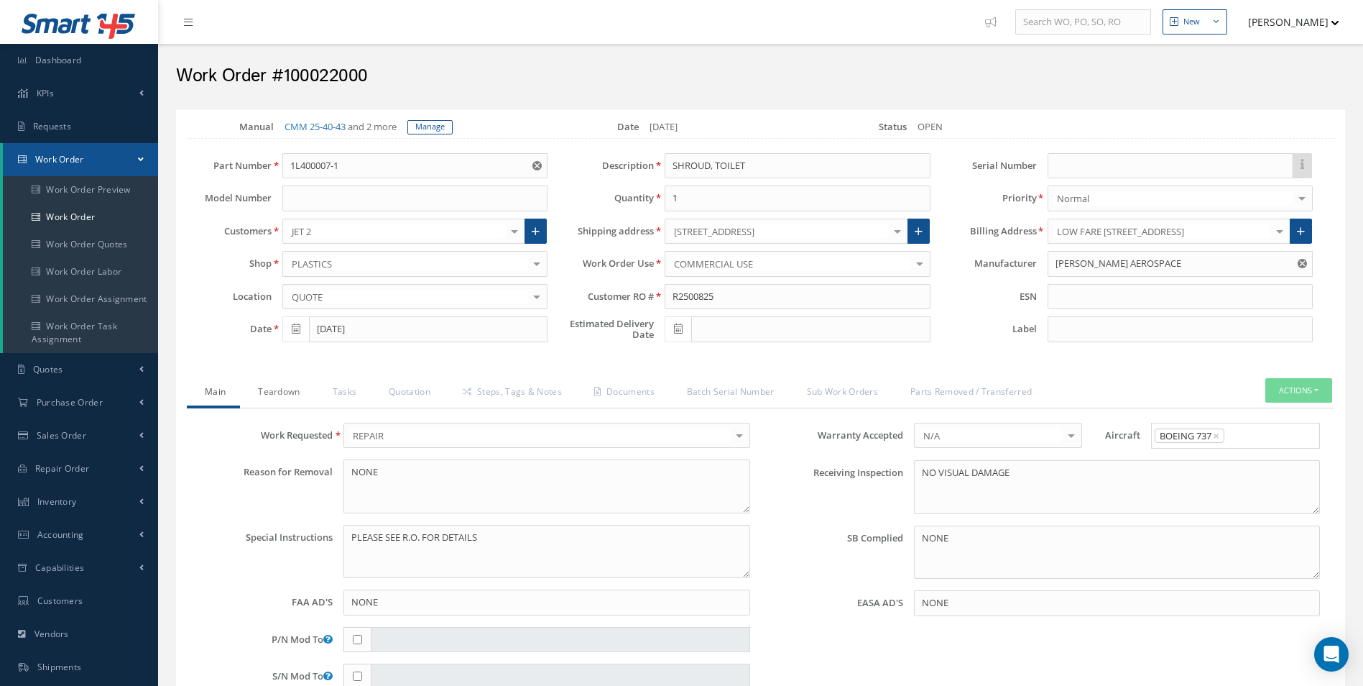
click at [296, 394] on link "Teardown" at bounding box center [277, 393] width 74 height 30
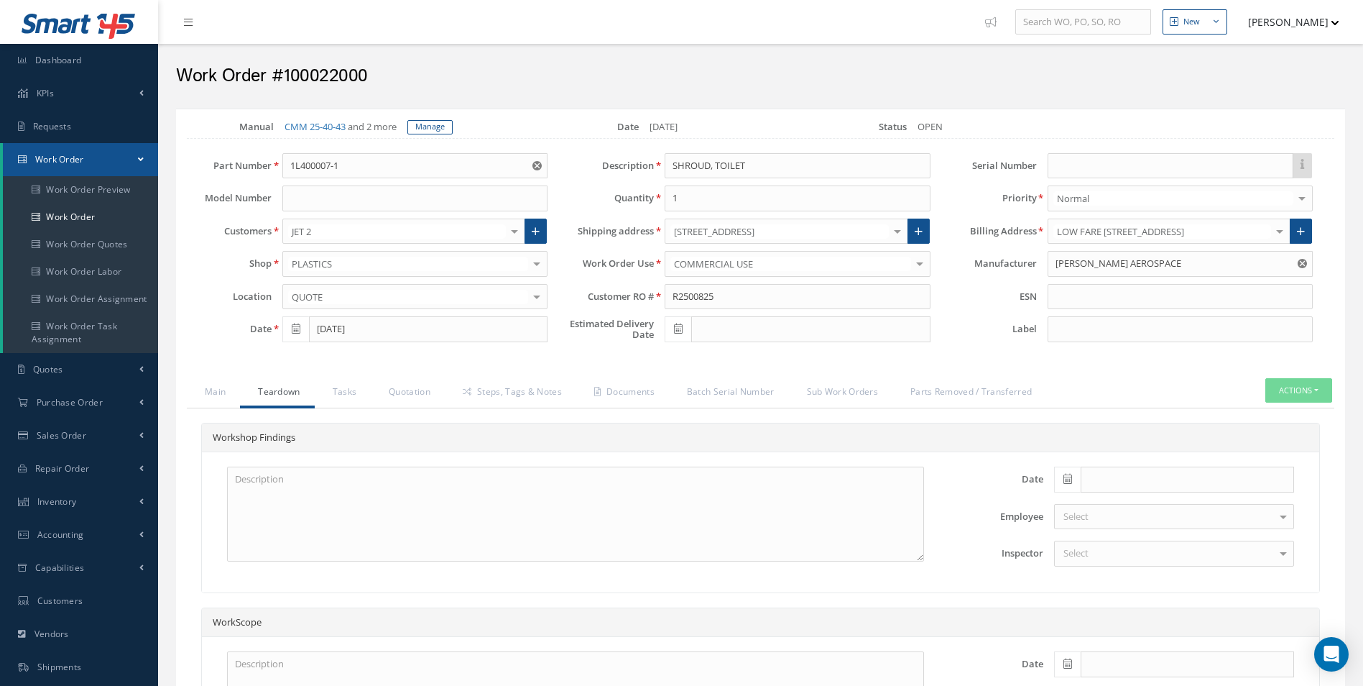
click at [1071, 480] on icon at bounding box center [1068, 479] width 9 height 10
click at [1142, 467] on th "Today" at bounding box center [1129, 457] width 151 height 22
type input "[DATE]"
click at [1107, 559] on div "Select" at bounding box center [1174, 553] width 240 height 26
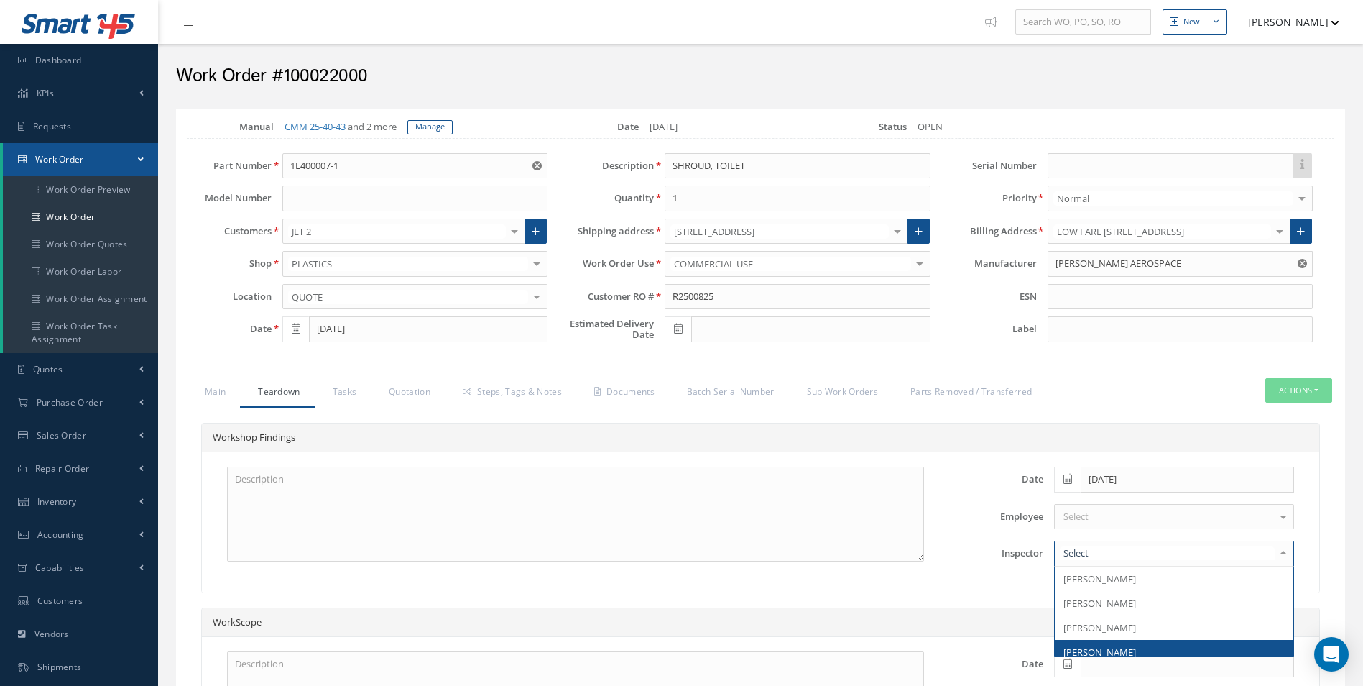
click at [1109, 647] on span "[PERSON_NAME]" at bounding box center [1100, 651] width 73 height 13
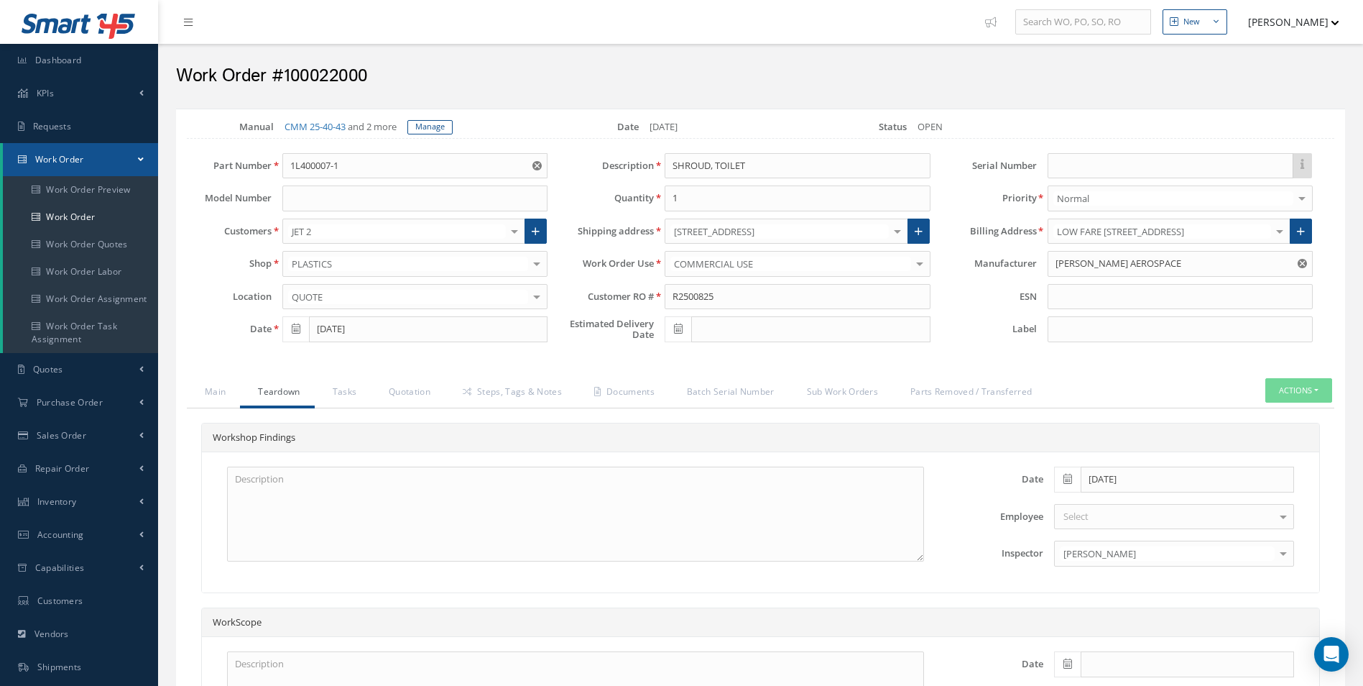
click at [524, 376] on div "Loading… Manual CMM 25-40-43 and 2 more Manage Date 10/10/2025 Status OPEN Part…" at bounding box center [760, 485] width 1169 height 752
click at [502, 400] on link "Steps, Tags & Notes" at bounding box center [511, 393] width 132 height 30
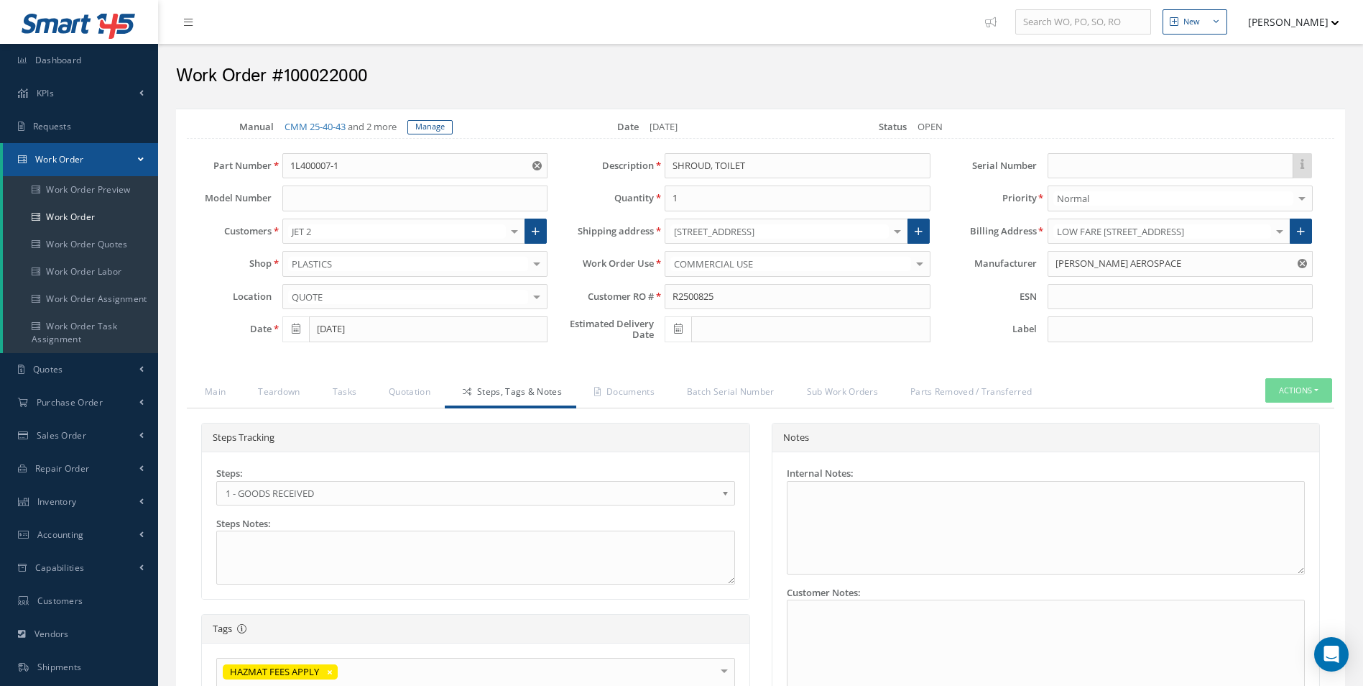
click at [262, 501] on span "1 - GOODS RECEIVED" at bounding box center [471, 492] width 491 height 17
click at [646, 398] on link "Documents" at bounding box center [622, 393] width 93 height 30
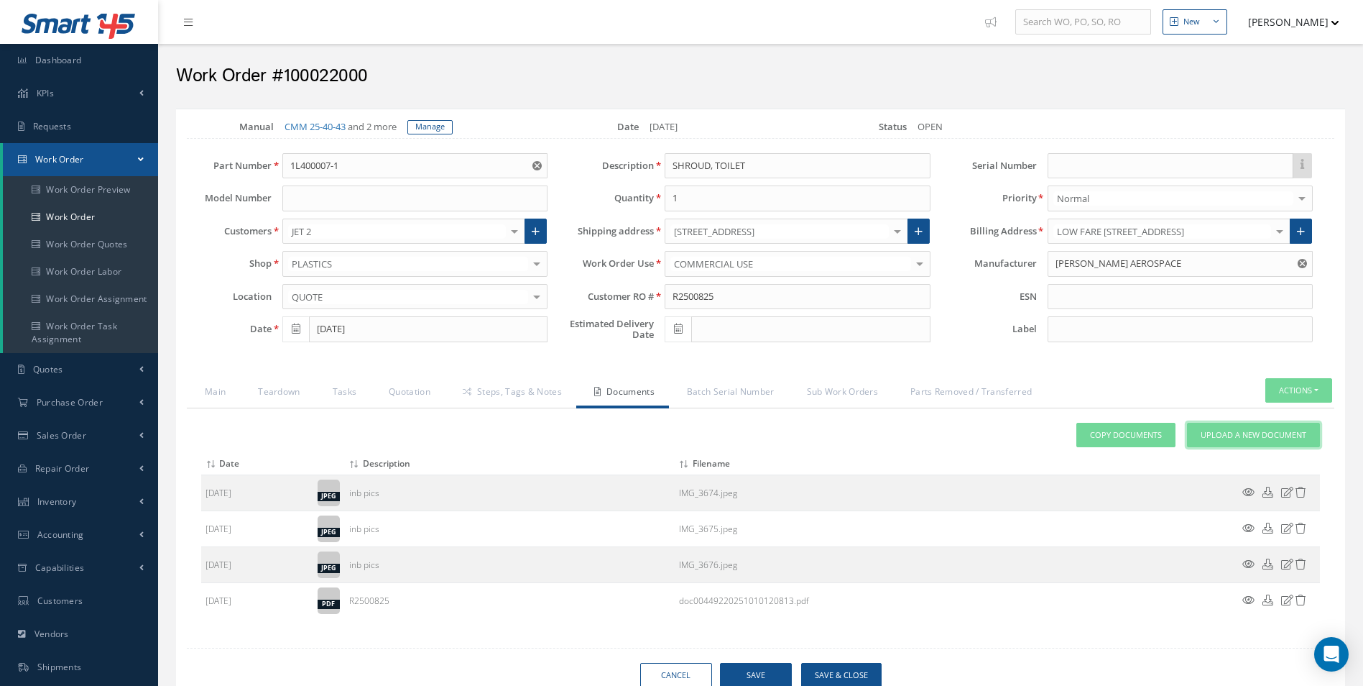
click at [1237, 435] on span "Upload a New Document" at bounding box center [1254, 435] width 106 height 12
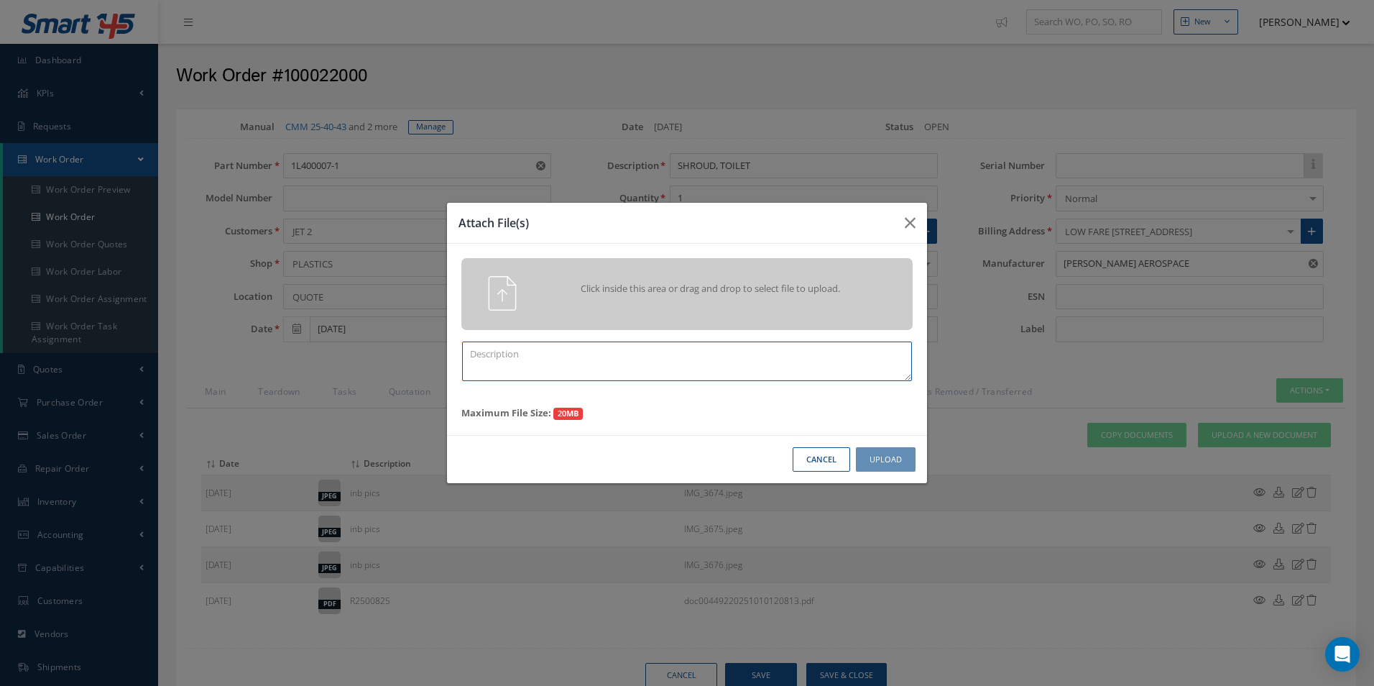
click at [601, 371] on textarea at bounding box center [687, 361] width 450 height 40
type textarea "QUOTE PICS"
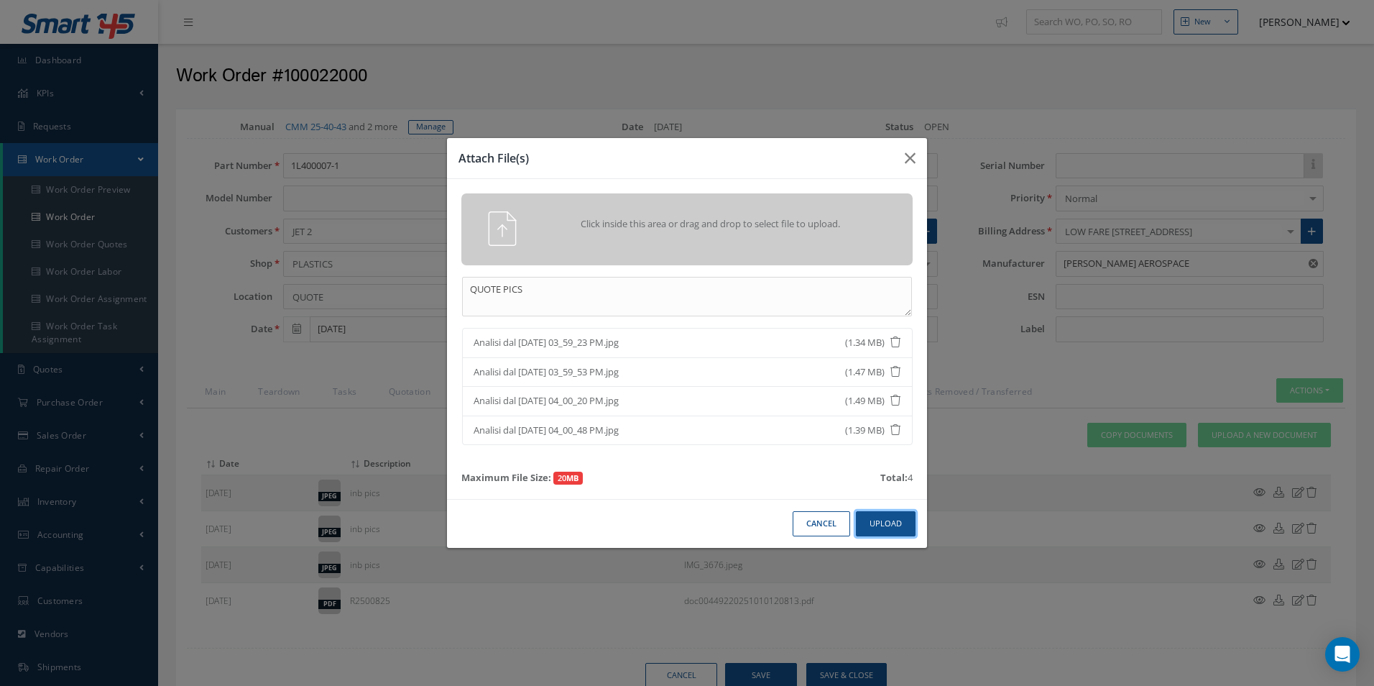
click at [887, 527] on button "Upload" at bounding box center [886, 523] width 60 height 25
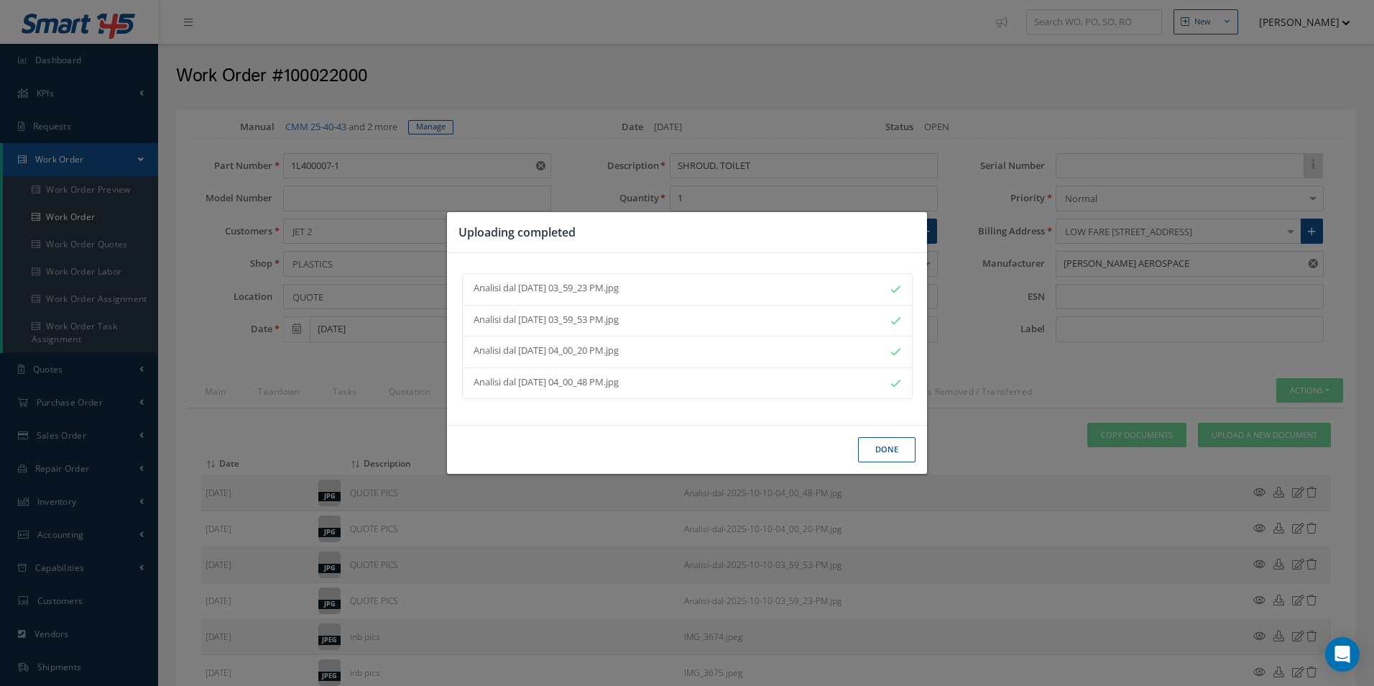
click at [865, 459] on button "Done" at bounding box center [886, 449] width 57 height 25
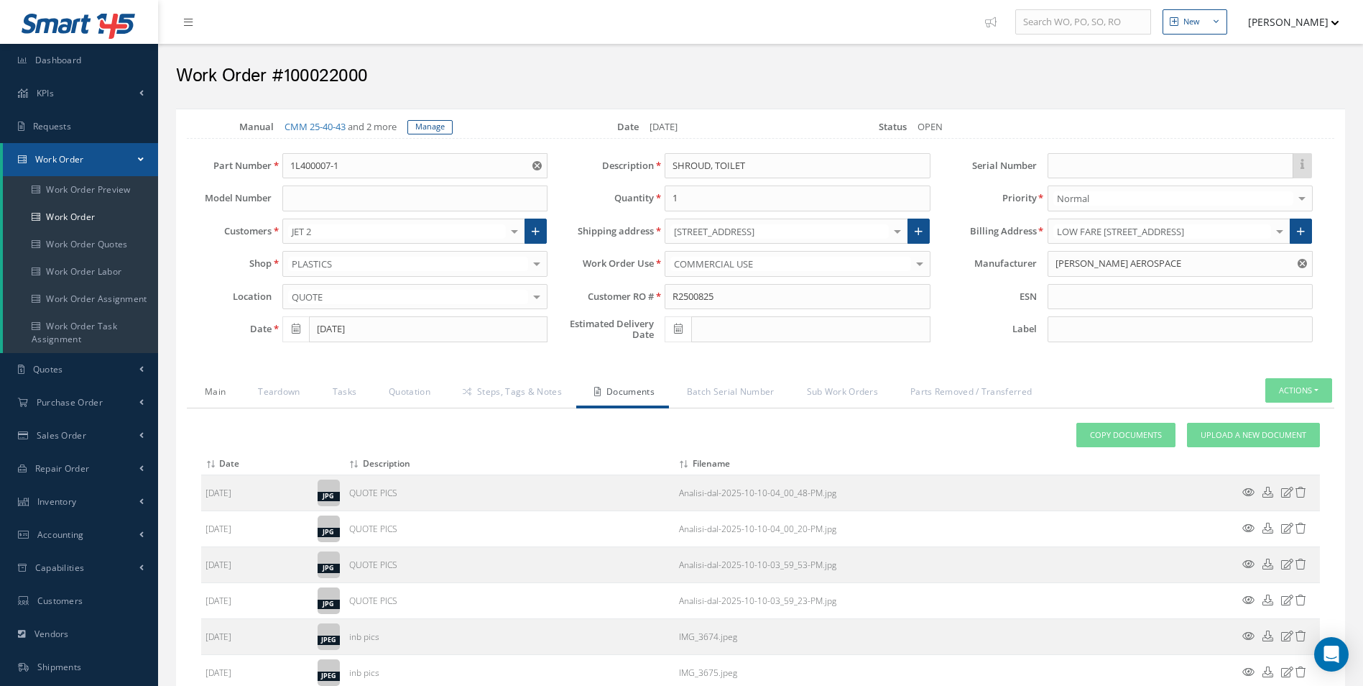
drag, startPoint x: 195, startPoint y: 392, endPoint x: 232, endPoint y: 390, distance: 36.7
click at [195, 392] on link "Main" at bounding box center [213, 393] width 53 height 30
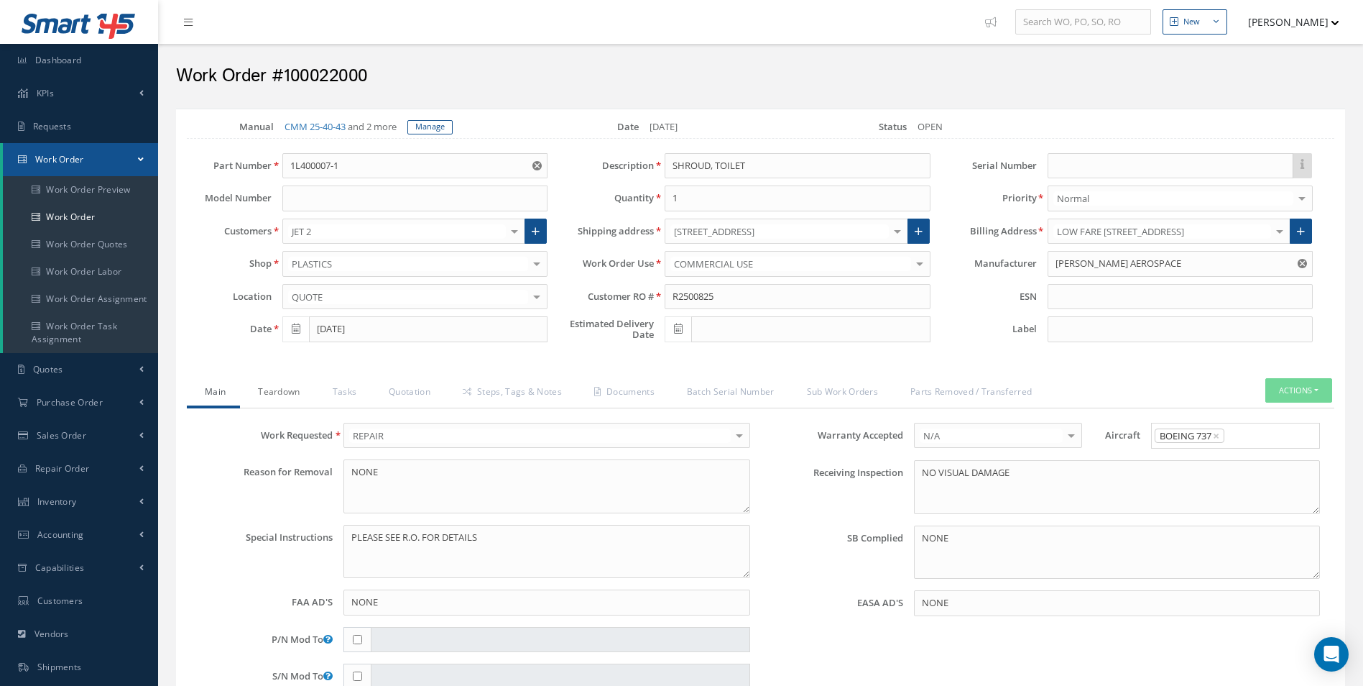
click at [283, 385] on link "Teardown" at bounding box center [277, 393] width 74 height 30
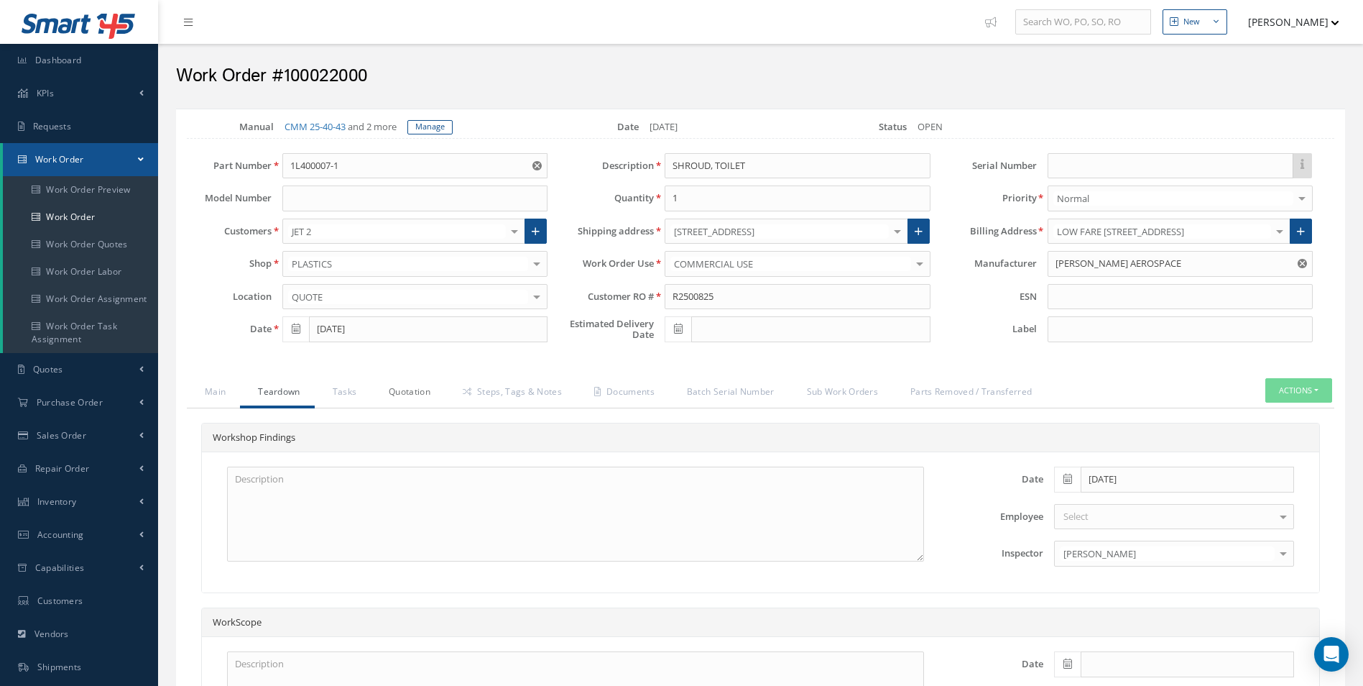
click at [371, 397] on link "Quotation" at bounding box center [408, 393] width 74 height 30
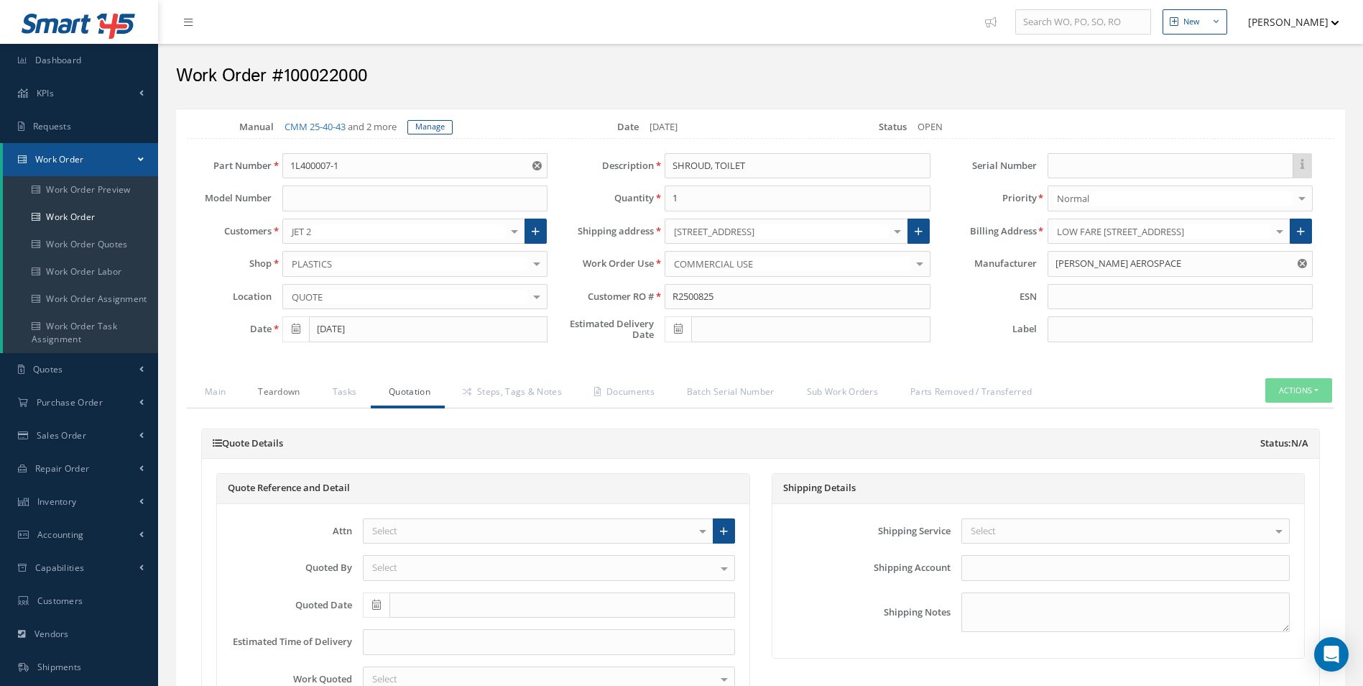
click at [264, 398] on link "Teardown" at bounding box center [277, 393] width 74 height 30
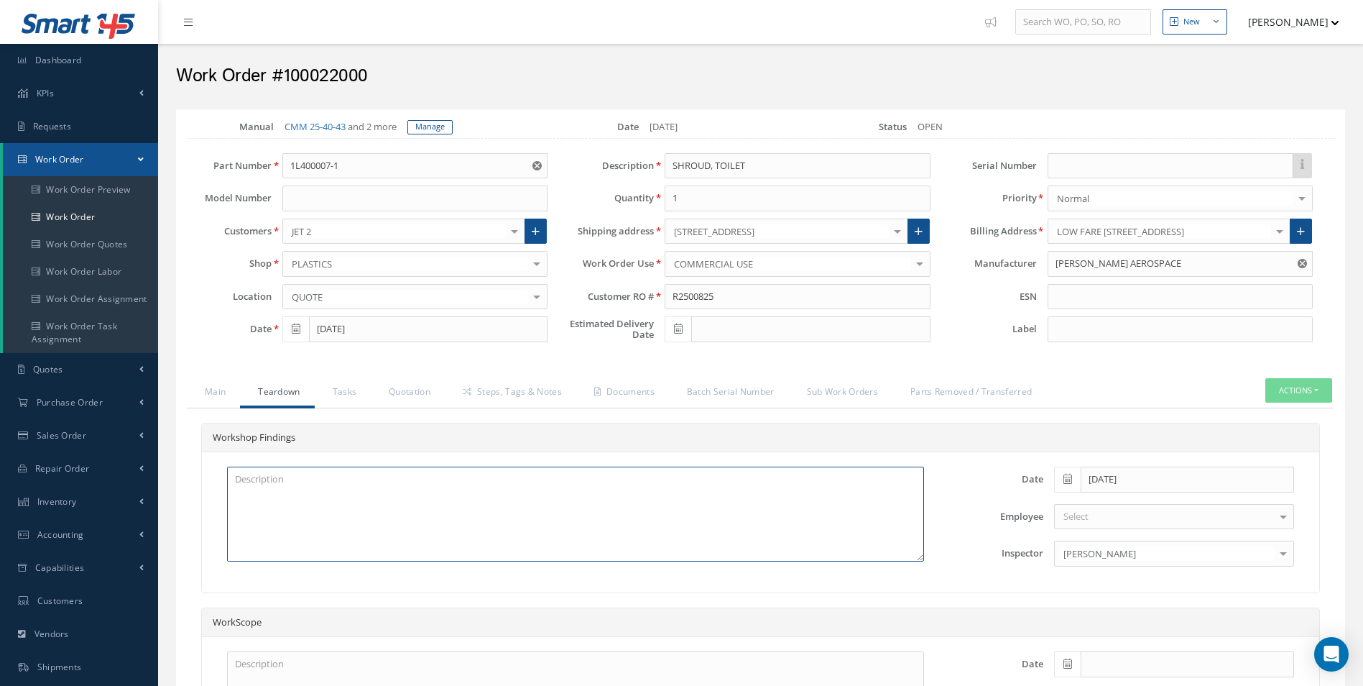
click at [311, 492] on textarea at bounding box center [575, 513] width 697 height 95
drag, startPoint x: 313, startPoint y: 165, endPoint x: 183, endPoint y: 167, distance: 130.1
click at [183, 167] on div "Part Number 1L400007-1" at bounding box center [367, 166] width 382 height 26
click at [264, 504] on textarea at bounding box center [575, 513] width 697 height 95
paste textarea "LOWER GUIDE INSERT HOUSINGS DAMAGED X2"
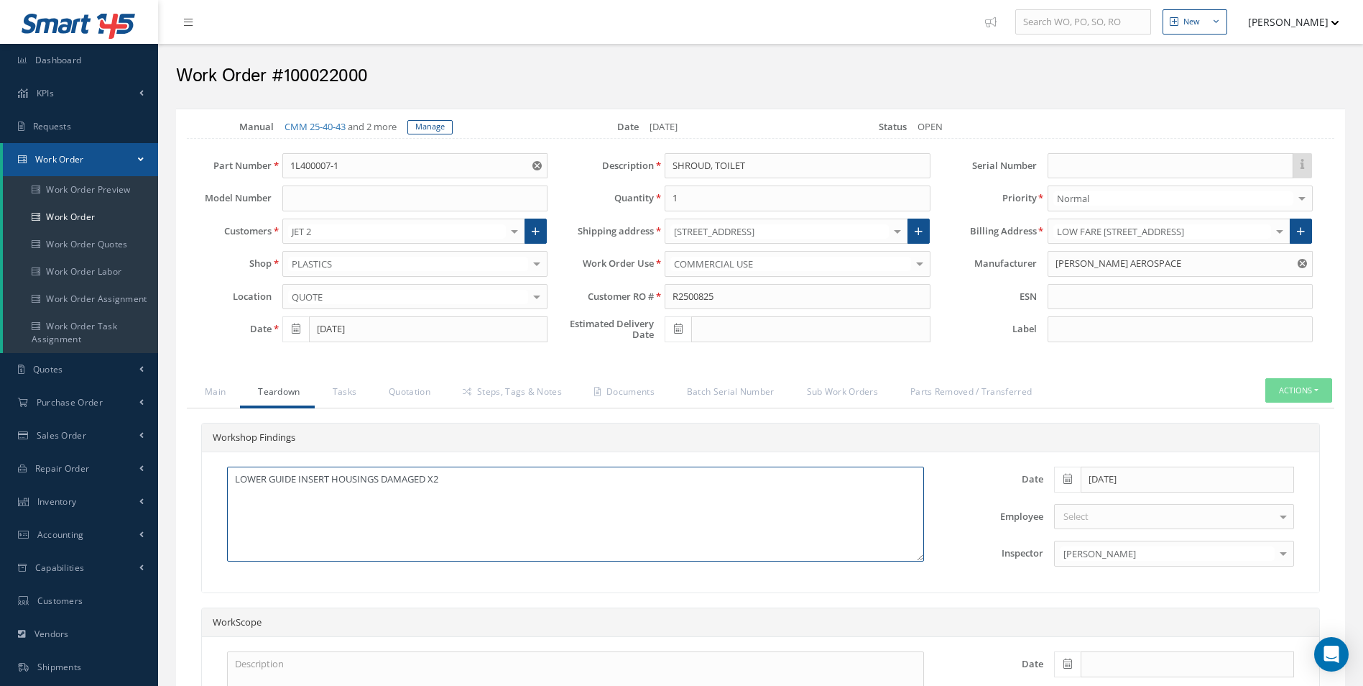
click at [233, 478] on textarea "LOWER GUIDE INSERT HOUSINGS DAMAGED X2" at bounding box center [575, 513] width 697 height 95
drag, startPoint x: 471, startPoint y: 482, endPoint x: 315, endPoint y: 476, distance: 156.8
click at [315, 476] on textarea "LH LOWER GUIDE INSERT HOUSINGS DAMAGED X2" at bounding box center [575, 513] width 697 height 95
click at [379, 516] on textarea "LH LOWER GUIDE PREP AND PENT" at bounding box center [575, 513] width 697 height 95
drag, startPoint x: 294, startPoint y: 508, endPoint x: 234, endPoint y: 506, distance: 59.7
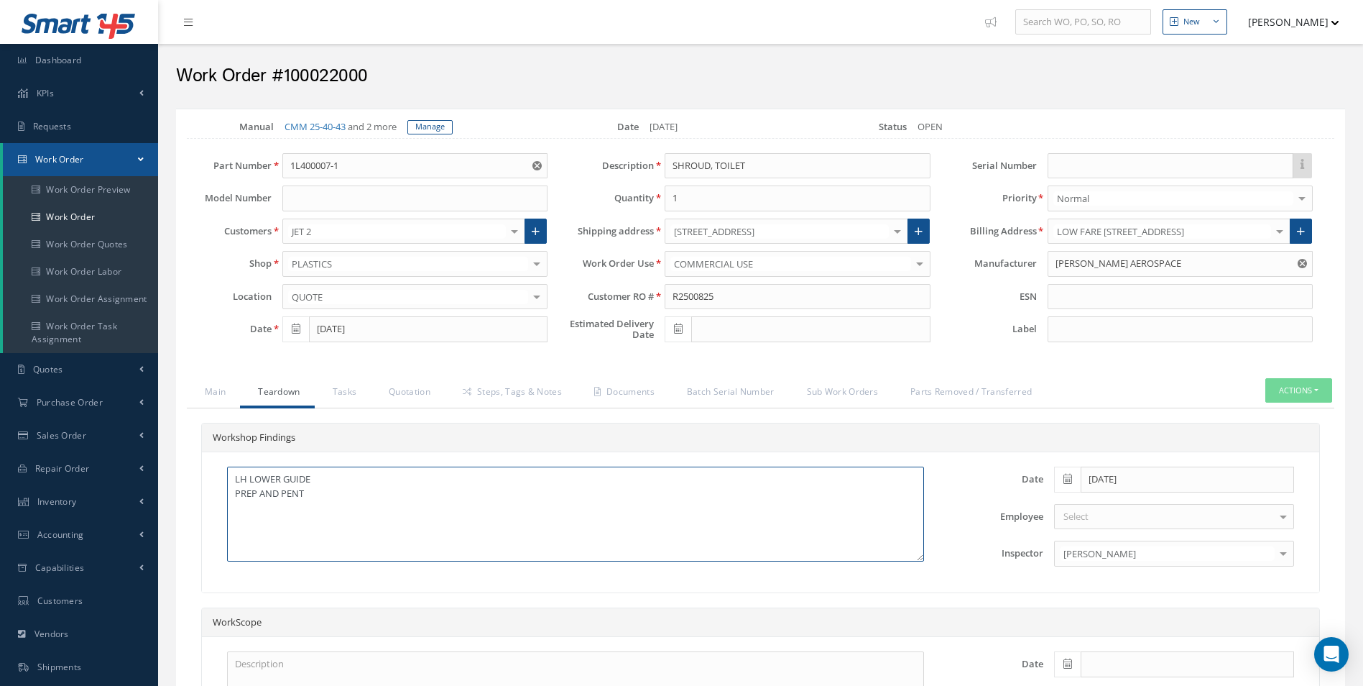
click at [234, 506] on textarea "LH LOWER GUIDE PREP AND PENT" at bounding box center [575, 513] width 697 height 95
paste textarea "REPAINT"
type textarea "LH LOWER GUIDE PREP AND REPAINT"
click at [356, 383] on link "Tasks" at bounding box center [343, 393] width 57 height 30
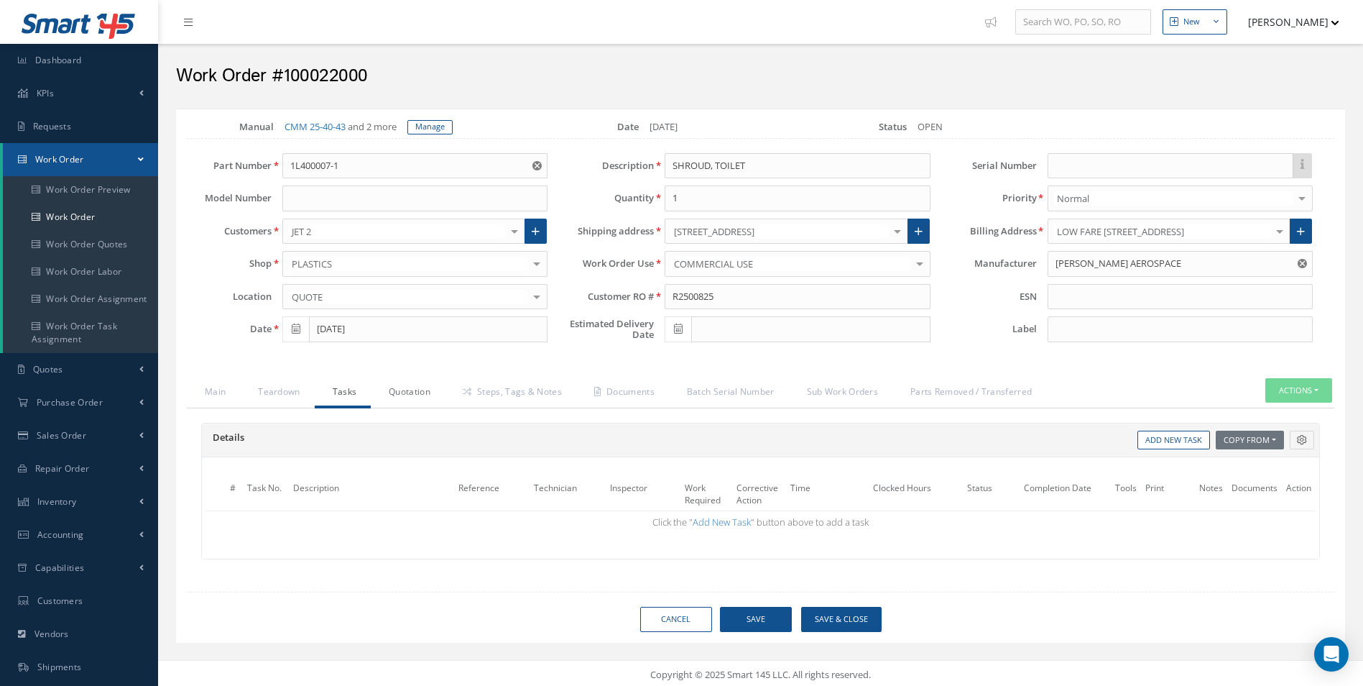
click at [393, 388] on link "Quotation" at bounding box center [408, 393] width 74 height 30
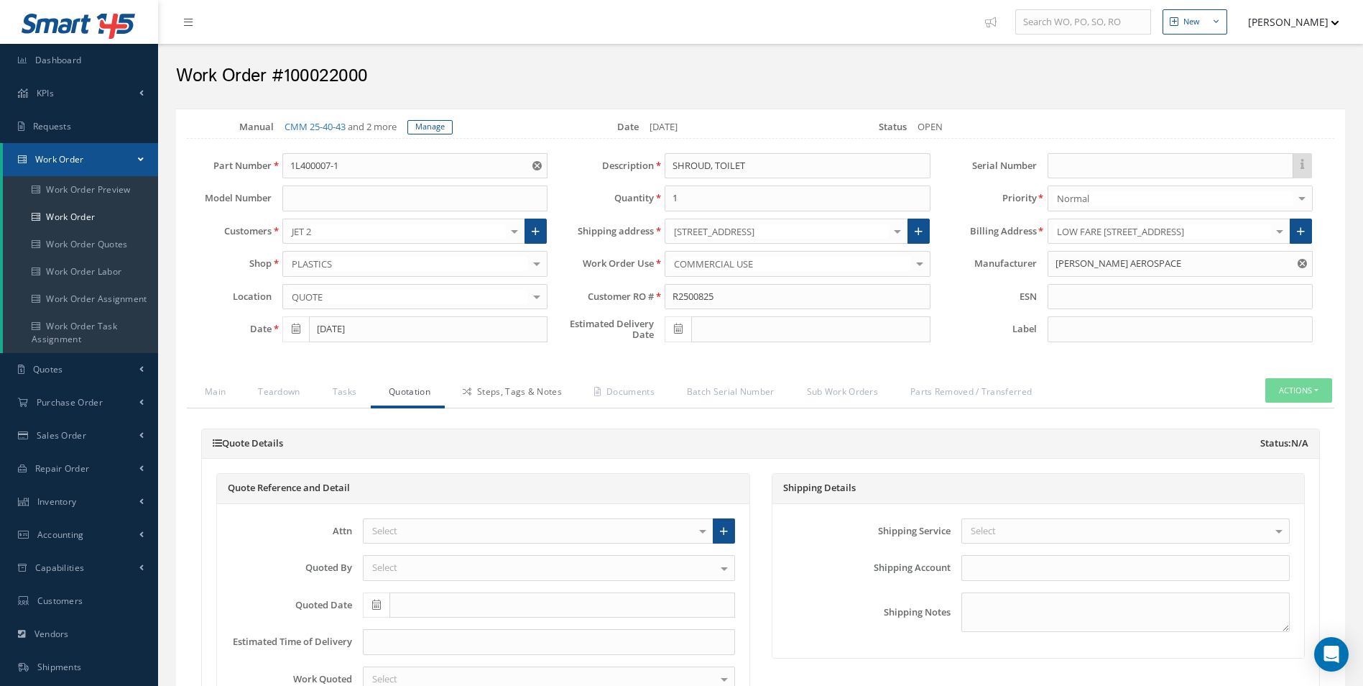
click at [472, 384] on link "Steps, Tags & Notes" at bounding box center [511, 393] width 132 height 30
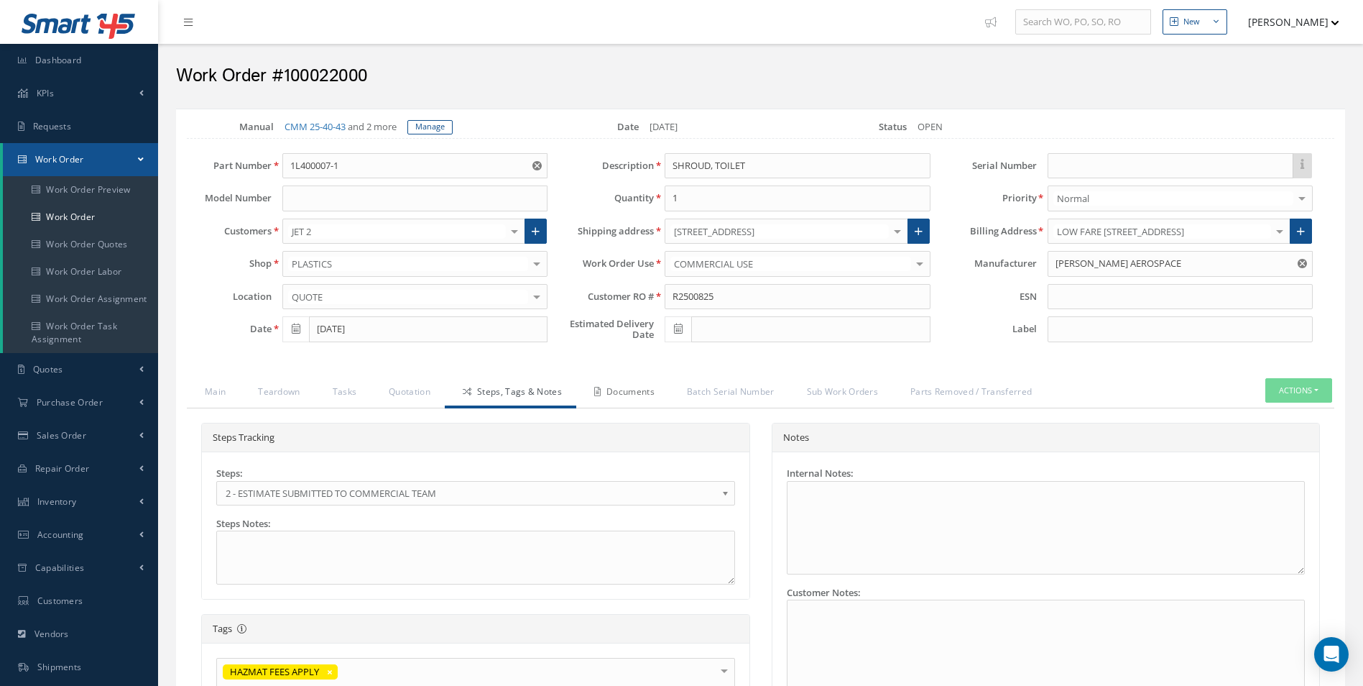
click at [645, 387] on link "Documents" at bounding box center [622, 393] width 93 height 30
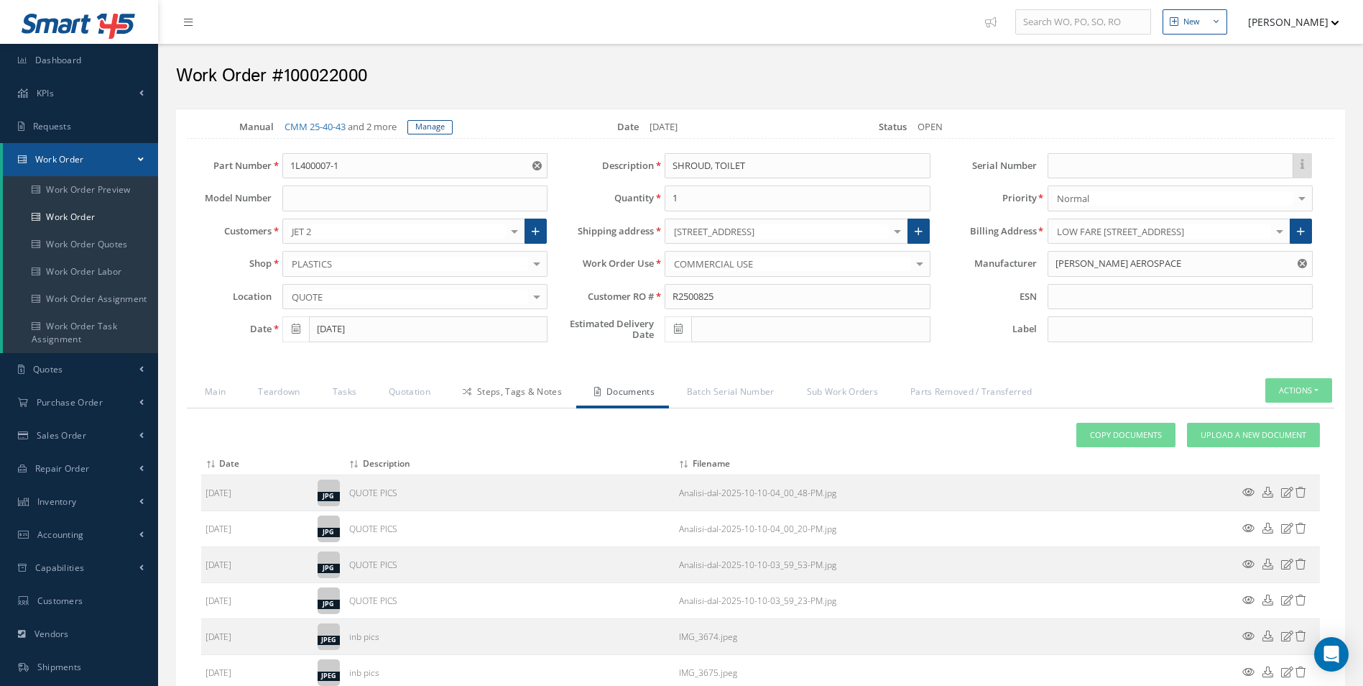
click at [509, 389] on link "Steps, Tags & Notes" at bounding box center [511, 393] width 132 height 30
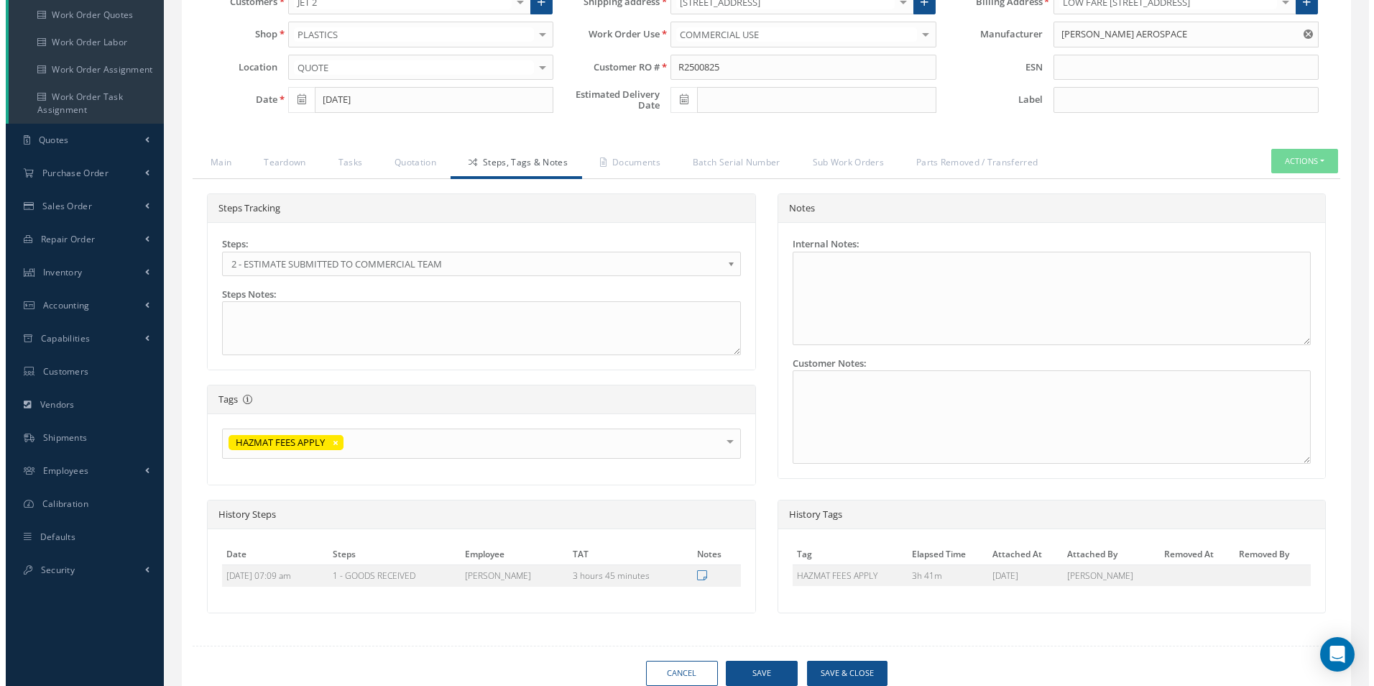
scroll to position [287, 0]
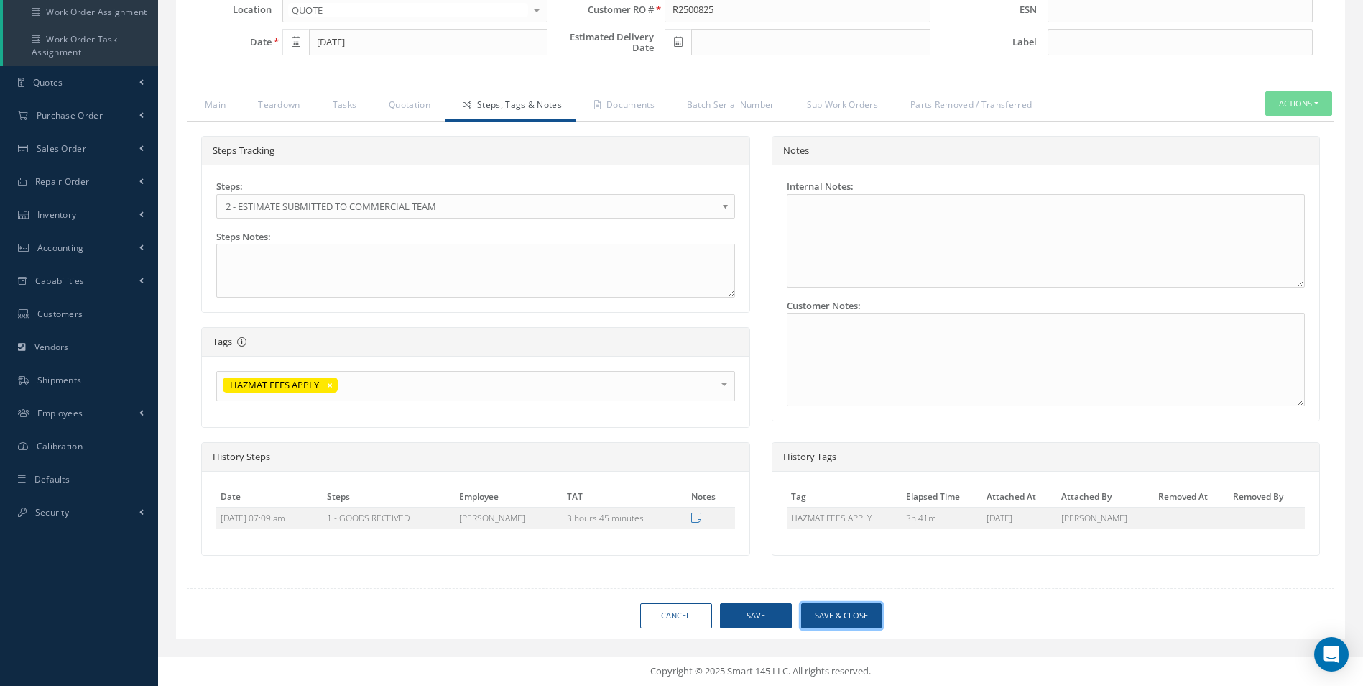
click at [838, 608] on button "Save & Close" at bounding box center [841, 615] width 80 height 25
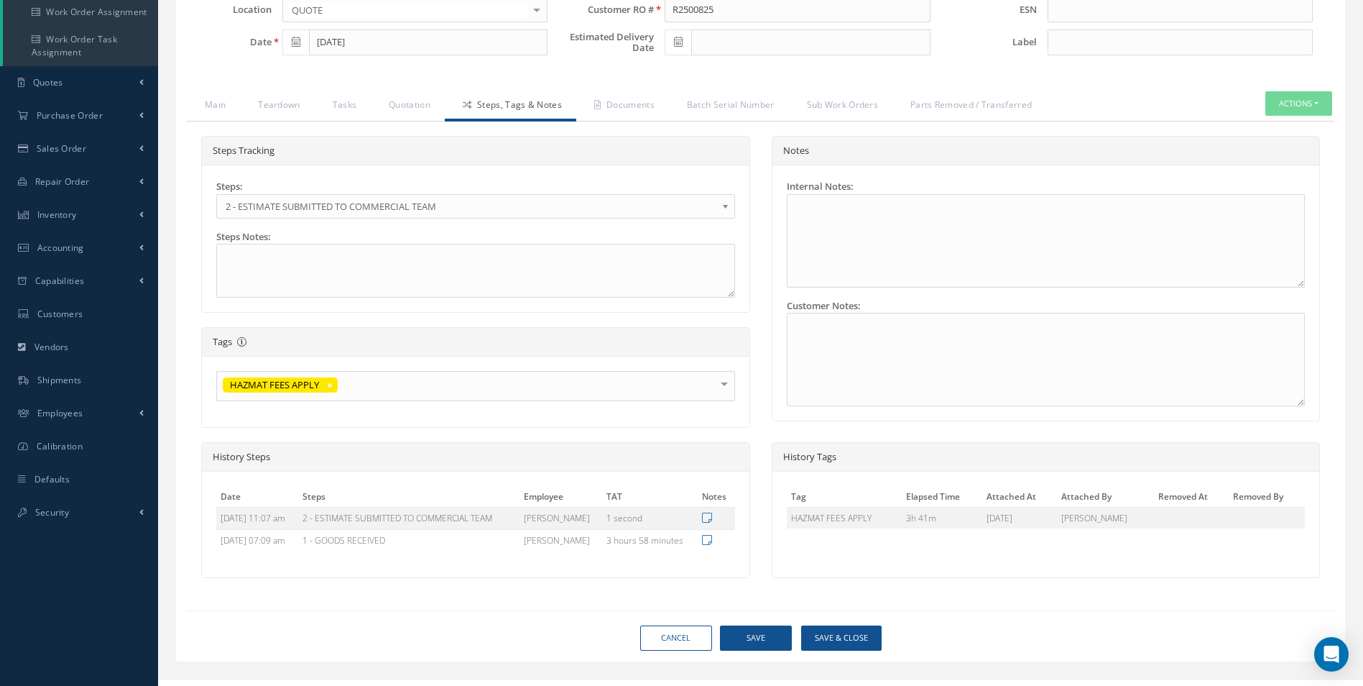
type input "COLLINS AEROSPACE"
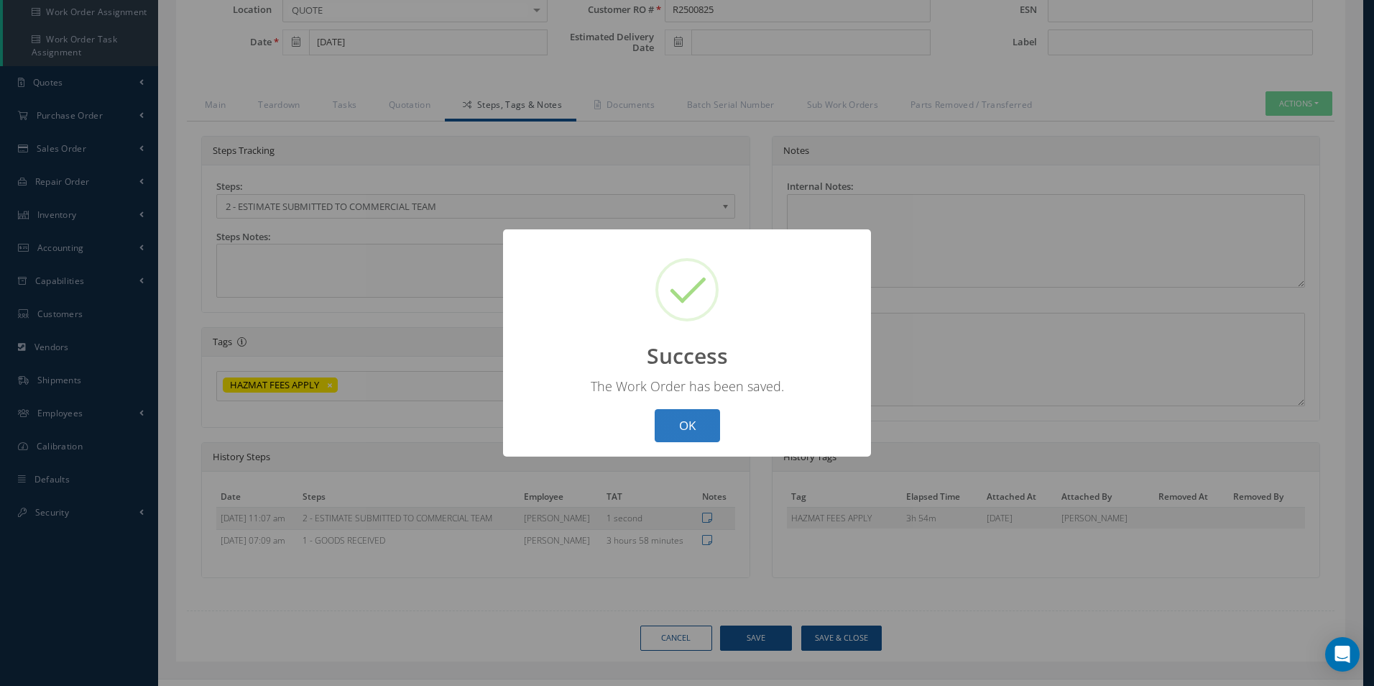
click at [691, 439] on button "OK" at bounding box center [687, 426] width 65 height 34
select select "25"
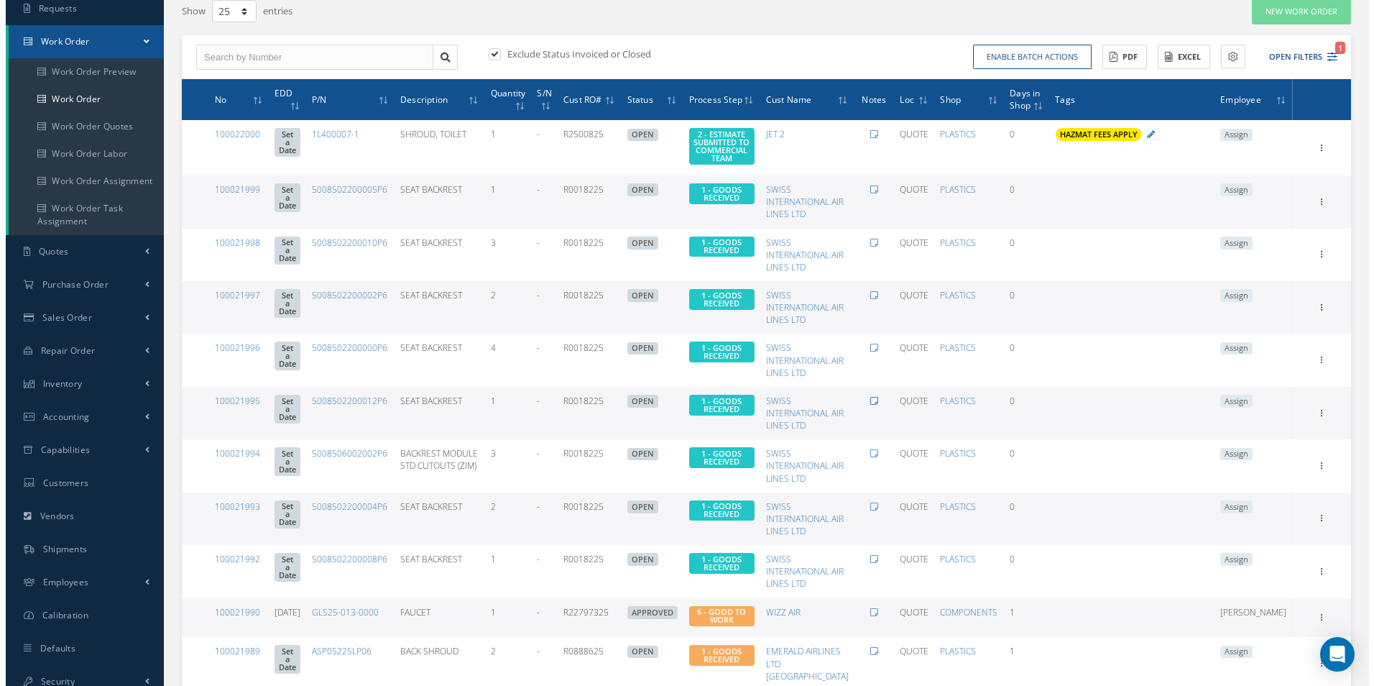
scroll to position [144, 0]
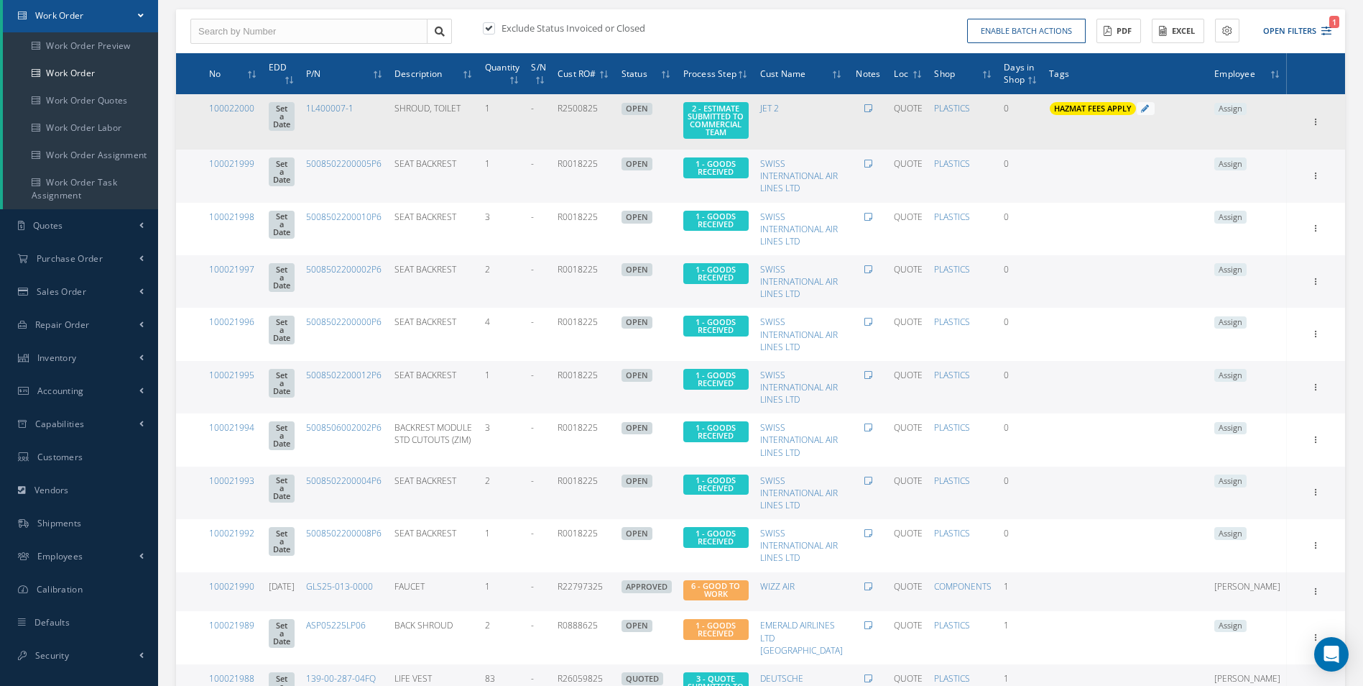
click at [1247, 104] on span "Assign" at bounding box center [1230, 109] width 32 height 13
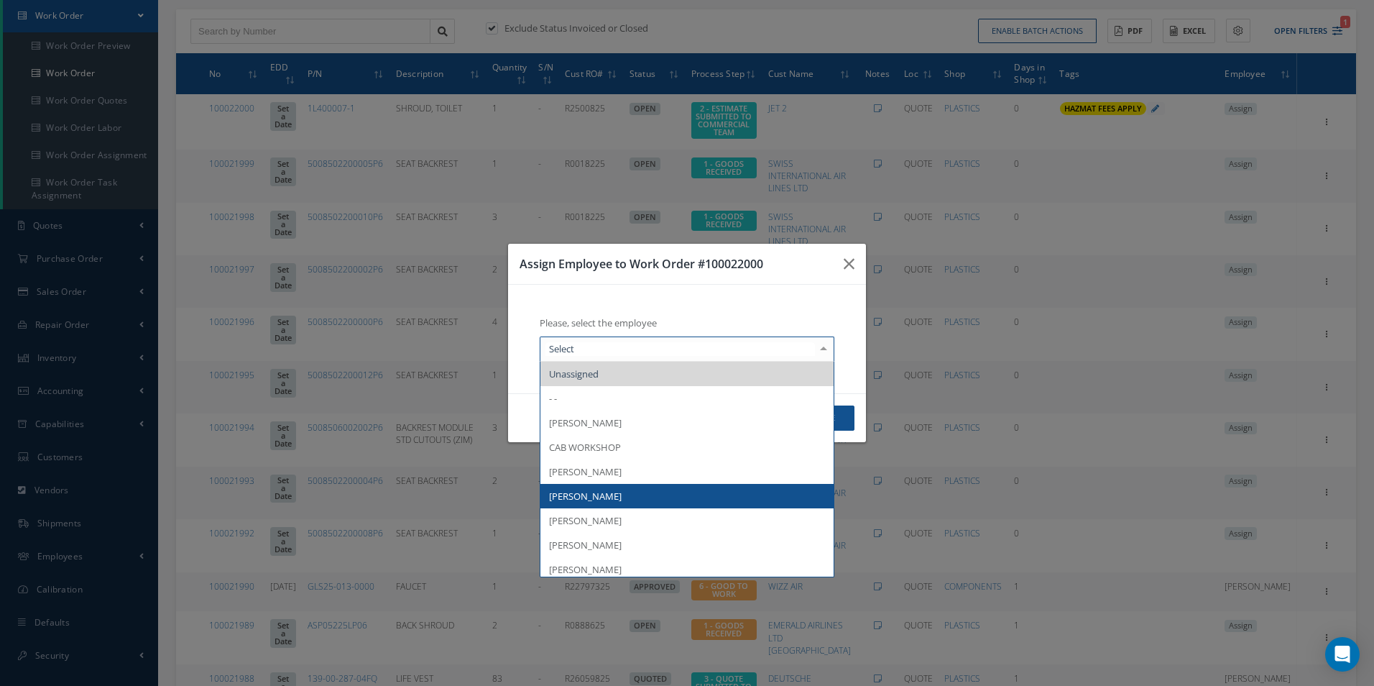
click at [604, 490] on span "[PERSON_NAME]" at bounding box center [585, 495] width 73 height 13
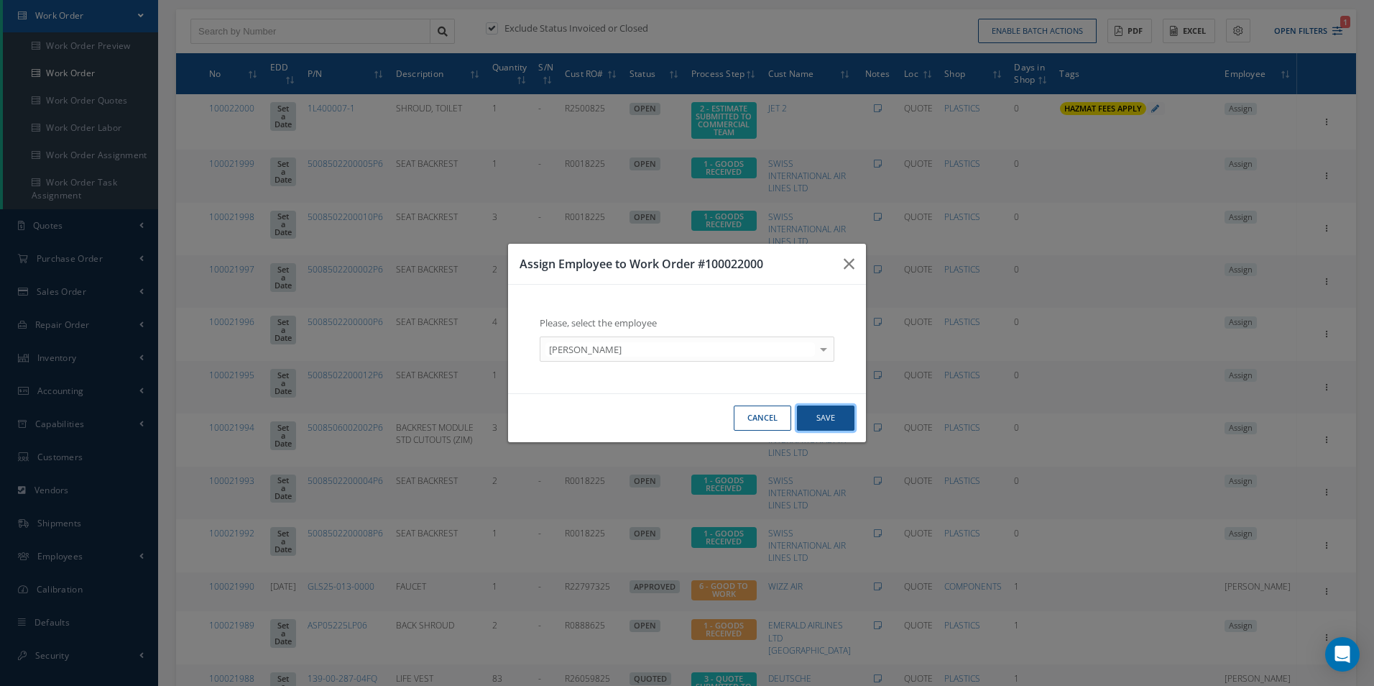
click at [830, 414] on button "Save" at bounding box center [825, 417] width 57 height 25
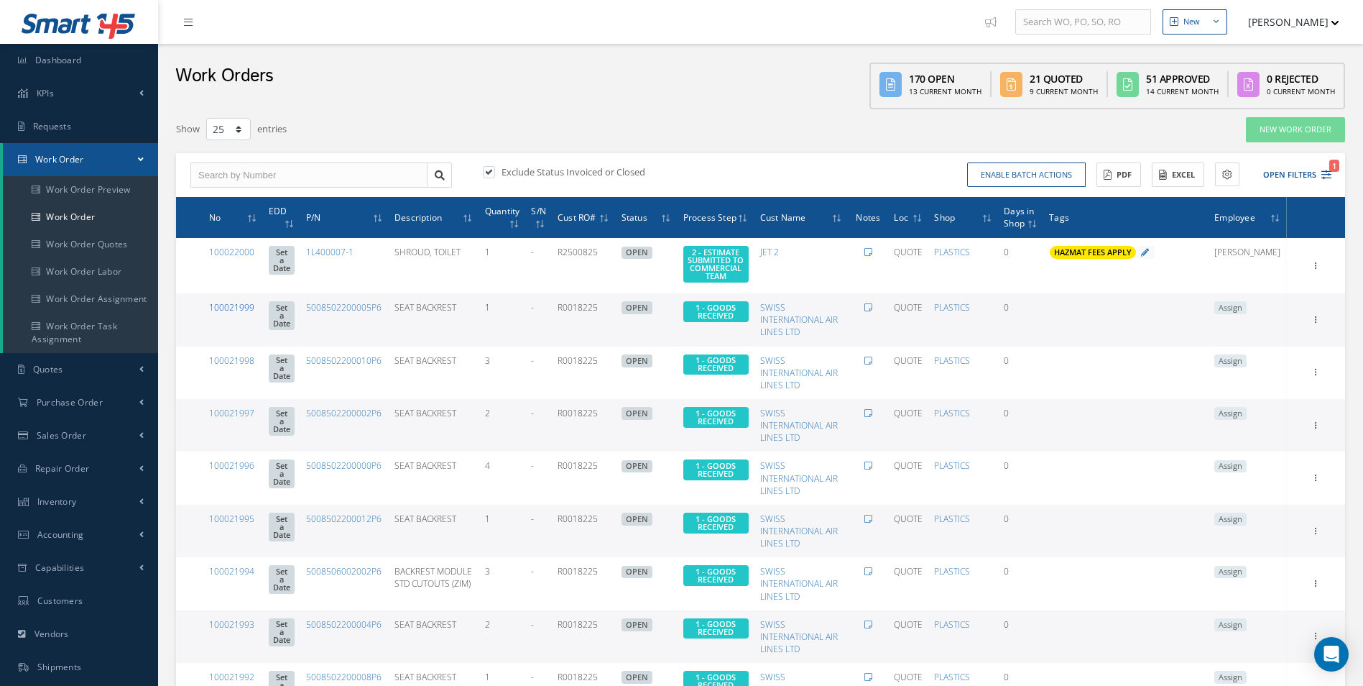
click at [244, 310] on link "100021999" at bounding box center [231, 307] width 45 height 12
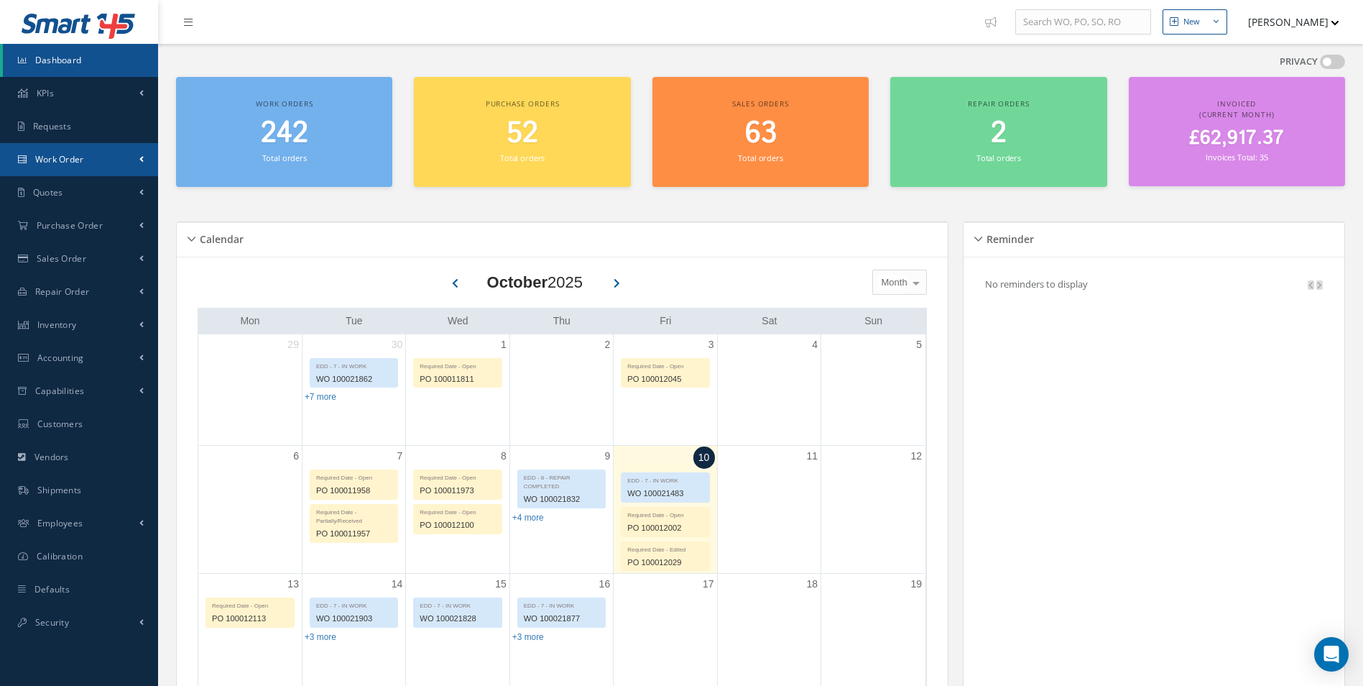
click at [124, 155] on link "Work Order" at bounding box center [79, 159] width 158 height 33
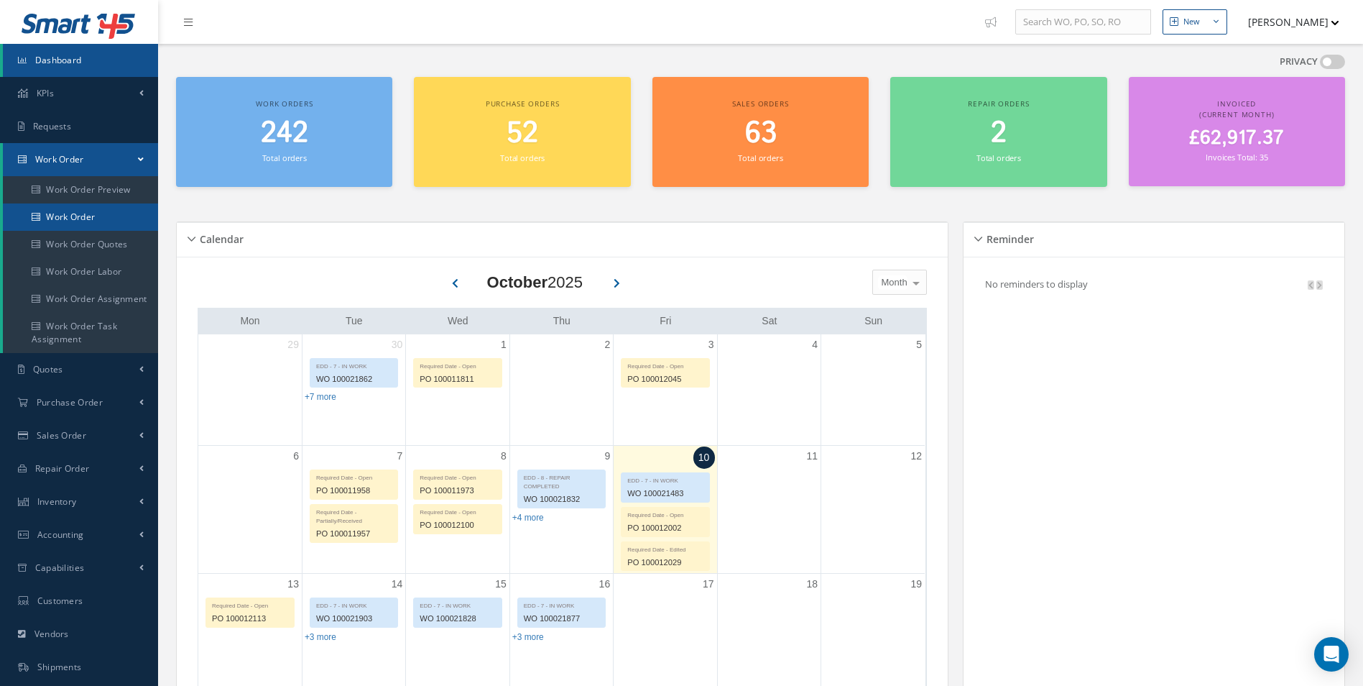
click at [102, 213] on link "Work Order" at bounding box center [80, 216] width 155 height 27
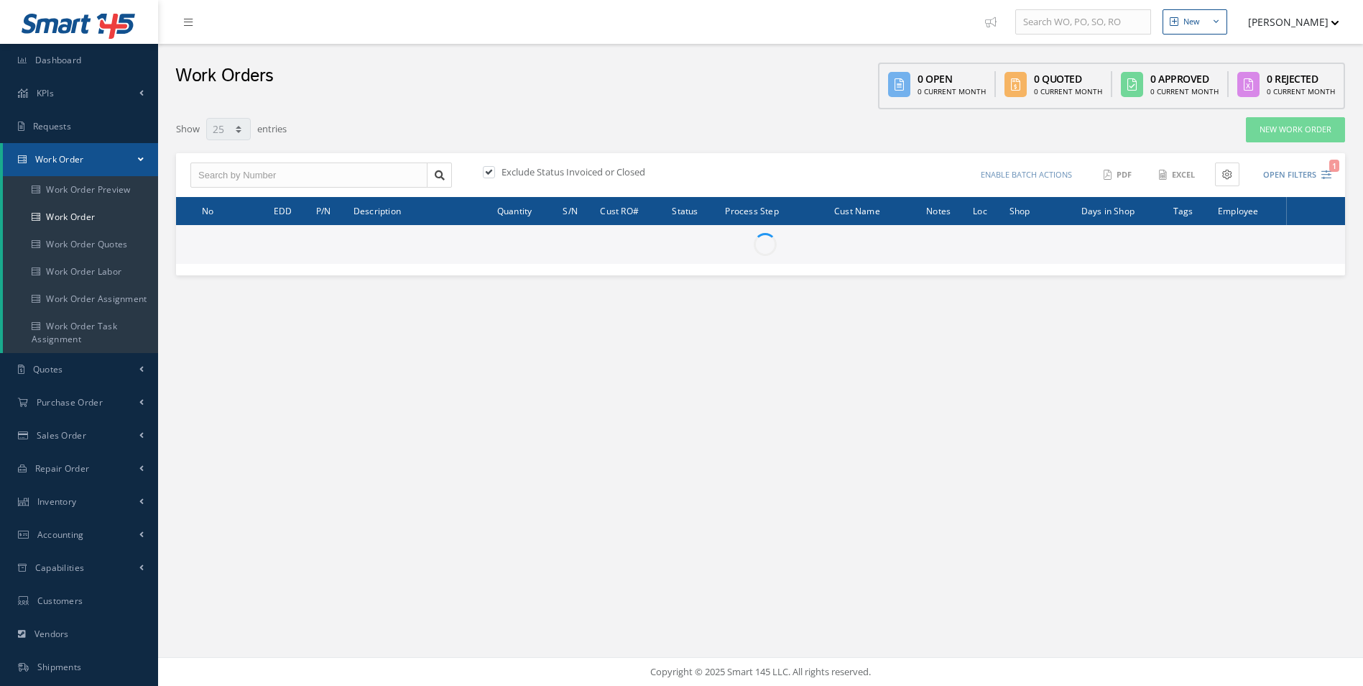
select select "25"
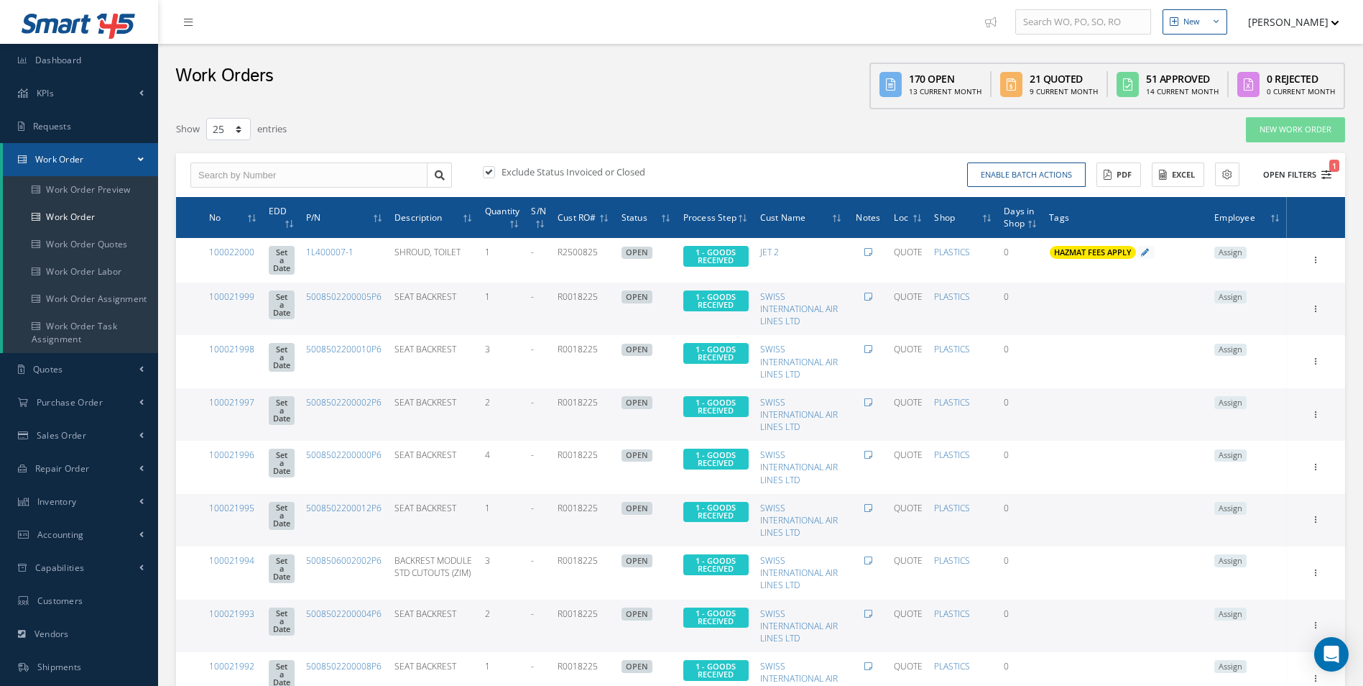
click at [1326, 170] on icon "1" at bounding box center [1327, 175] width 10 height 10
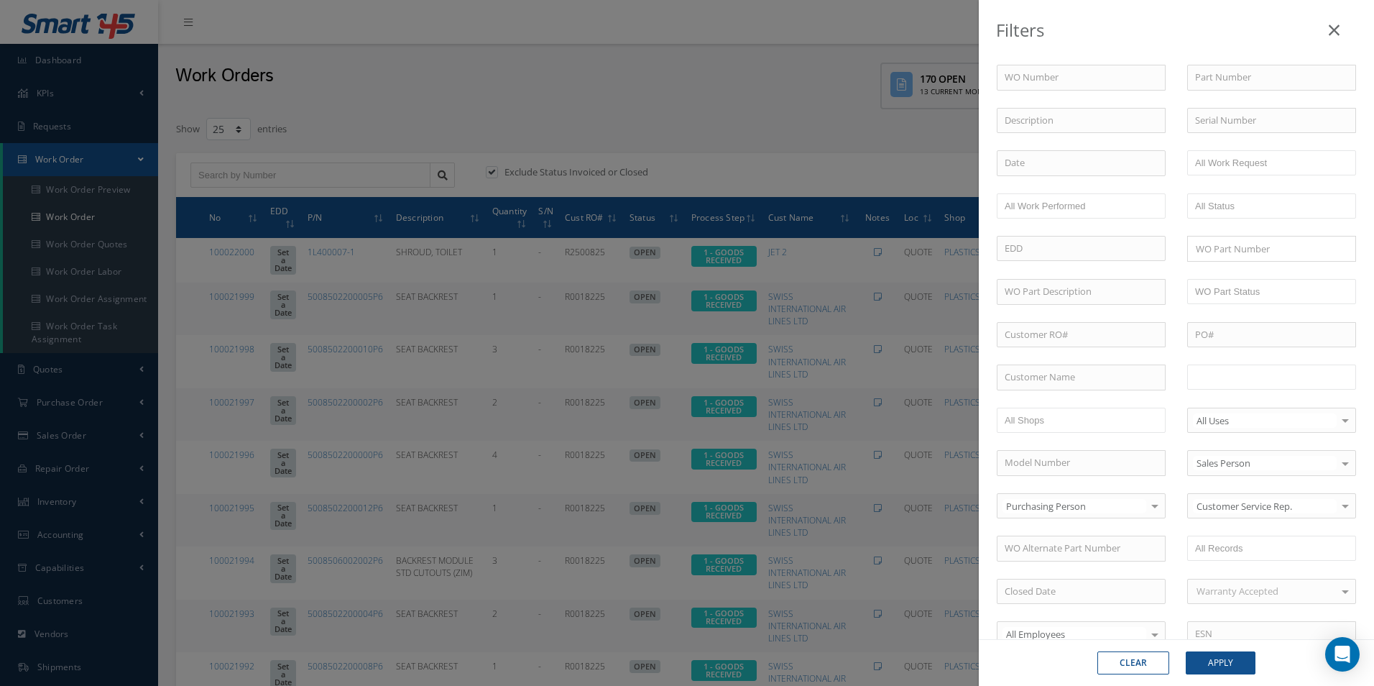
click at [1246, 382] on input "text" at bounding box center [1240, 377] width 91 height 18
click at [1235, 660] on button "Apply" at bounding box center [1221, 662] width 70 height 23
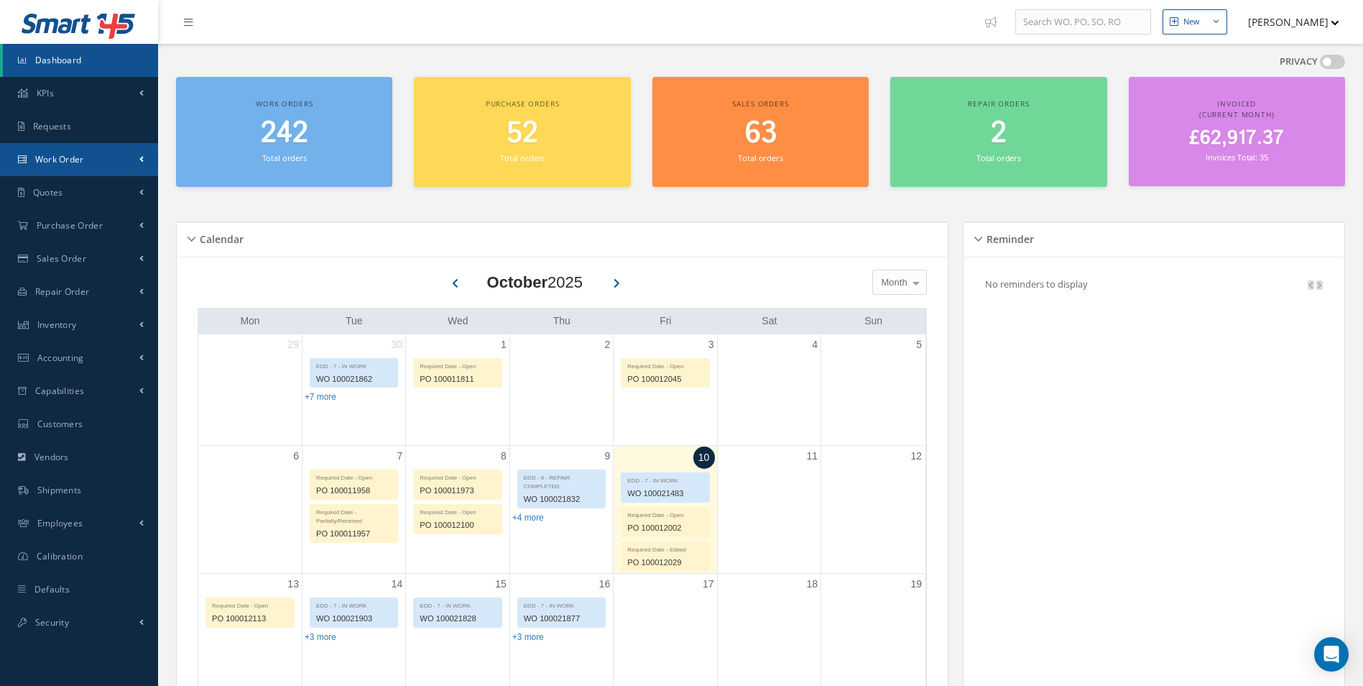
click at [76, 161] on span "Work Order" at bounding box center [59, 159] width 49 height 12
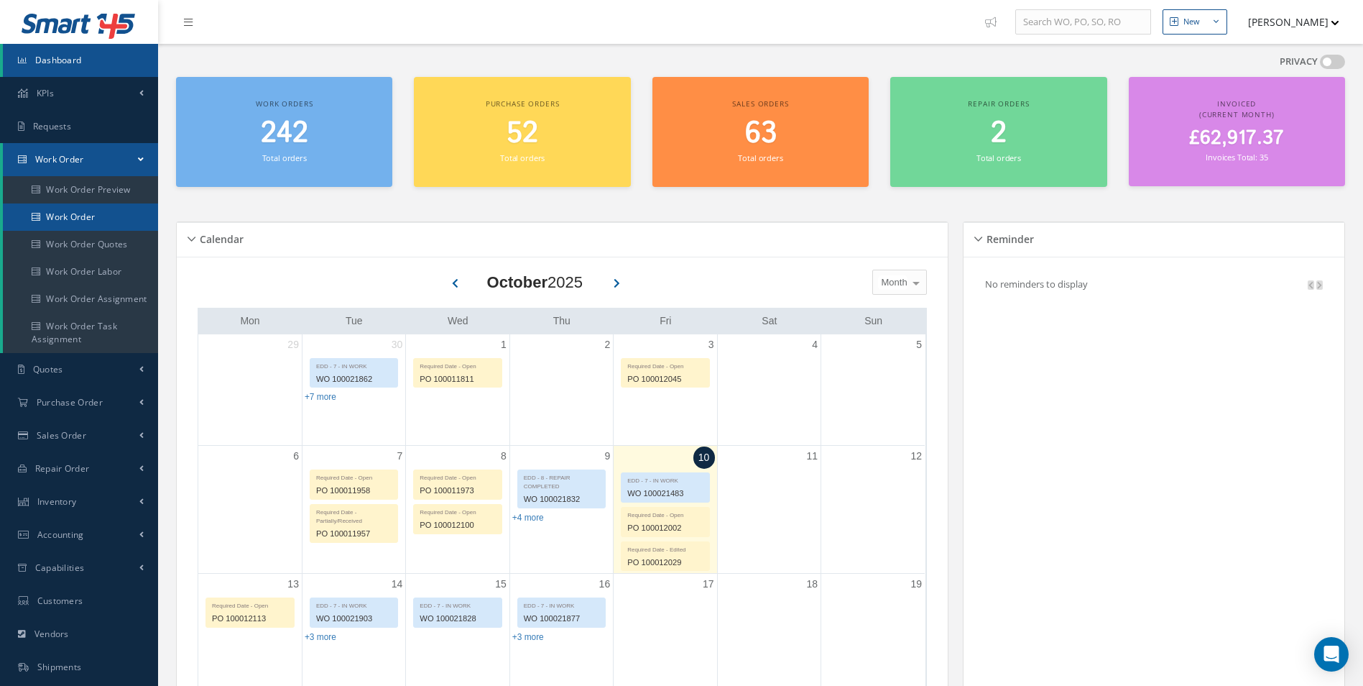
click at [78, 210] on link "Work Order" at bounding box center [80, 216] width 155 height 27
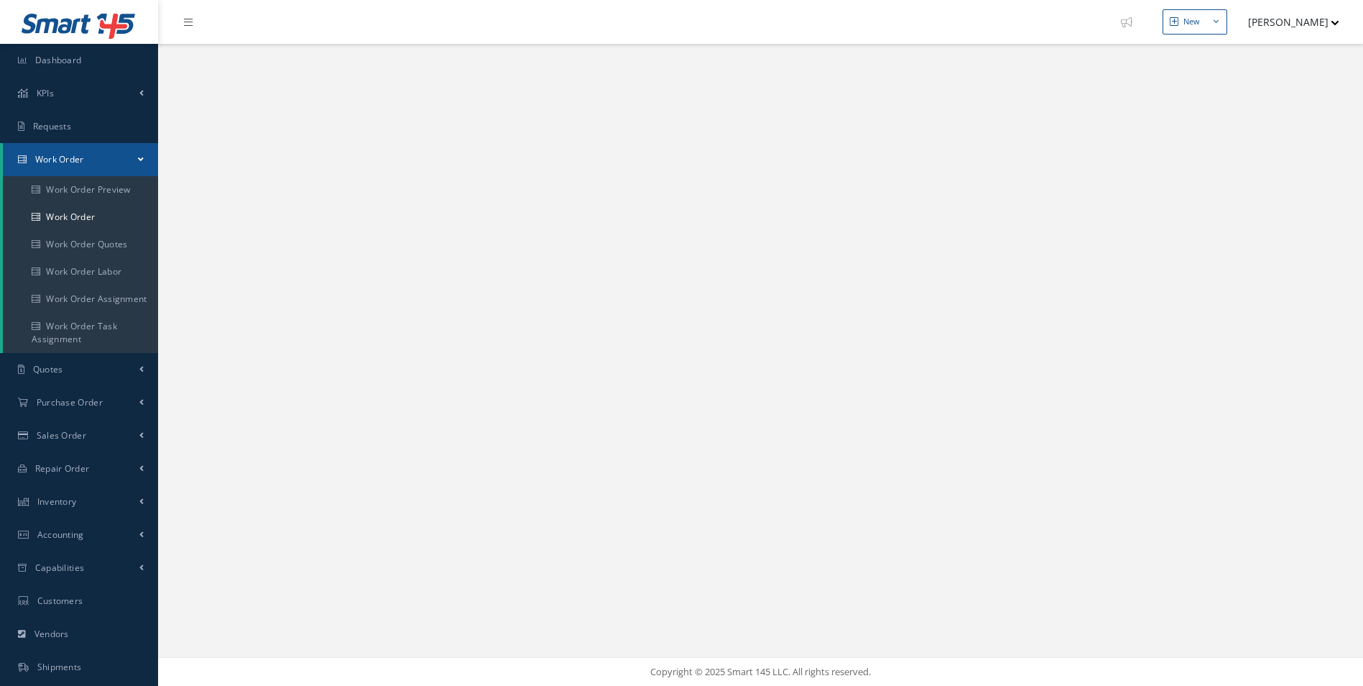
select select "25"
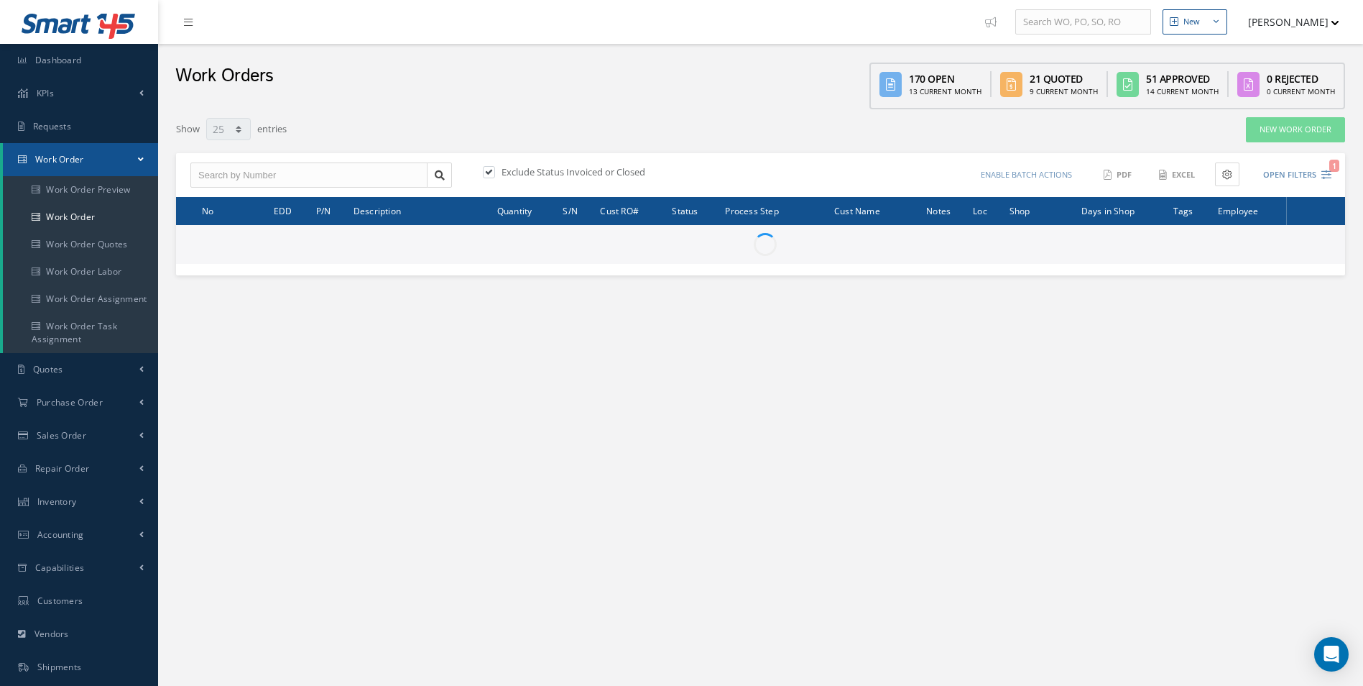
type input "All Work Request"
type input "All Work Performed"
type input "All Status"
type input "WO Part Status"
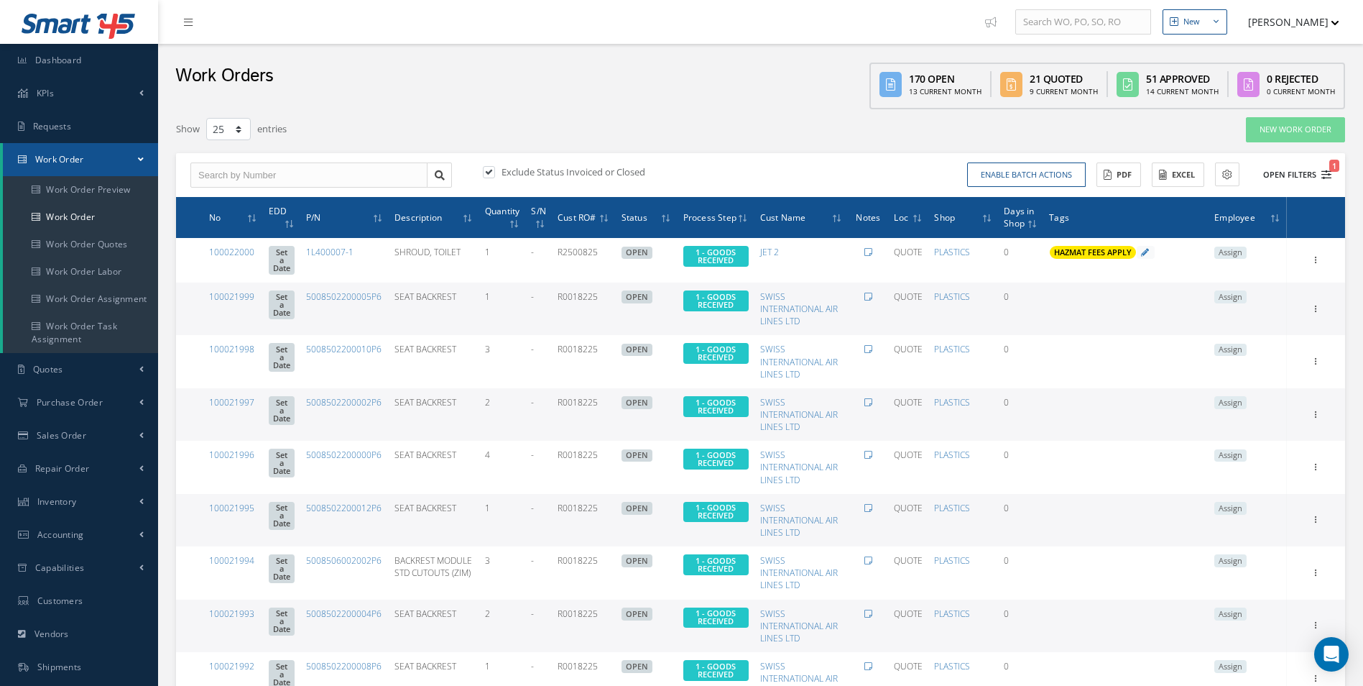
click at [1329, 171] on icon "1" at bounding box center [1327, 175] width 10 height 10
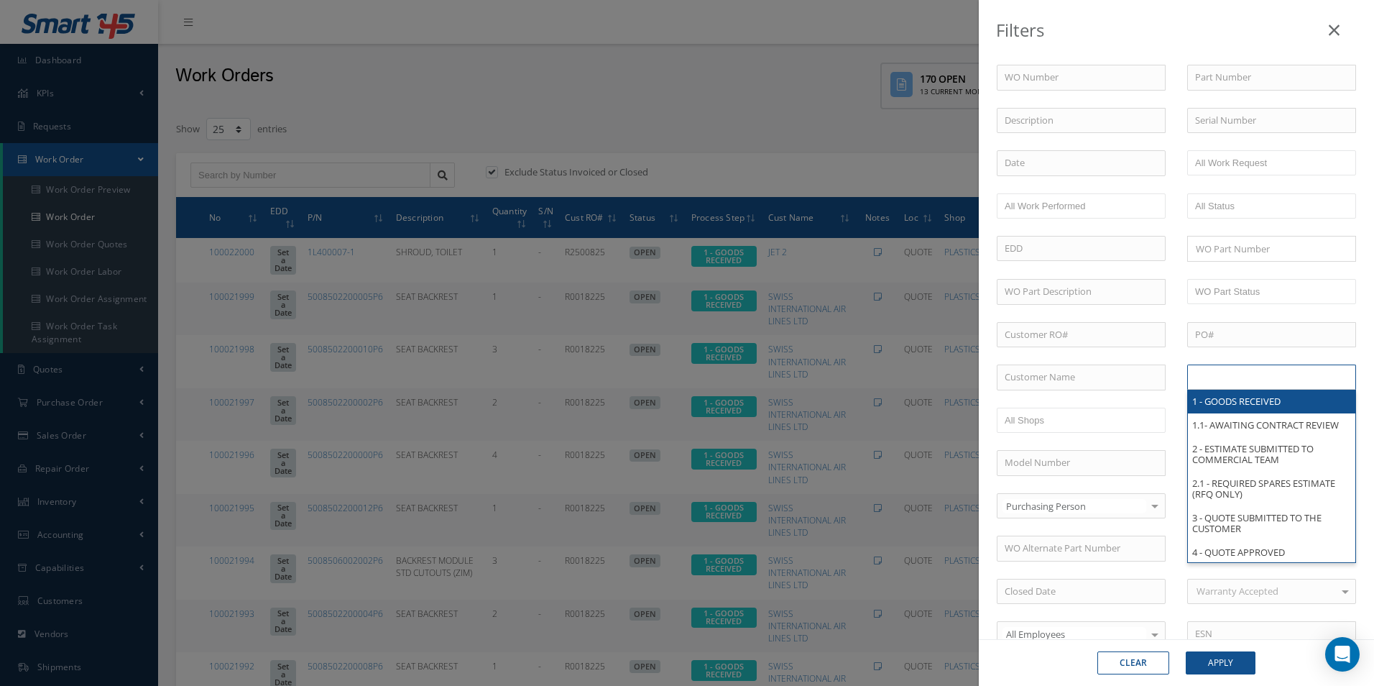
click at [1255, 379] on input "text" at bounding box center [1240, 377] width 91 height 18
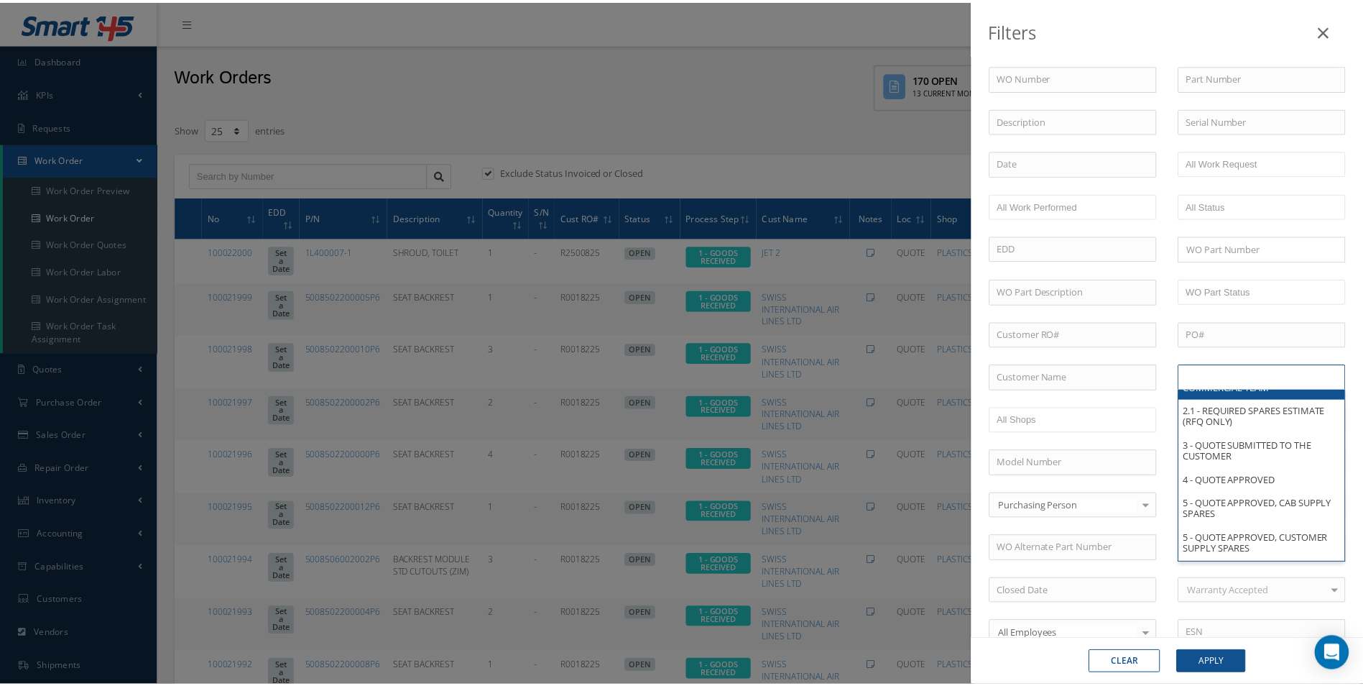
scroll to position [58, 0]
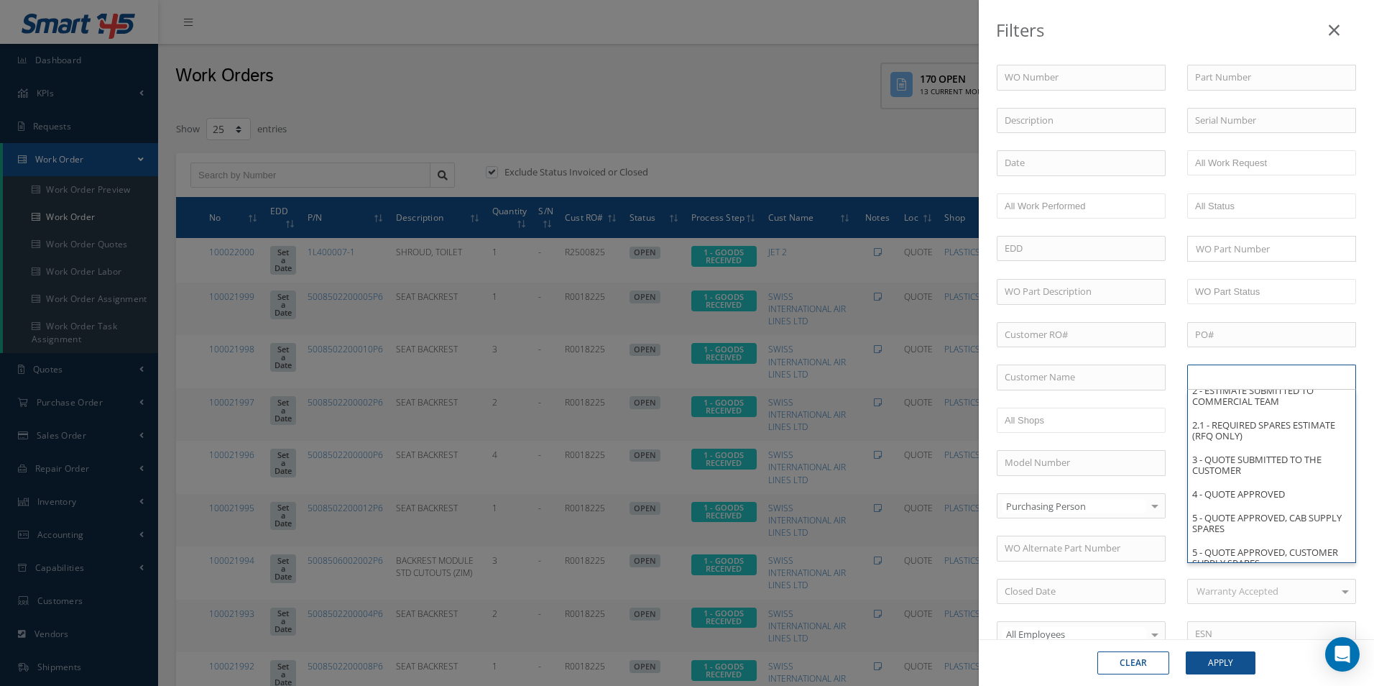
type input "All Proccess Step"
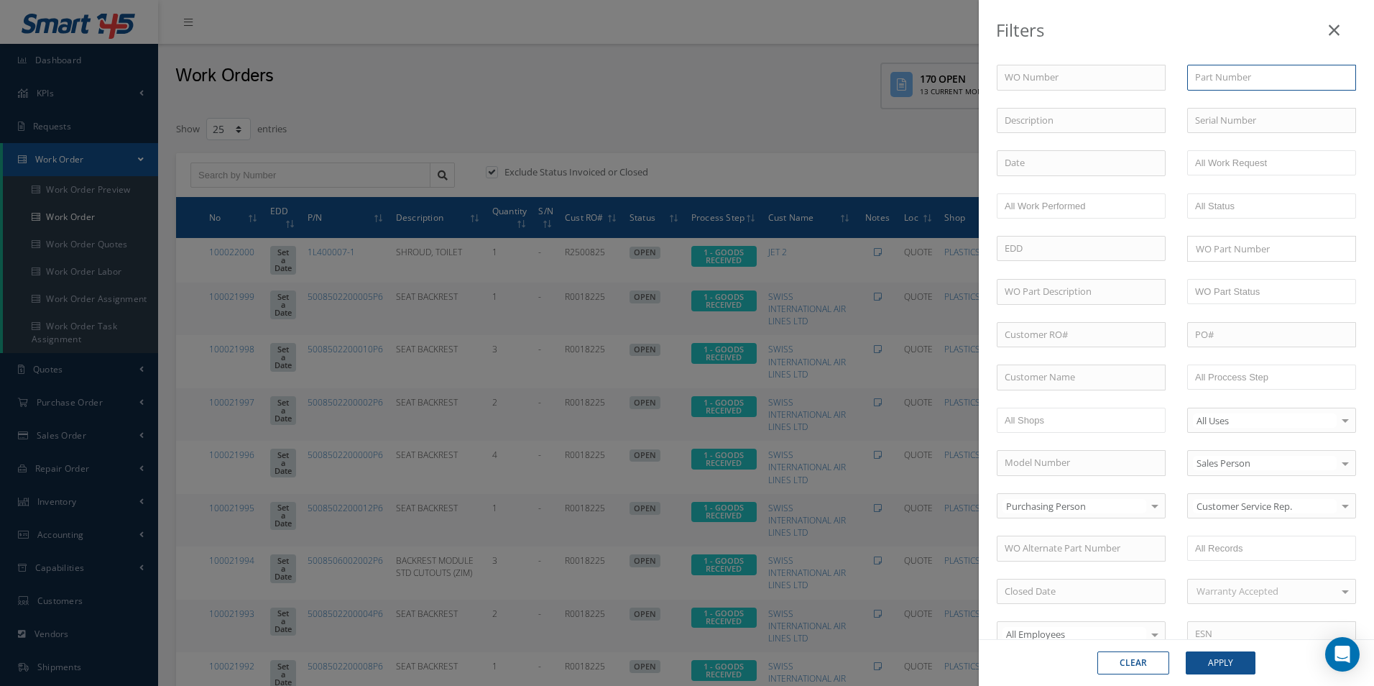
click at [1250, 71] on input "text" at bounding box center [1271, 78] width 169 height 26
paste input "1L400007-1"
type input "1L400007-1"
click at [1214, 654] on button "Apply" at bounding box center [1221, 662] width 70 height 23
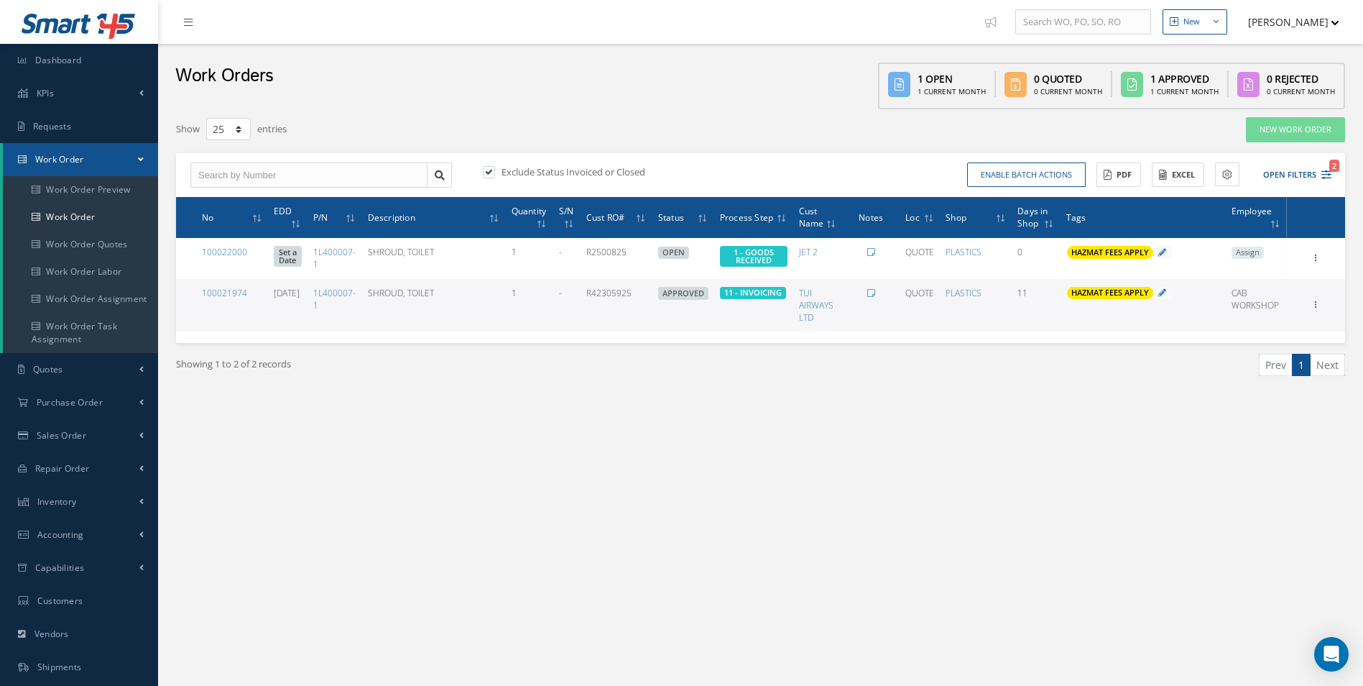
click at [561, 385] on div "Showing 1 to 2 of 2 records" at bounding box center [463, 371] width 596 height 34
click at [233, 299] on link "100021974" at bounding box center [224, 293] width 45 height 12
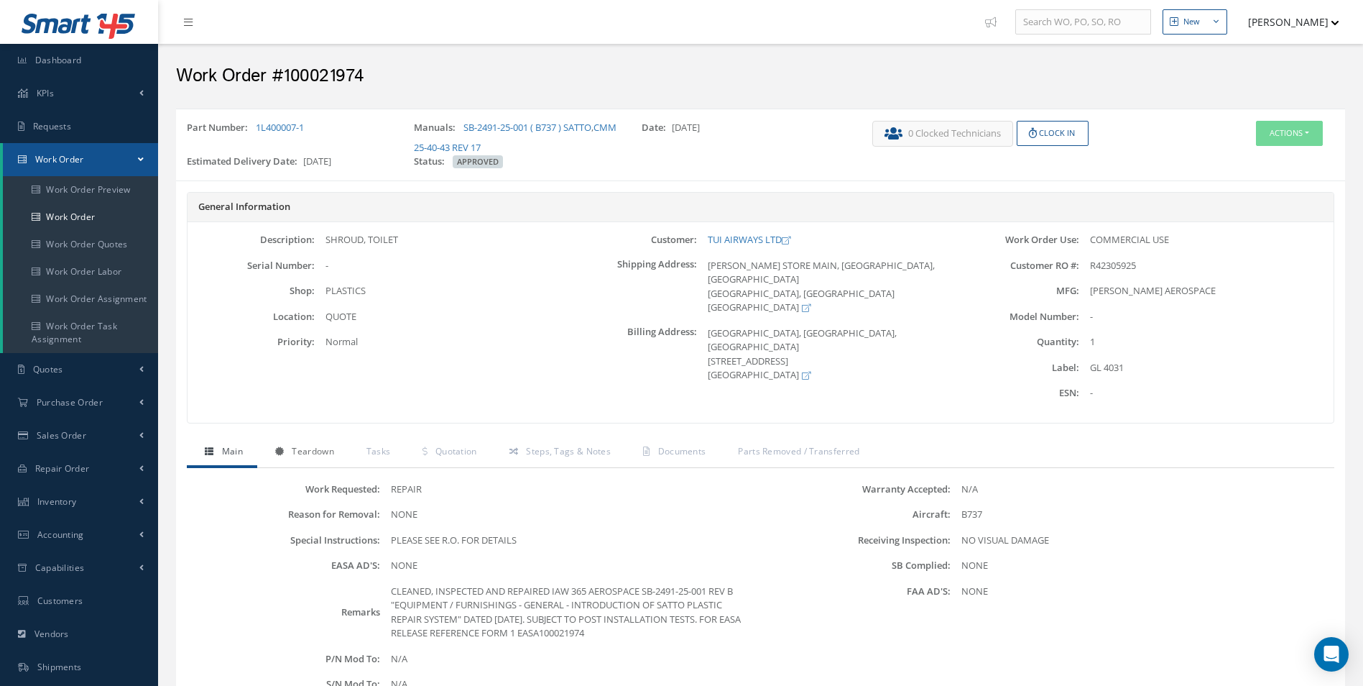
click at [314, 459] on link "Teardown" at bounding box center [302, 453] width 91 height 30
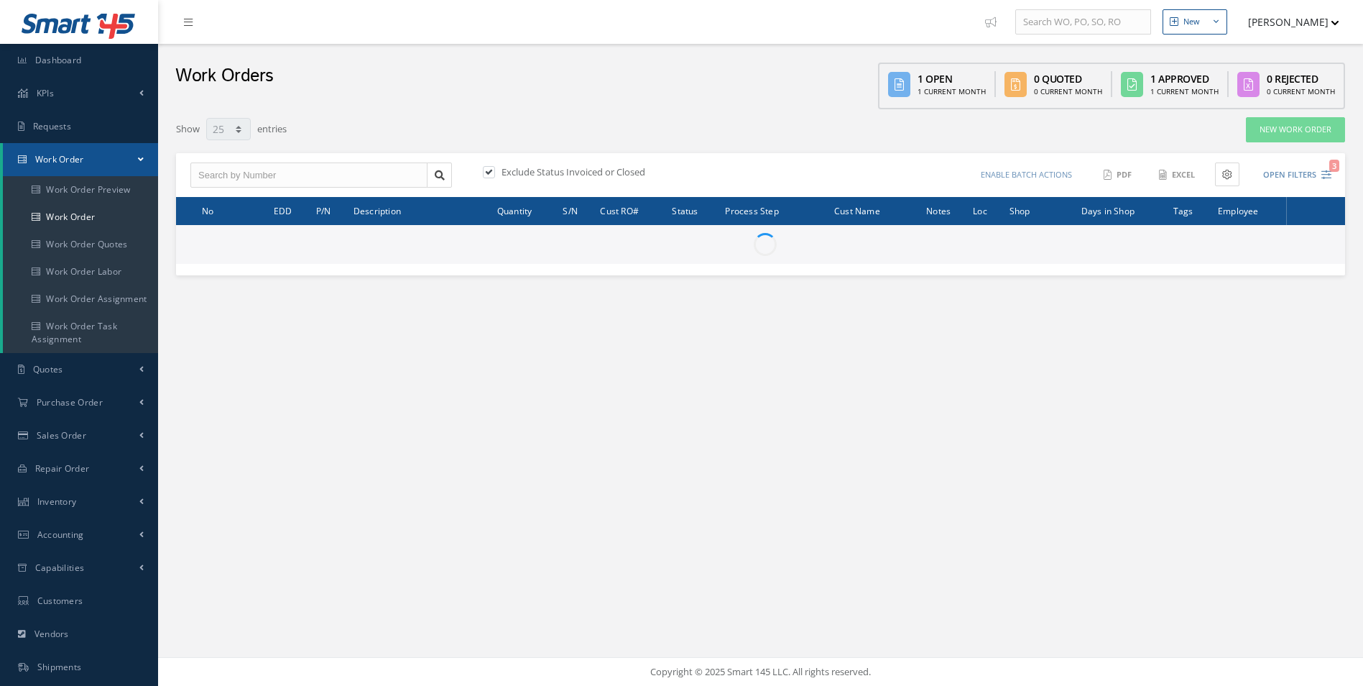
select select "25"
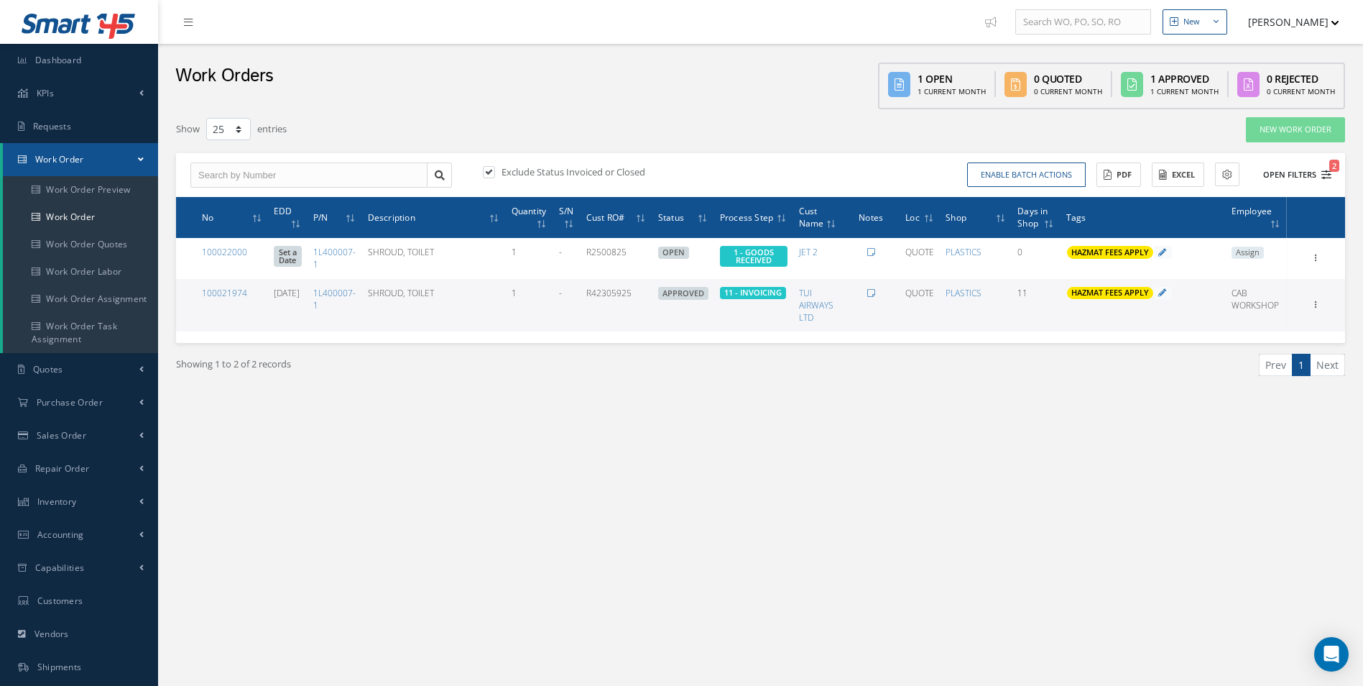
click at [1326, 182] on button "Open Filters 2" at bounding box center [1290, 175] width 81 height 24
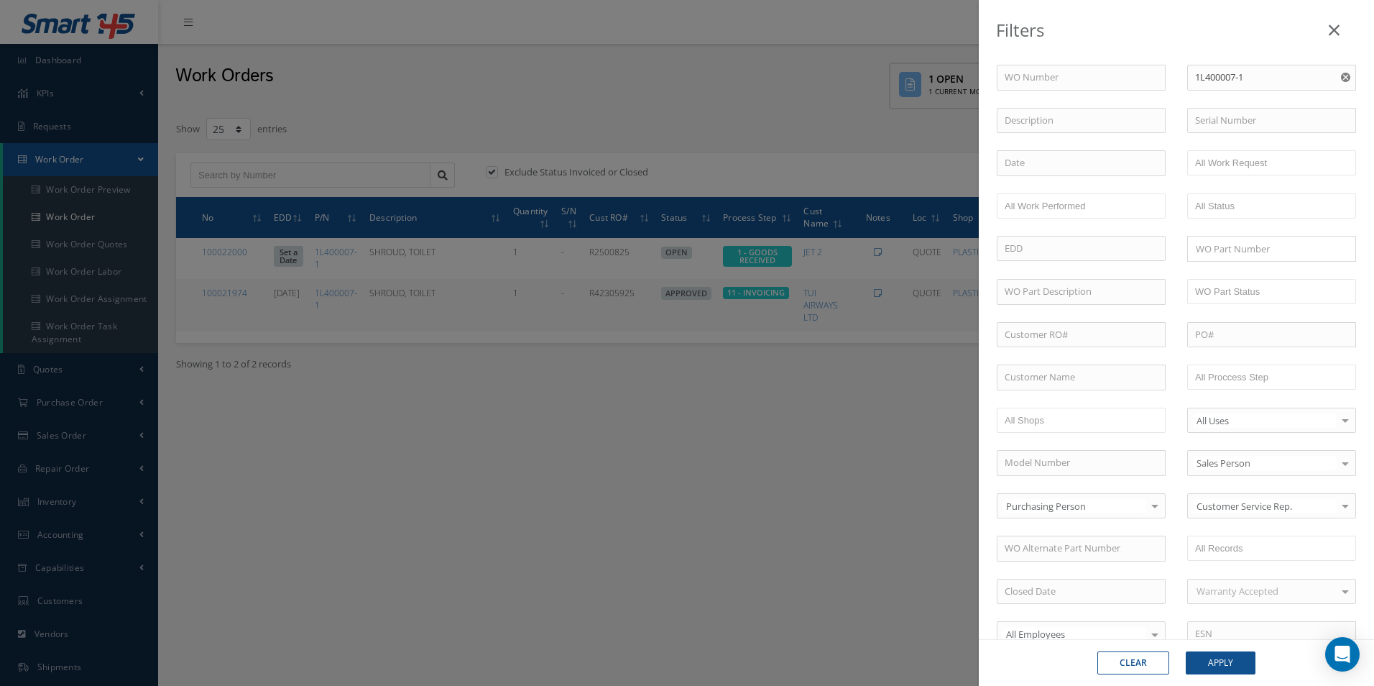
click at [557, 19] on div "Filters WO Number Part Number 1L400007-1 Description Serial Number - BER CERTIF…" at bounding box center [687, 343] width 1374 height 686
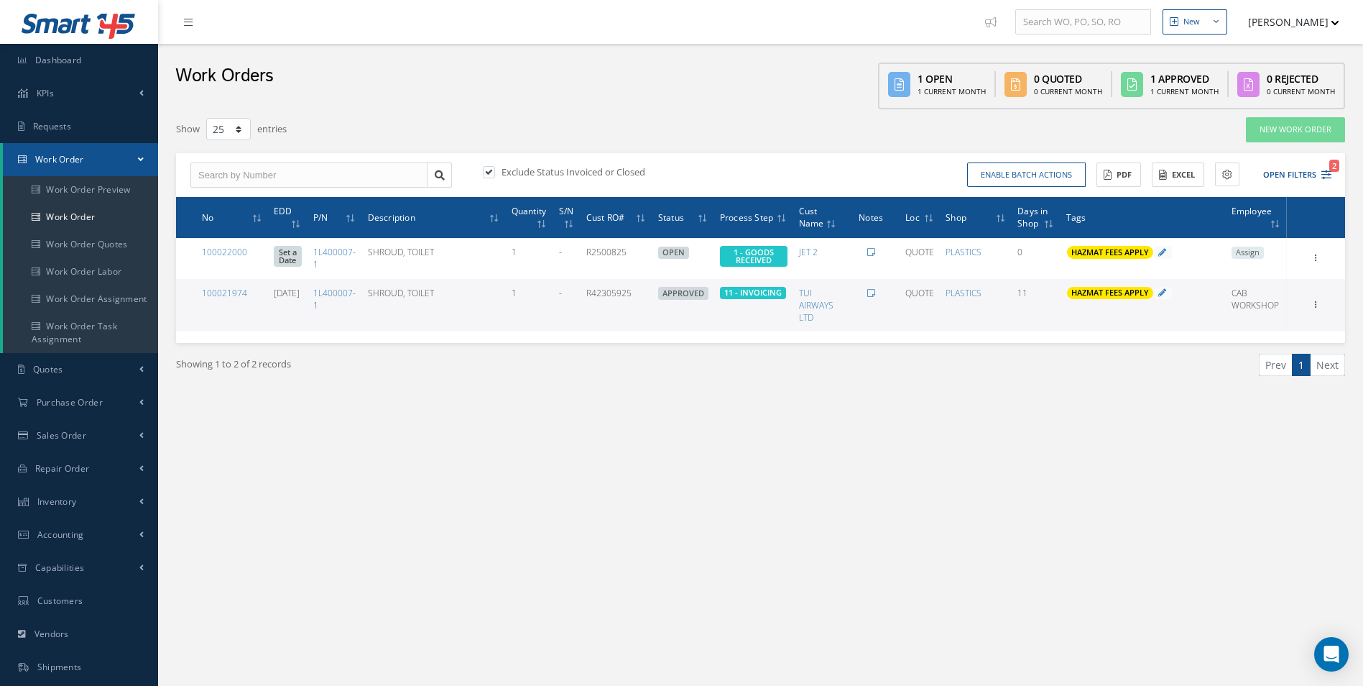
click at [494, 170] on label at bounding box center [496, 171] width 4 height 13
click at [492, 170] on input "checkbox" at bounding box center [487, 172] width 9 height 9
checkbox input "false"
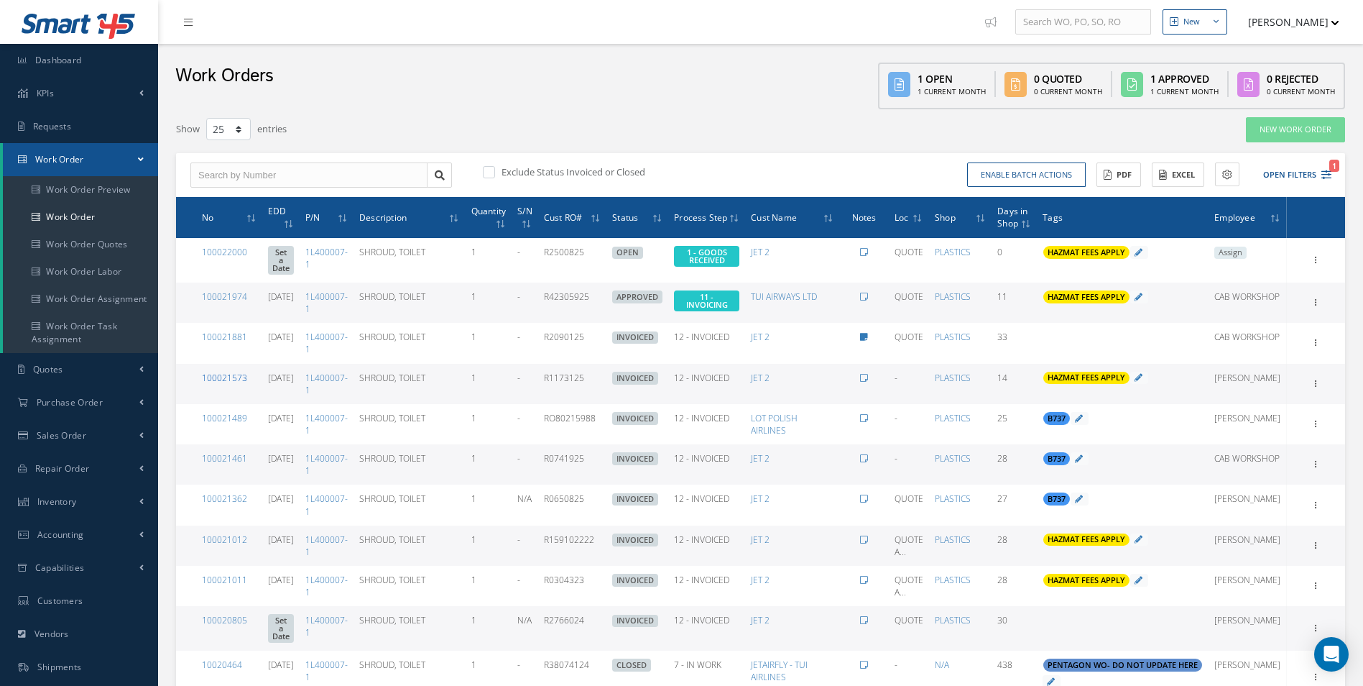
click at [238, 384] on link "100021573" at bounding box center [224, 378] width 45 height 12
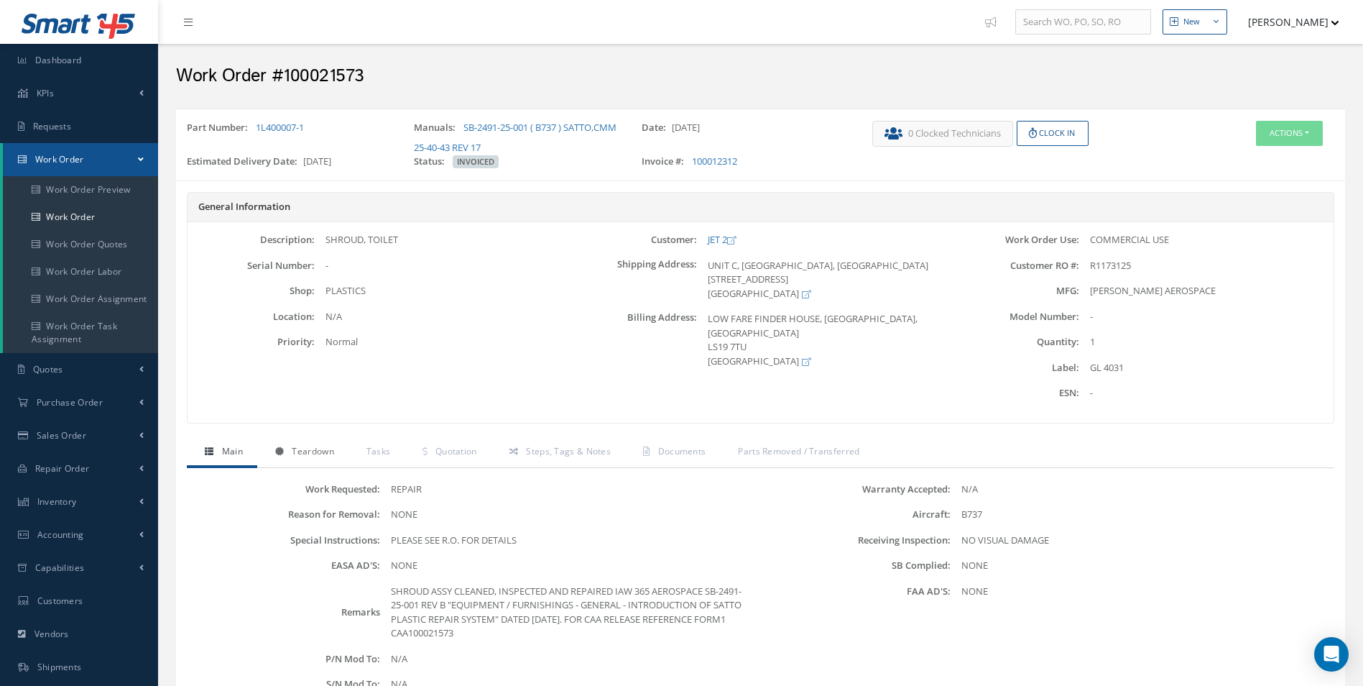
click at [317, 448] on span "Teardown" at bounding box center [313, 451] width 42 height 12
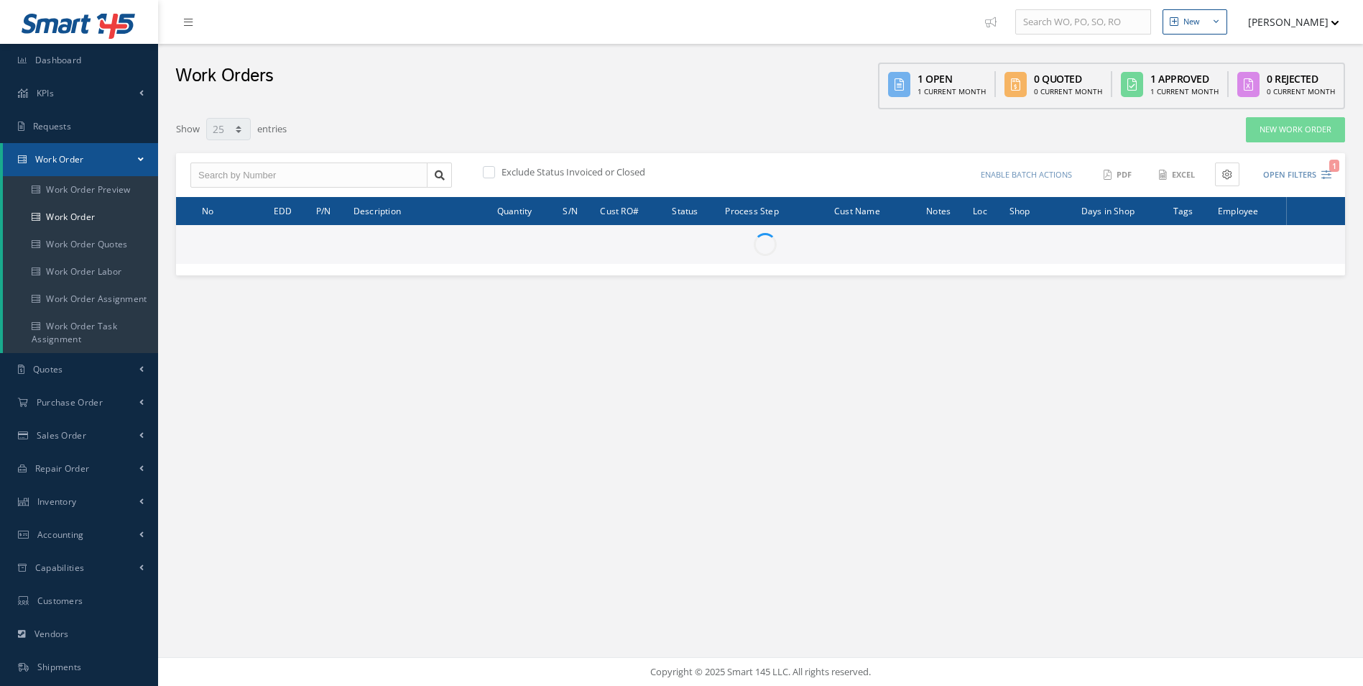
select select "25"
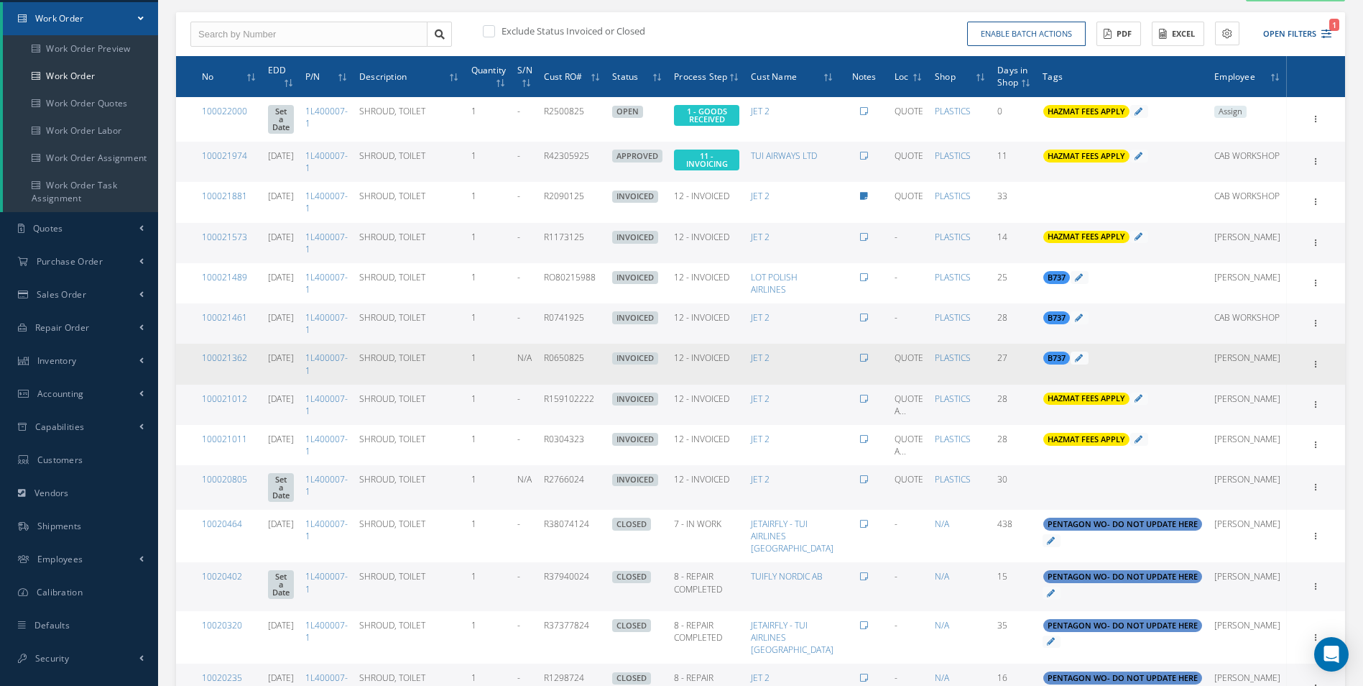
scroll to position [144, 0]
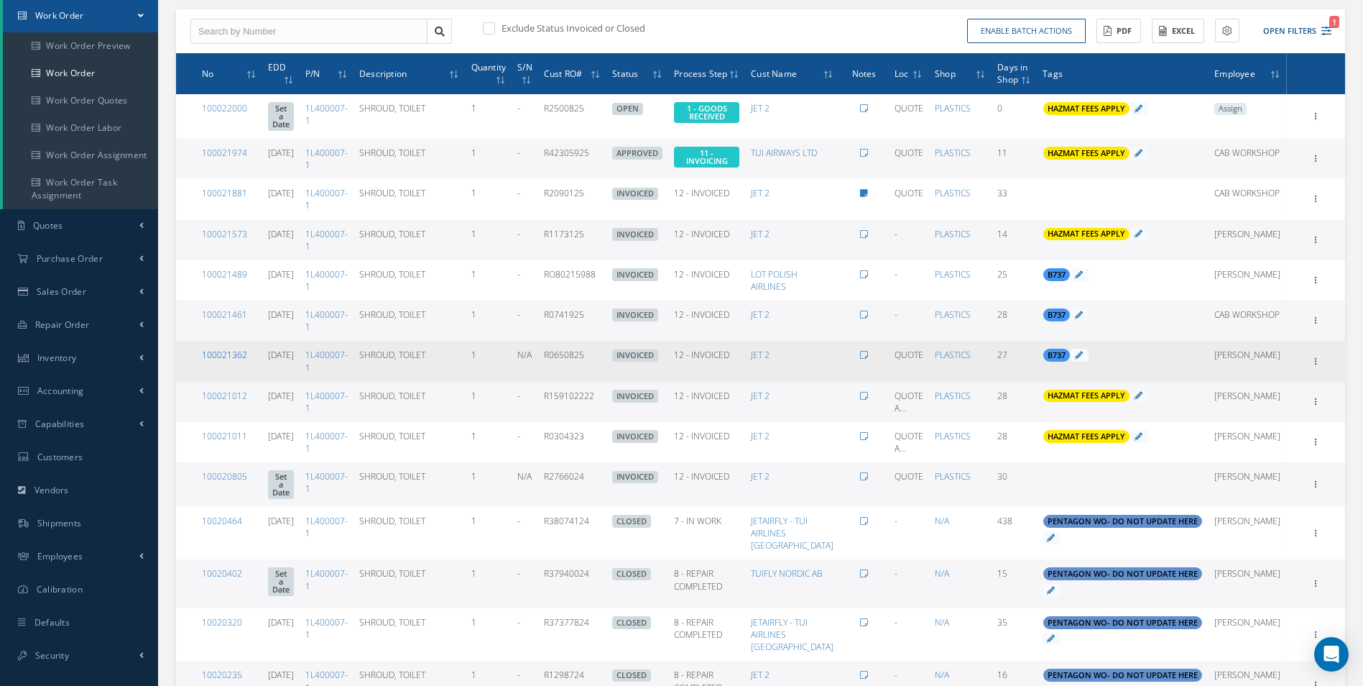
click at [228, 361] on link "100021362" at bounding box center [224, 355] width 45 height 12
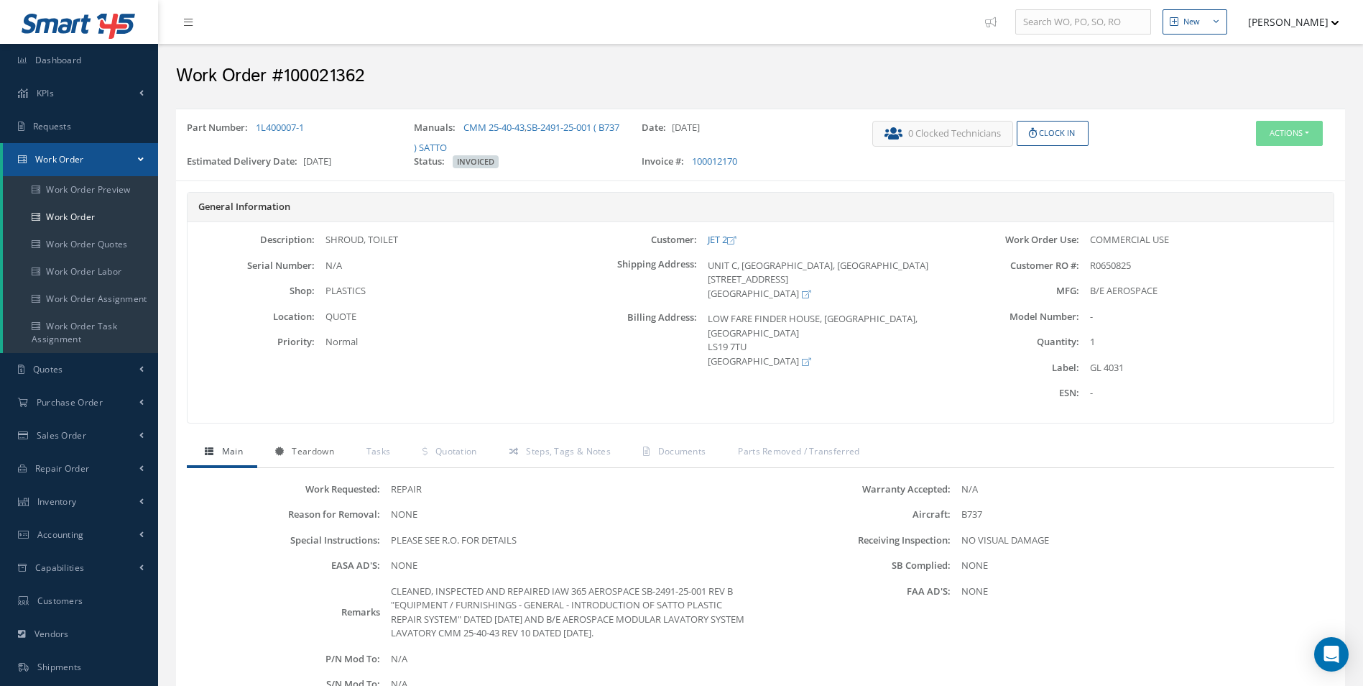
click at [307, 456] on span "Teardown" at bounding box center [313, 451] width 42 height 12
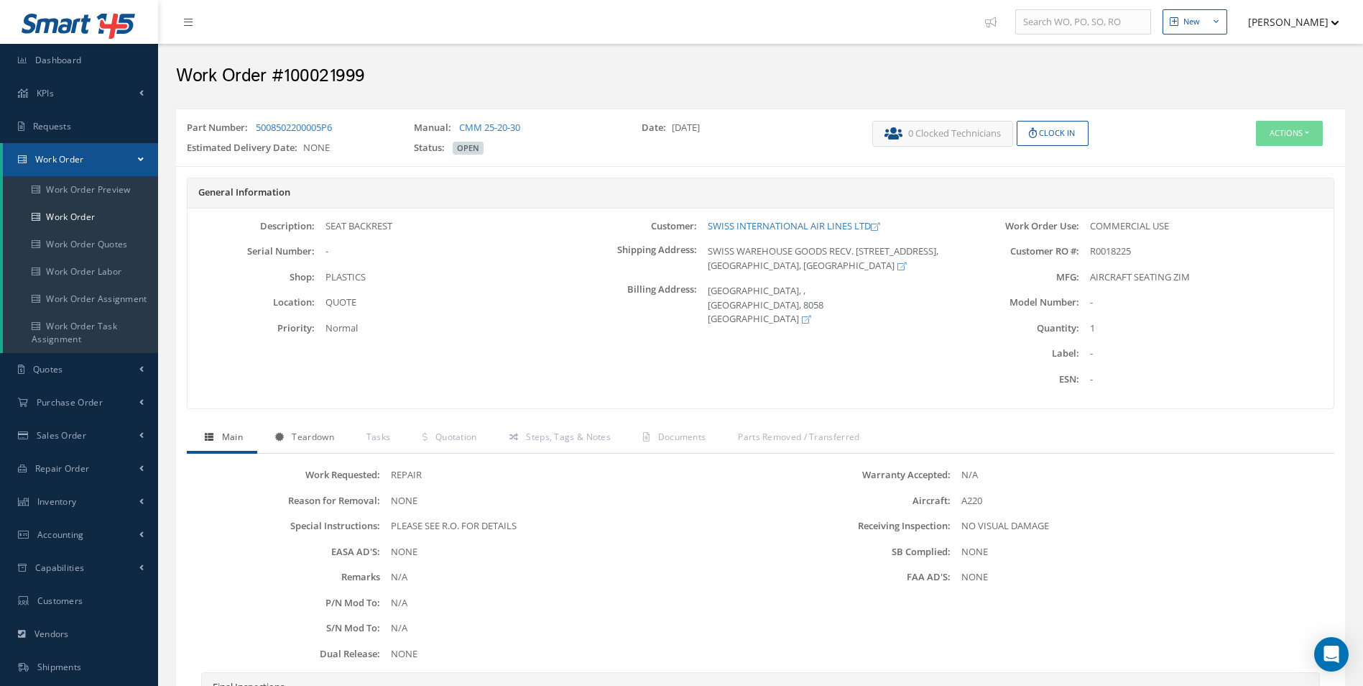
click at [321, 428] on link "Teardown" at bounding box center [302, 438] width 91 height 30
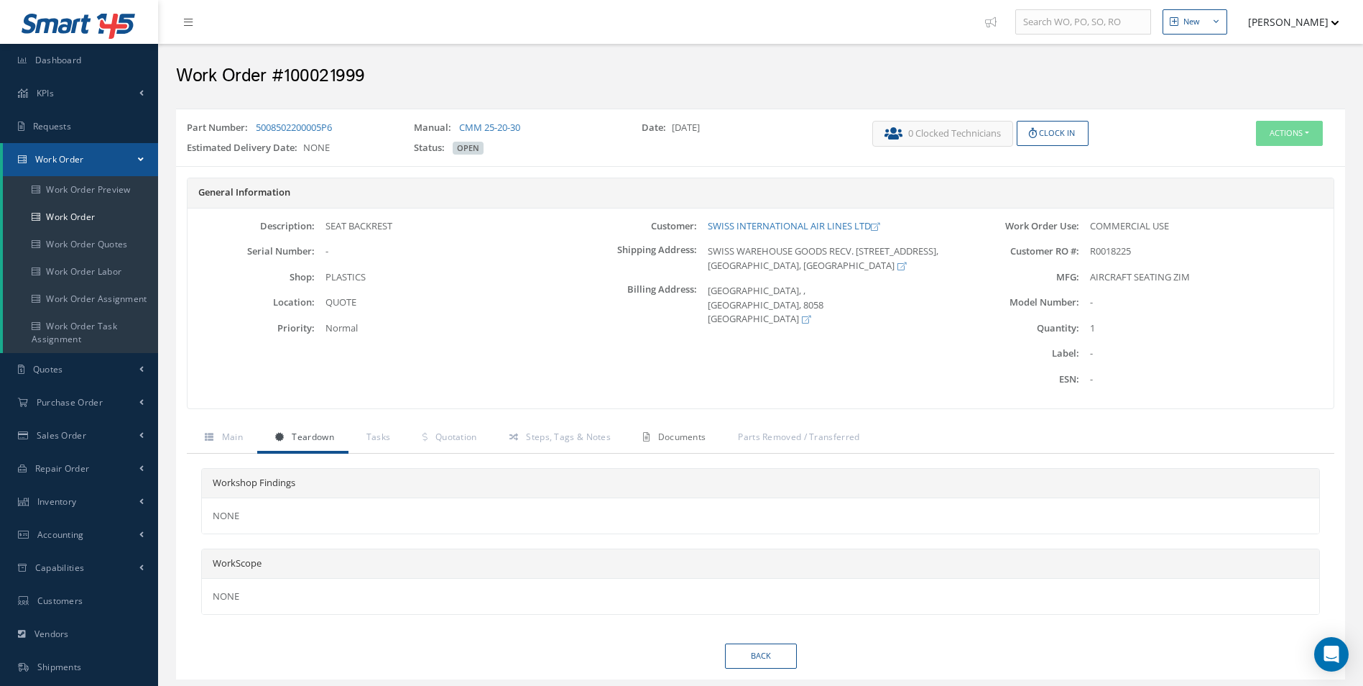
click at [679, 432] on span "Documents" at bounding box center [682, 436] width 48 height 12
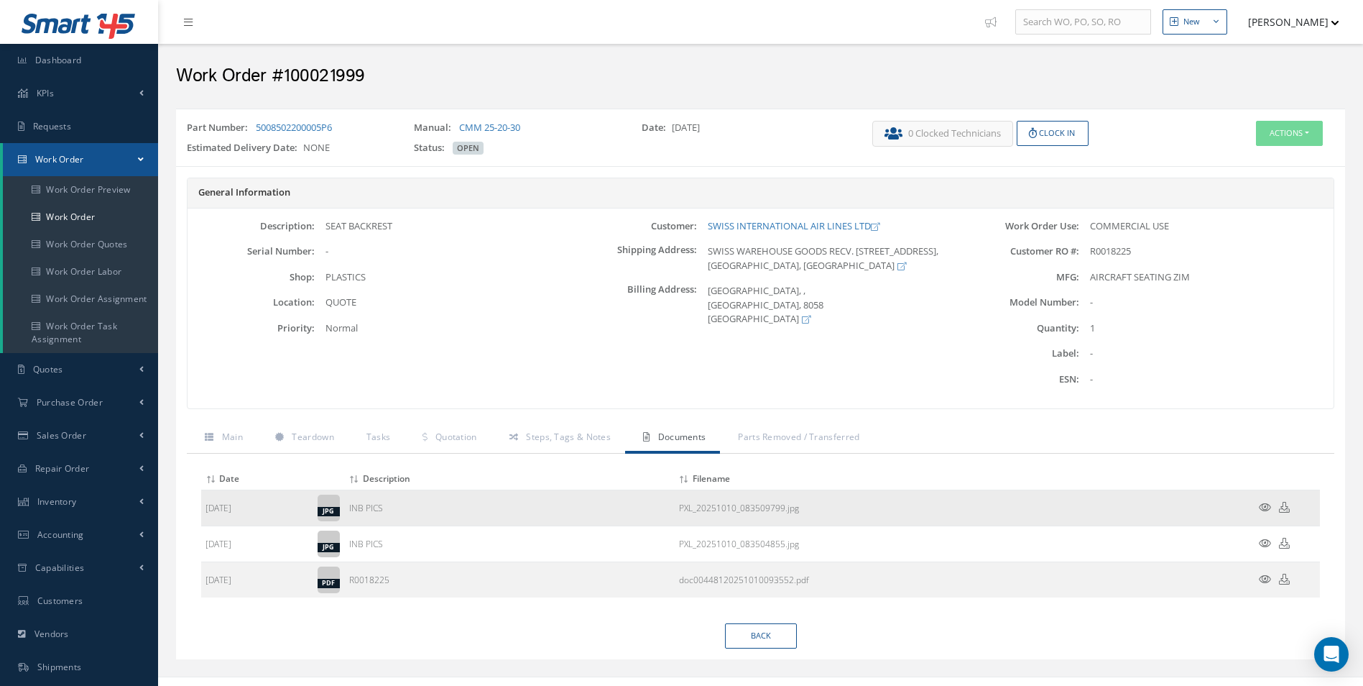
click at [1266, 504] on icon at bounding box center [1265, 507] width 12 height 11
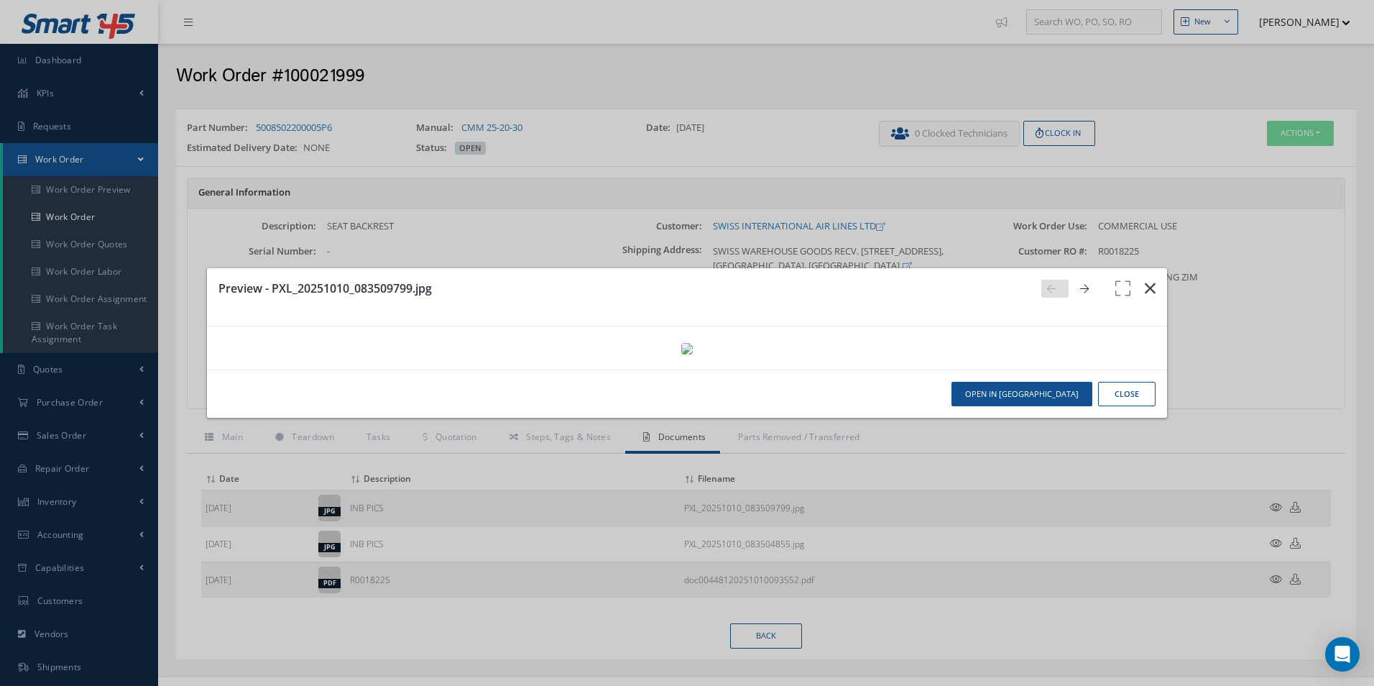
click at [1145, 280] on icon "button" at bounding box center [1150, 288] width 11 height 17
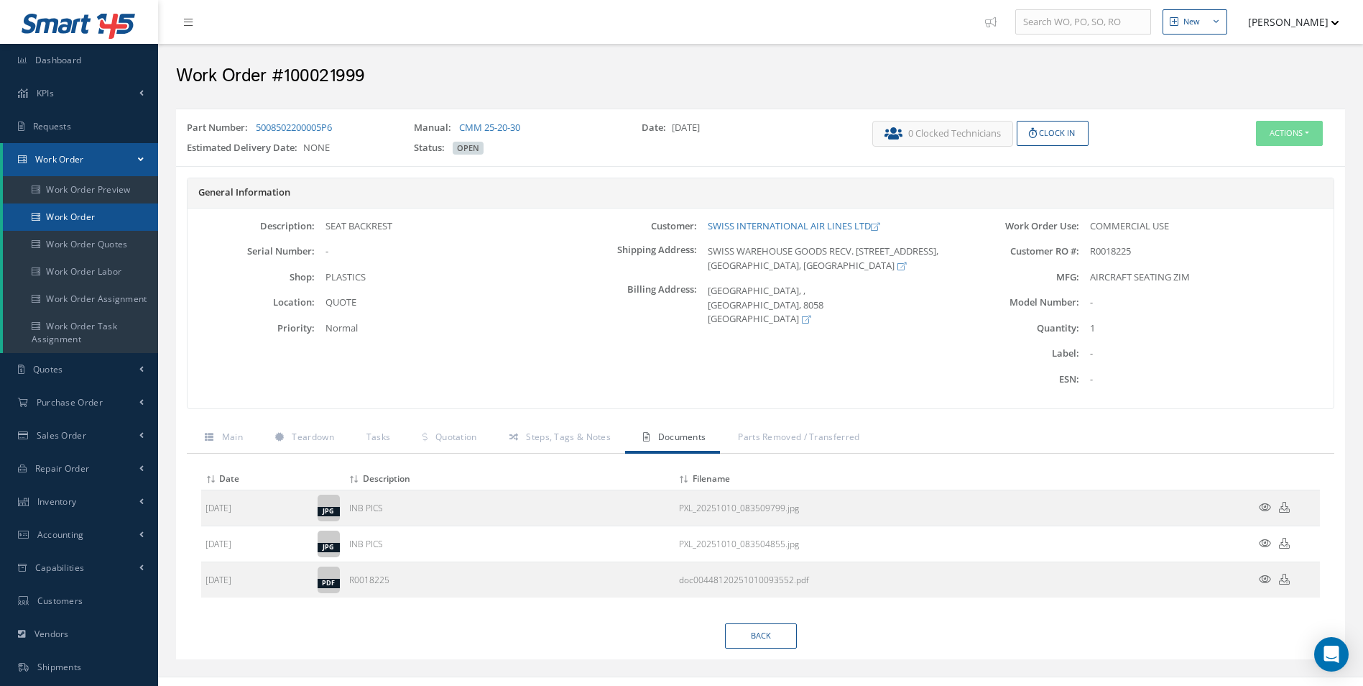
click at [65, 207] on link "Work Order" at bounding box center [80, 216] width 155 height 27
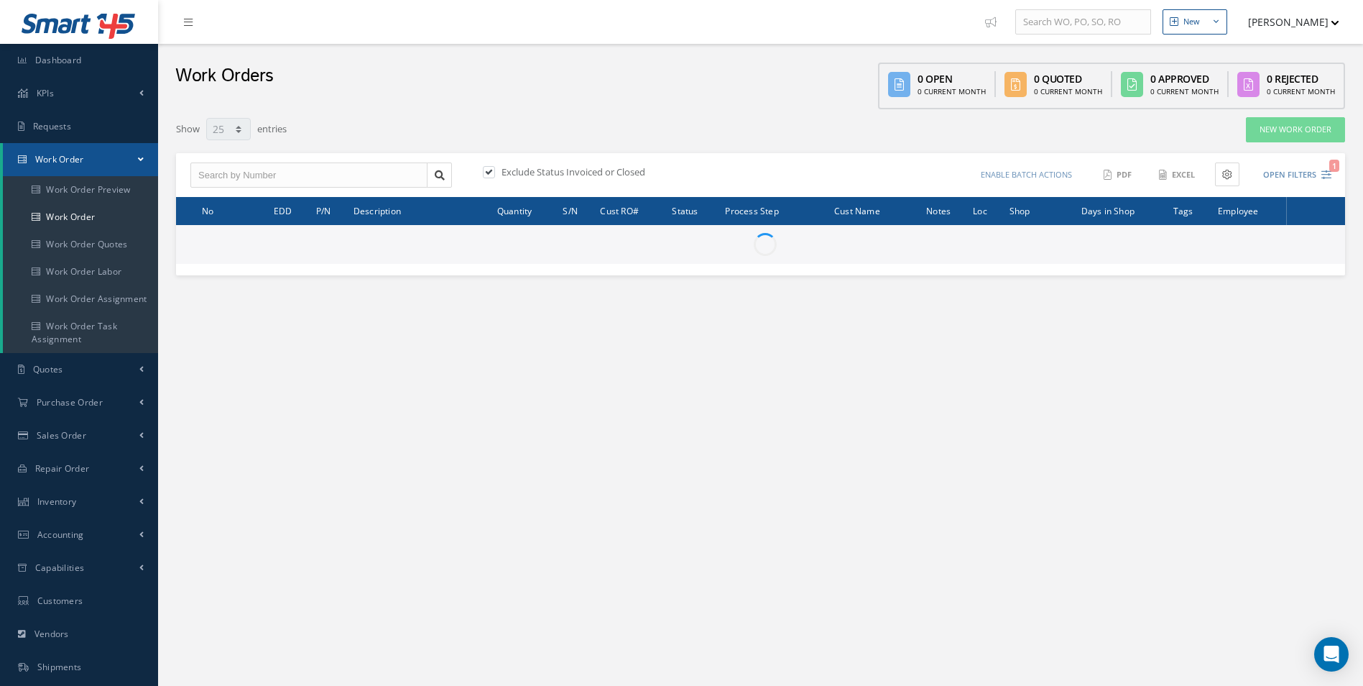
select select "25"
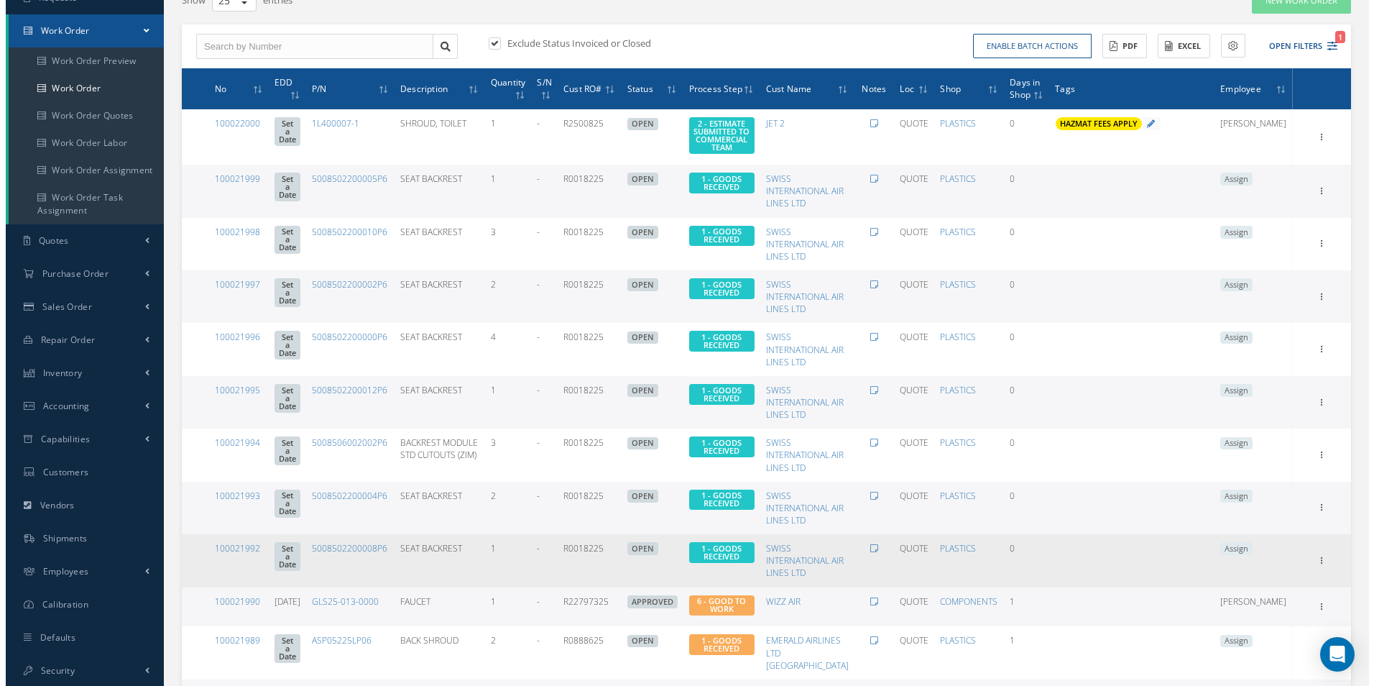
scroll to position [144, 0]
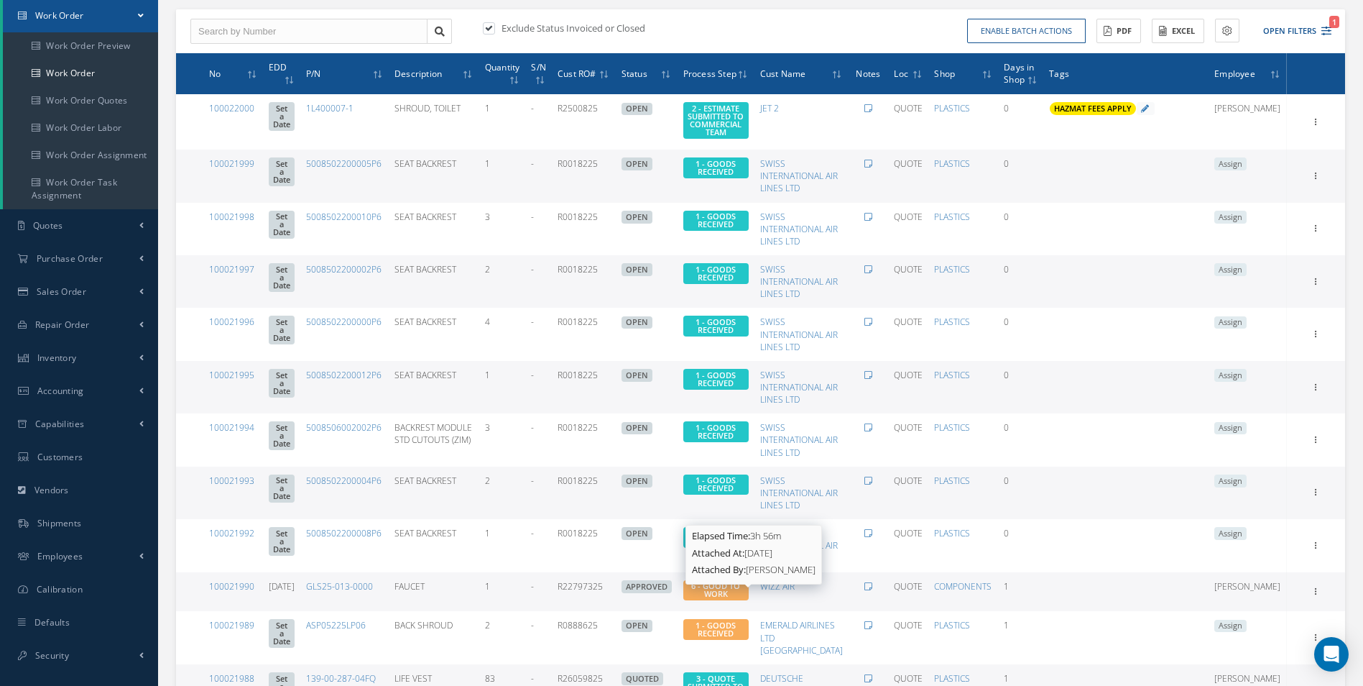
click at [740, 599] on span "6 - GOOD TO WORK" at bounding box center [715, 589] width 49 height 19
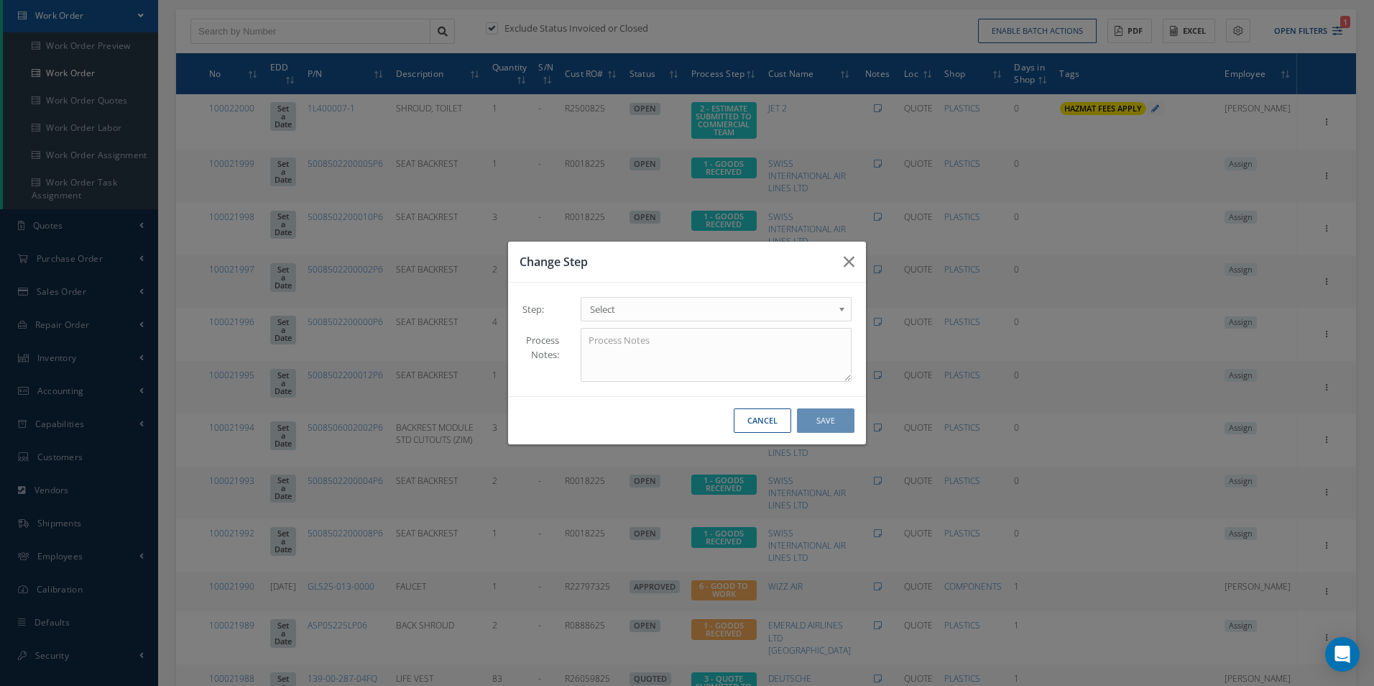
click at [615, 308] on span "Select" at bounding box center [711, 308] width 243 height 17
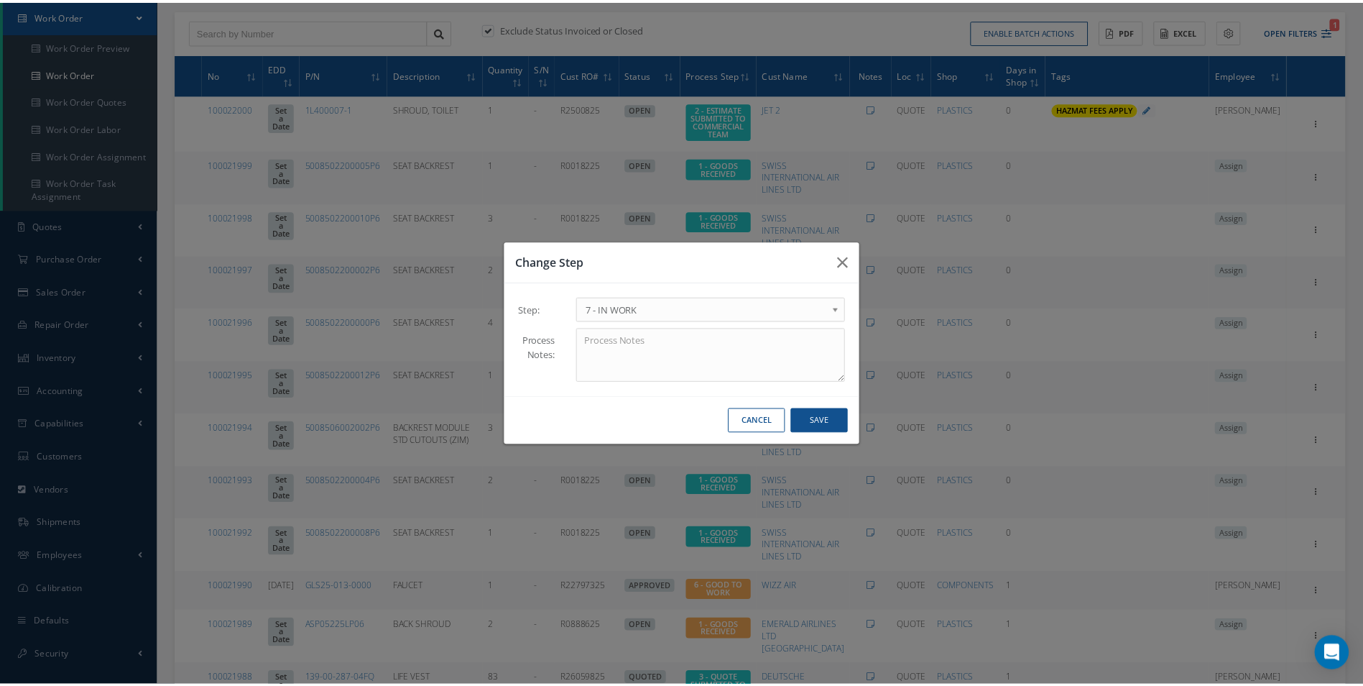
scroll to position [0, 0]
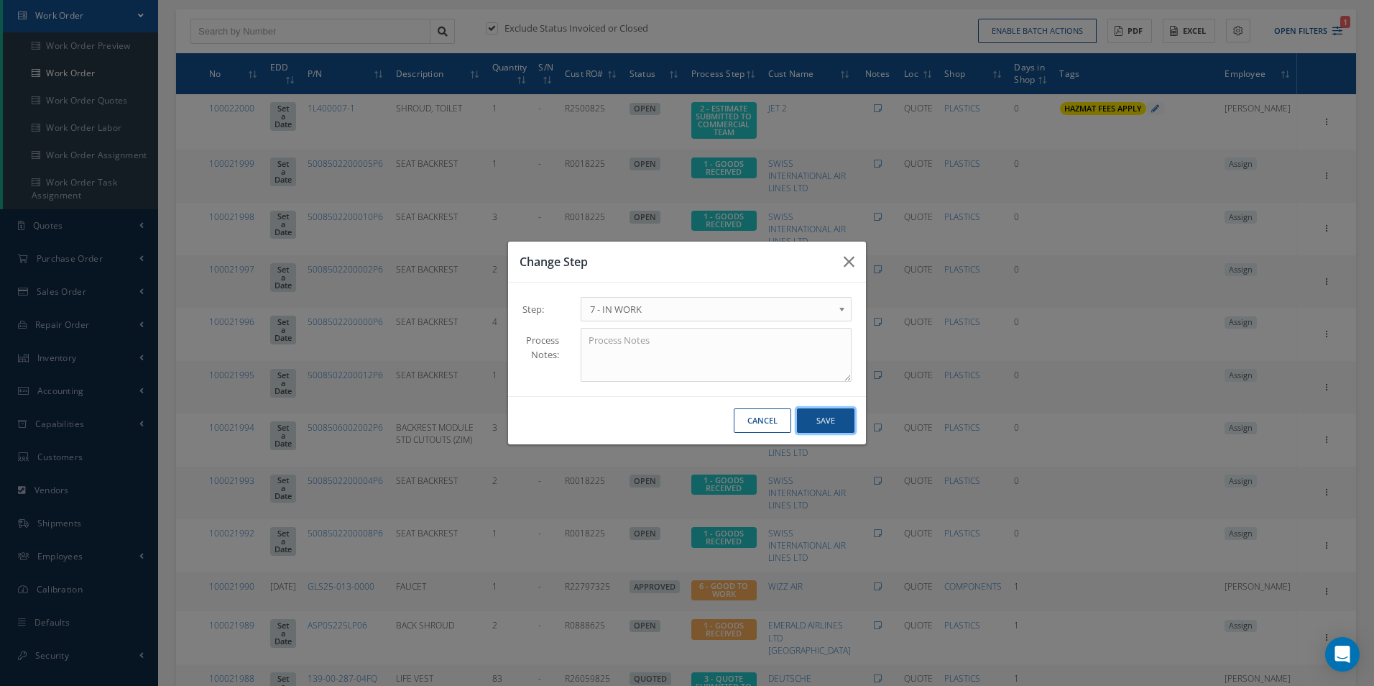
click at [828, 423] on button "Save" at bounding box center [825, 420] width 57 height 25
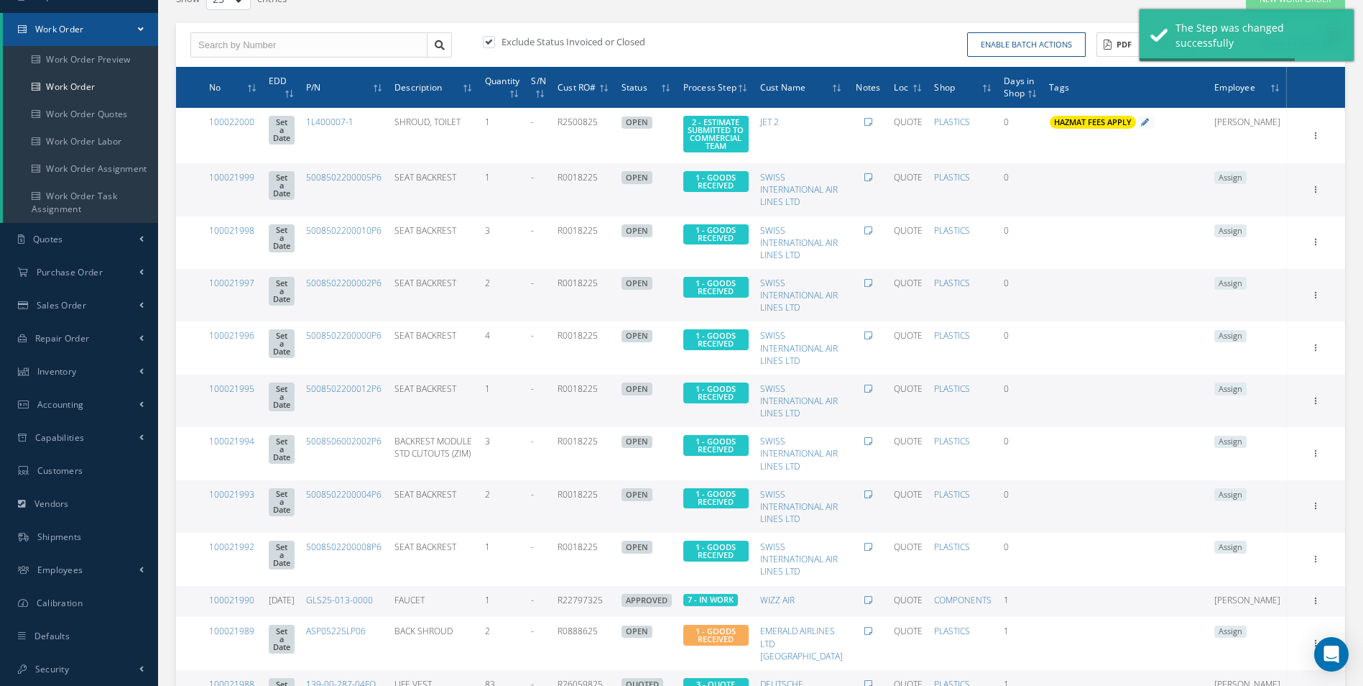
scroll to position [144, 0]
